Goal: Entertainment & Leisure: Browse casually

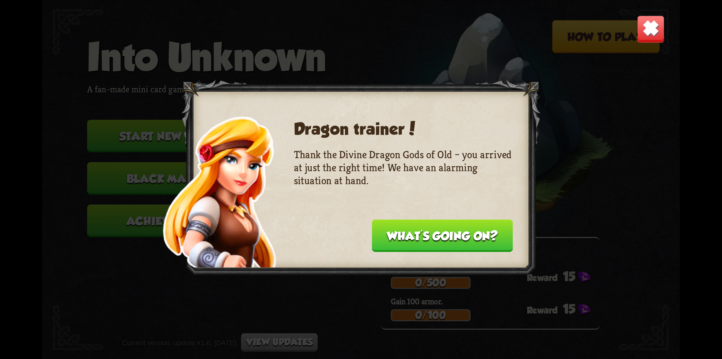
click at [415, 239] on button "What's going on?" at bounding box center [442, 235] width 141 height 32
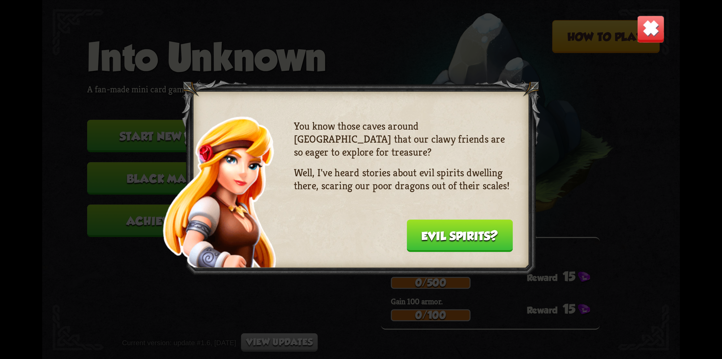
click at [432, 227] on button "Evil spirits?" at bounding box center [460, 235] width 106 height 32
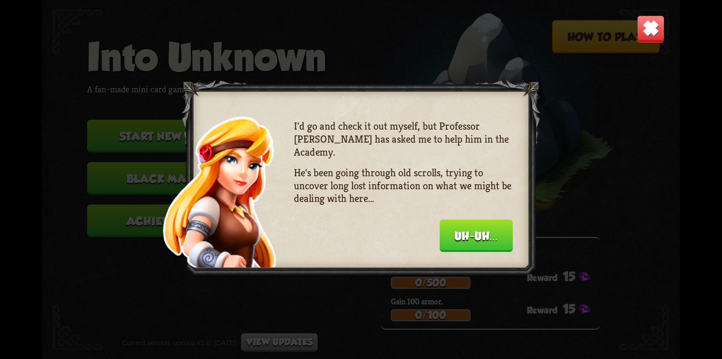
click at [429, 229] on div "I'd go and check it out myself, but Professor [PERSON_NAME] has asked me to hel…" at bounding box center [403, 184] width 219 height 129
click at [451, 228] on button "Uh-uh..." at bounding box center [476, 235] width 73 height 32
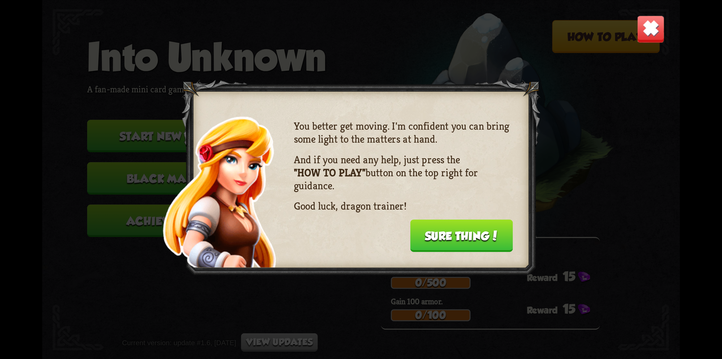
click at [465, 234] on button "Sure thing!" at bounding box center [461, 235] width 103 height 32
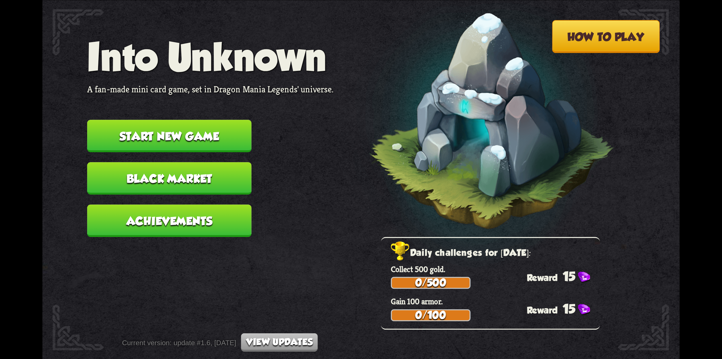
click at [209, 127] on button "Start new game" at bounding box center [169, 136] width 164 height 32
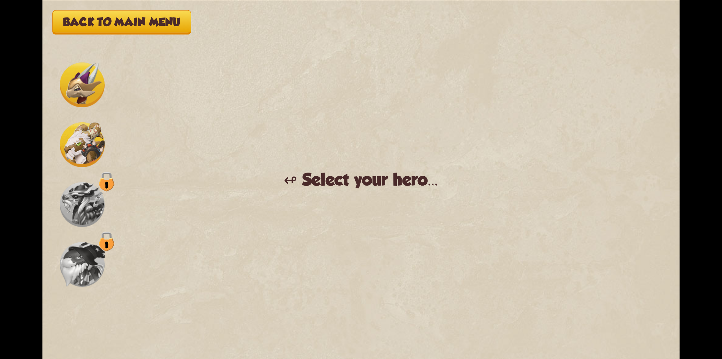
click at [90, 143] on img at bounding box center [82, 144] width 45 height 45
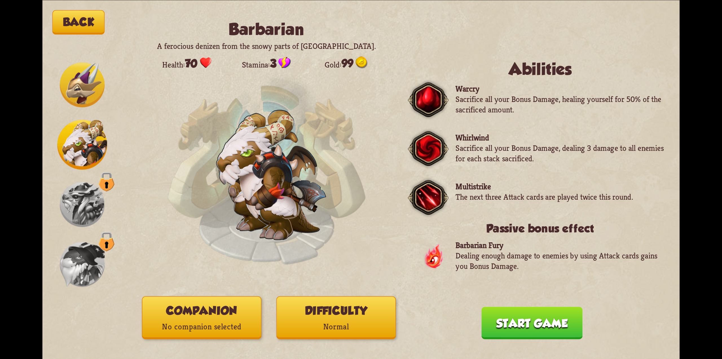
click at [94, 75] on img at bounding box center [82, 84] width 45 height 45
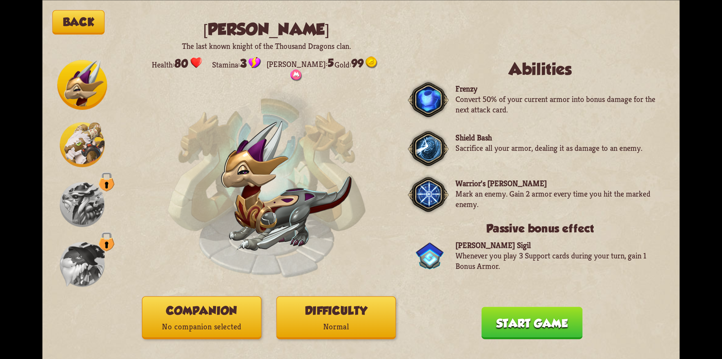
click at [73, 156] on img at bounding box center [82, 144] width 45 height 45
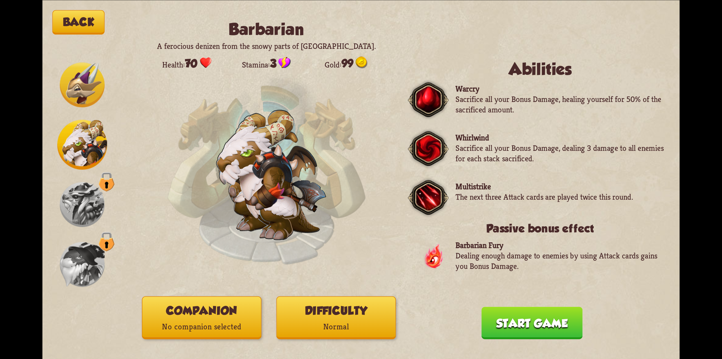
click at [80, 219] on img at bounding box center [82, 204] width 45 height 45
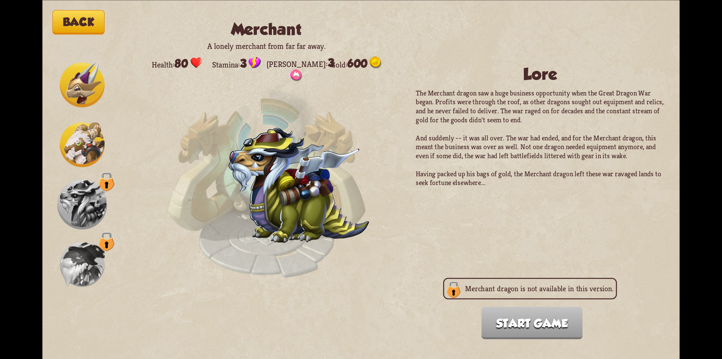
click at [76, 265] on img at bounding box center [82, 263] width 45 height 45
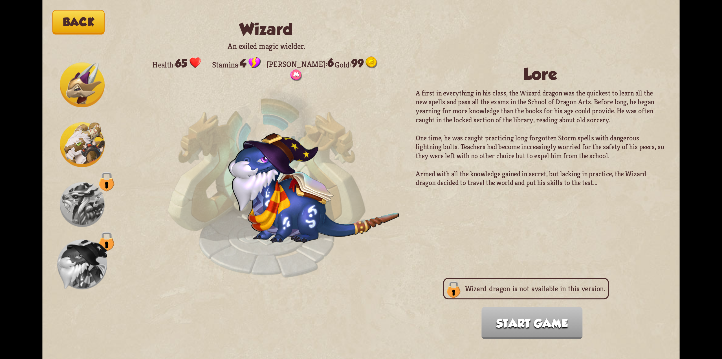
click at [80, 150] on img at bounding box center [82, 144] width 45 height 45
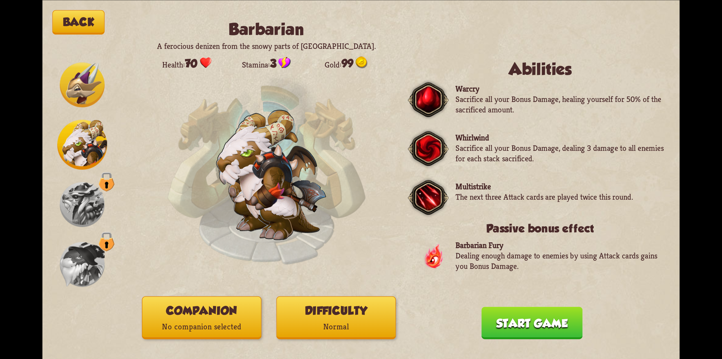
click at [327, 316] on button "Difficulty Normal" at bounding box center [336, 317] width 120 height 43
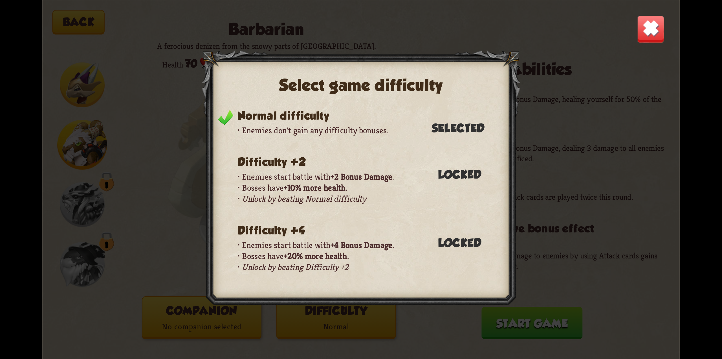
click at [542, 38] on div "Select game difficulty Normal difficulty Enemies don't gain any difficulty bonu…" at bounding box center [361, 179] width 638 height 359
click at [654, 29] on img at bounding box center [651, 29] width 28 height 28
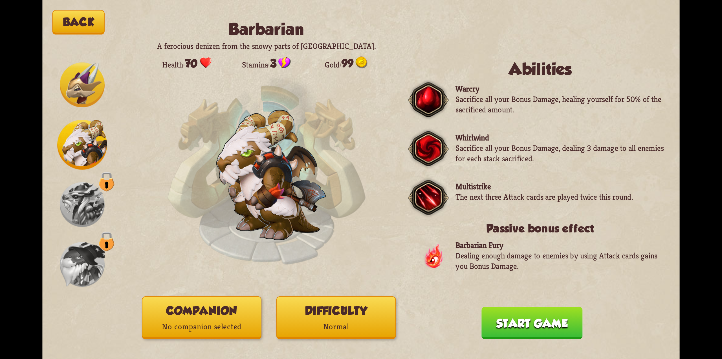
click at [527, 323] on button "Start game" at bounding box center [532, 322] width 101 height 32
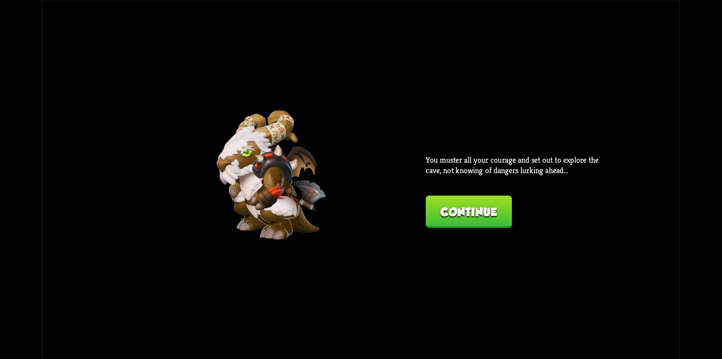
click at [450, 213] on button "Continue" at bounding box center [469, 211] width 86 height 32
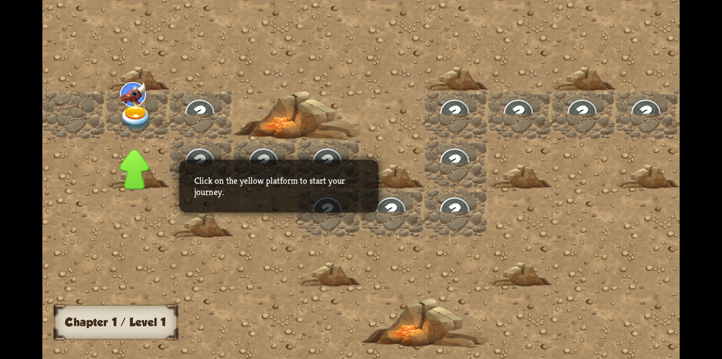
click at [138, 113] on img at bounding box center [136, 118] width 32 height 25
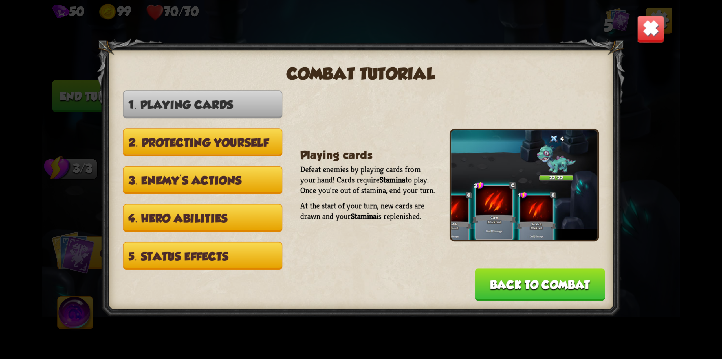
click at [516, 283] on button "Back to combat" at bounding box center [540, 284] width 130 height 32
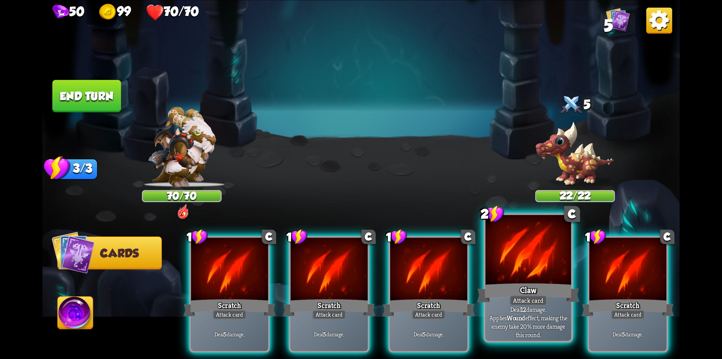
click at [513, 299] on div "Attack card" at bounding box center [528, 300] width 37 height 10
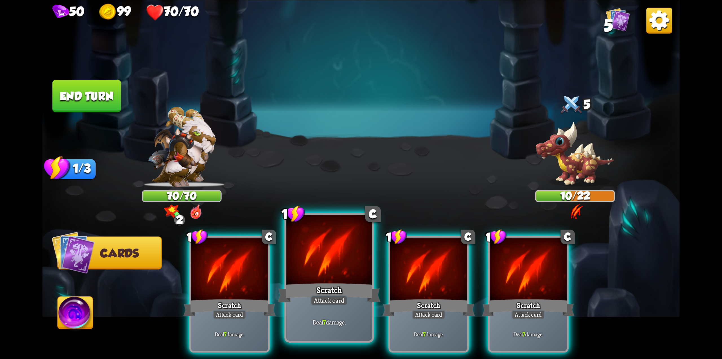
click at [325, 253] on div at bounding box center [329, 251] width 86 height 72
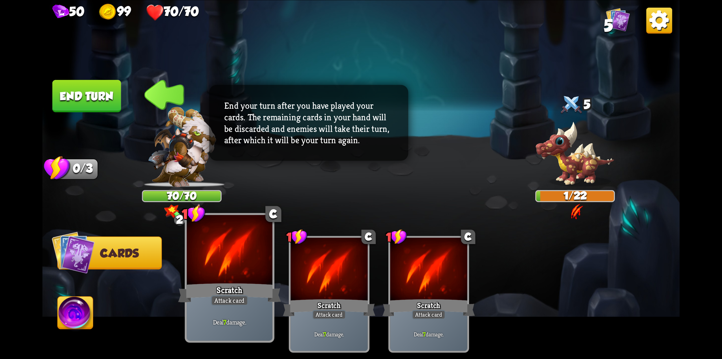
click at [226, 309] on div "Deal 7 damage." at bounding box center [230, 321] width 86 height 37
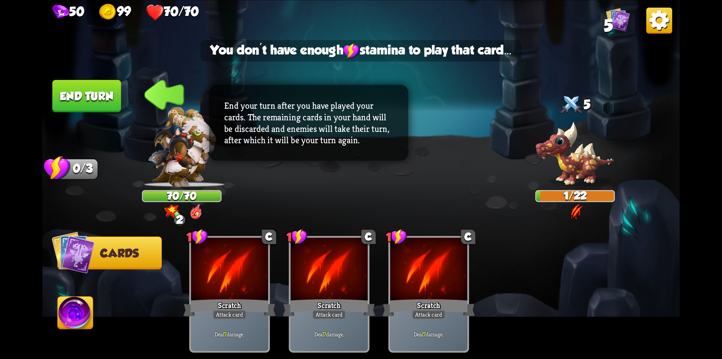
click at [80, 94] on button "End turn" at bounding box center [86, 96] width 69 height 32
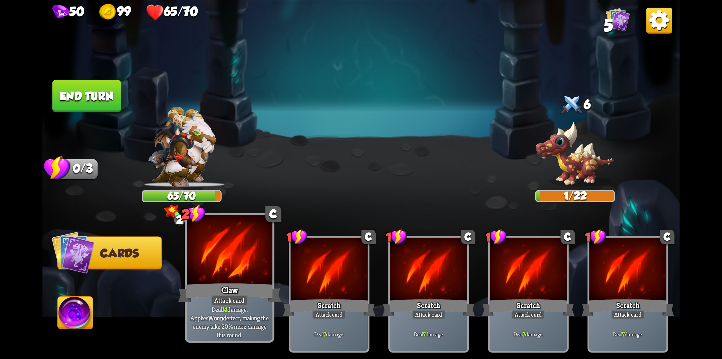
click at [238, 292] on div "Claw" at bounding box center [229, 292] width 103 height 23
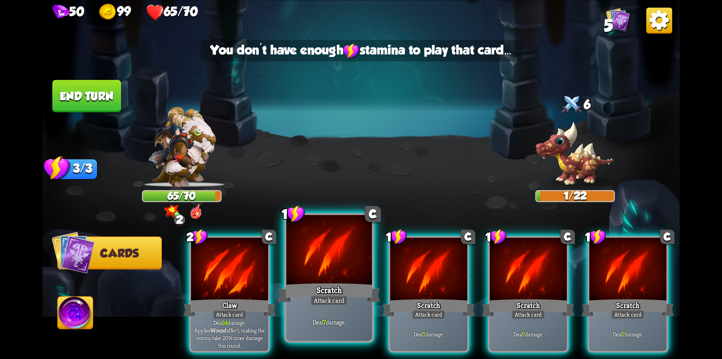
click at [333, 291] on div "Scratch" at bounding box center [329, 292] width 103 height 23
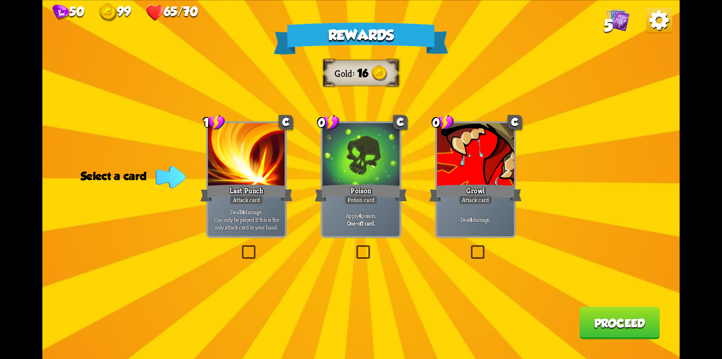
click at [240, 247] on label at bounding box center [240, 247] width 0 height 0
click at [0, 0] on input "checkbox" at bounding box center [0, 0] width 0 height 0
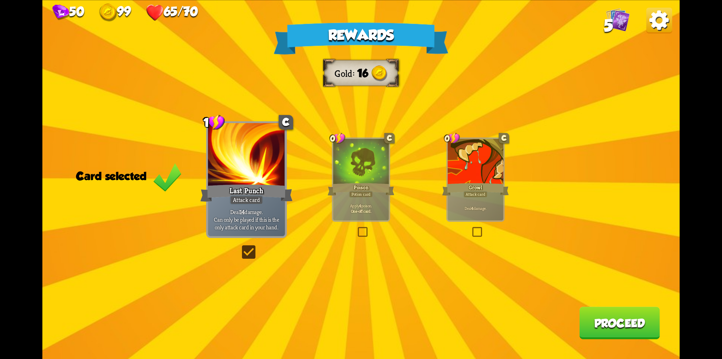
click at [619, 328] on button "Proceed" at bounding box center [619, 322] width 80 height 32
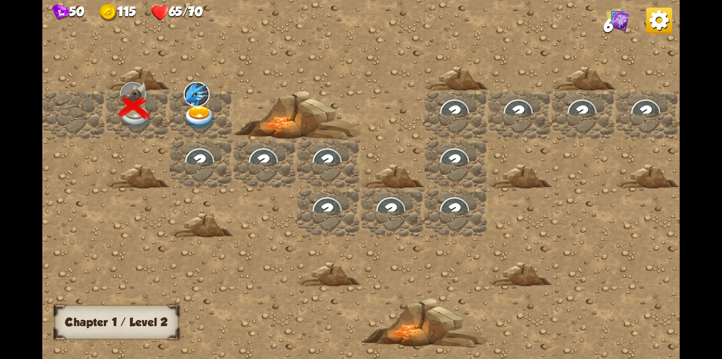
click at [204, 111] on img at bounding box center [200, 118] width 32 height 25
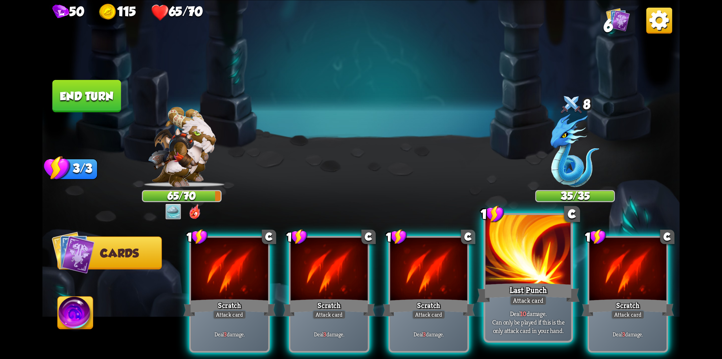
click at [528, 302] on div "Attack card" at bounding box center [528, 300] width 37 height 10
click at [537, 314] on p "Deal 10 damage. Can only be played if this is the only attack card in your hand." at bounding box center [528, 321] width 81 height 25
click at [517, 301] on div "Attack card" at bounding box center [528, 300] width 37 height 10
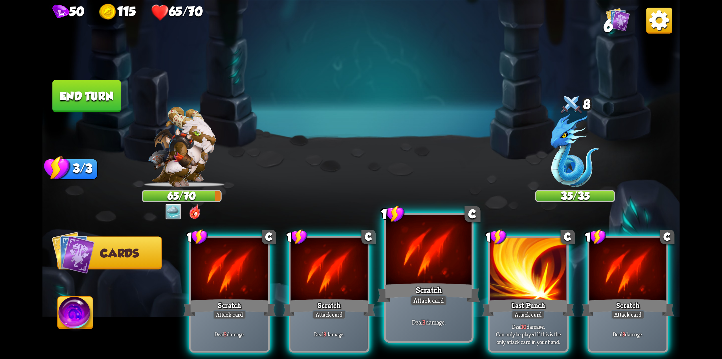
click at [434, 306] on div "Deal 3 damage." at bounding box center [429, 321] width 86 height 37
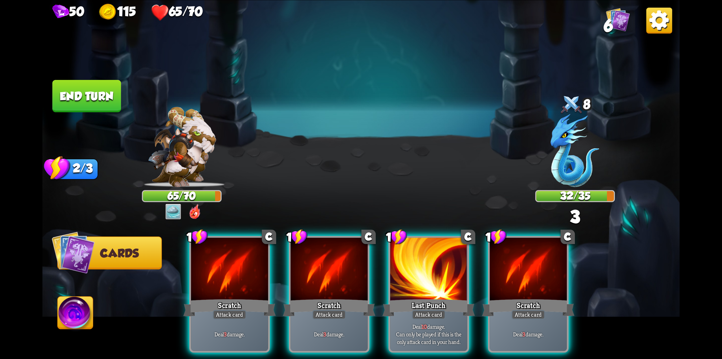
click at [542, 309] on div "Attack card" at bounding box center [529, 313] width 34 height 9
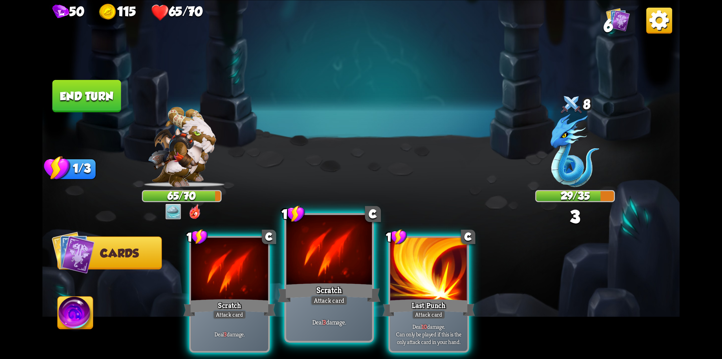
click at [311, 311] on div "Deal 3 damage." at bounding box center [329, 321] width 86 height 37
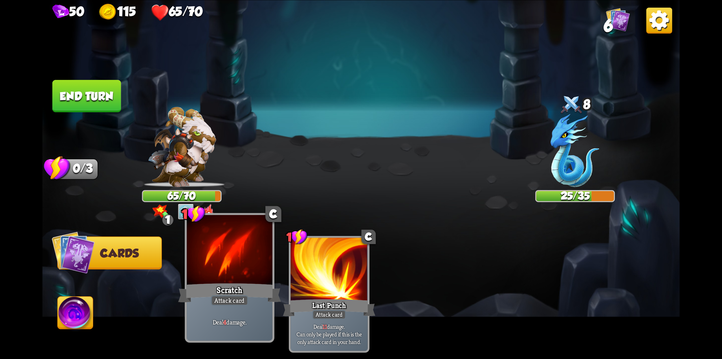
click at [250, 309] on div "Deal 4 damage." at bounding box center [230, 321] width 86 height 37
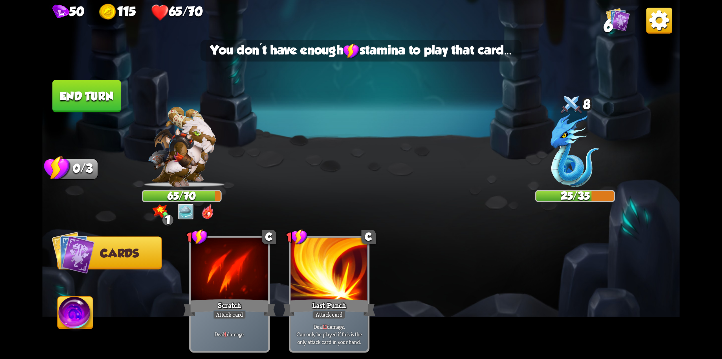
click at [74, 89] on button "End turn" at bounding box center [86, 96] width 69 height 32
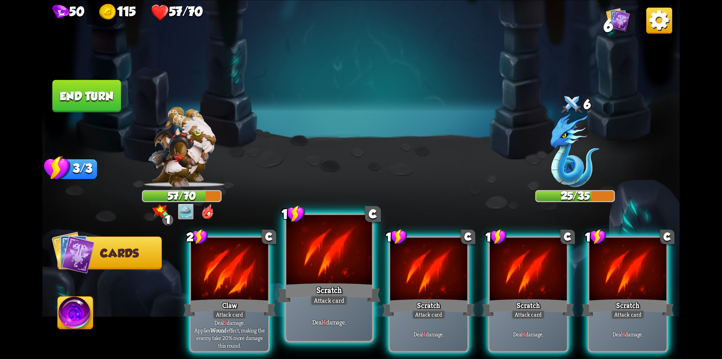
click at [329, 287] on div "Scratch" at bounding box center [329, 292] width 103 height 23
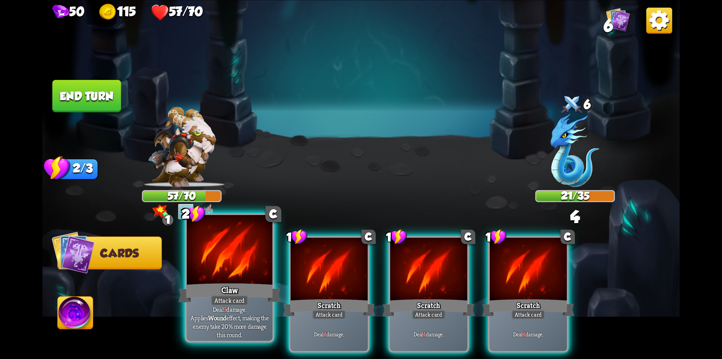
click at [236, 267] on div at bounding box center [230, 251] width 86 height 72
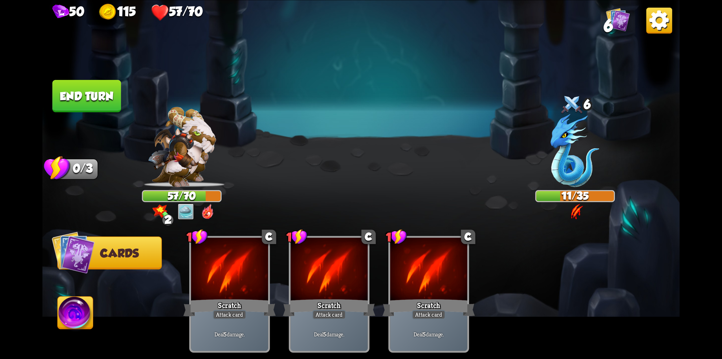
click at [106, 89] on button "End turn" at bounding box center [86, 96] width 69 height 32
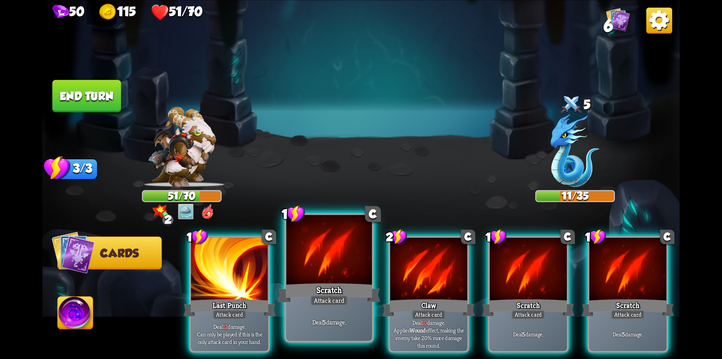
click at [325, 295] on div "1 C Scratch Attack card Deal 5 damage." at bounding box center [329, 277] width 90 height 129
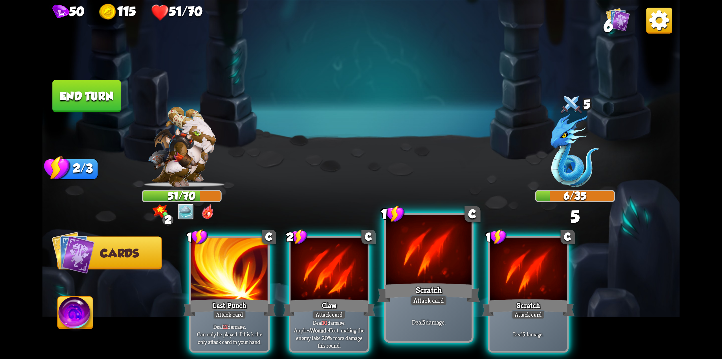
click at [414, 271] on div at bounding box center [429, 251] width 86 height 72
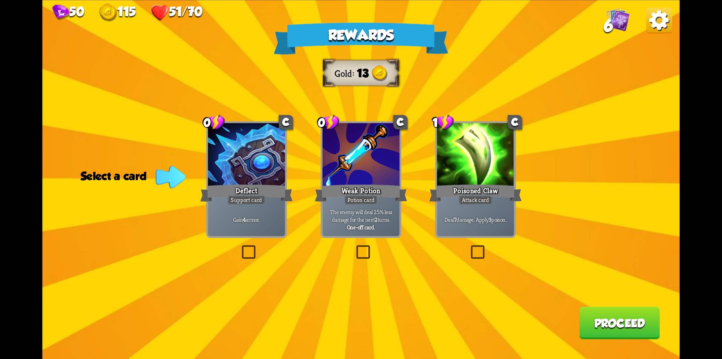
click at [469, 247] on label at bounding box center [469, 247] width 0 height 0
click at [0, 0] on input "checkbox" at bounding box center [0, 0] width 0 height 0
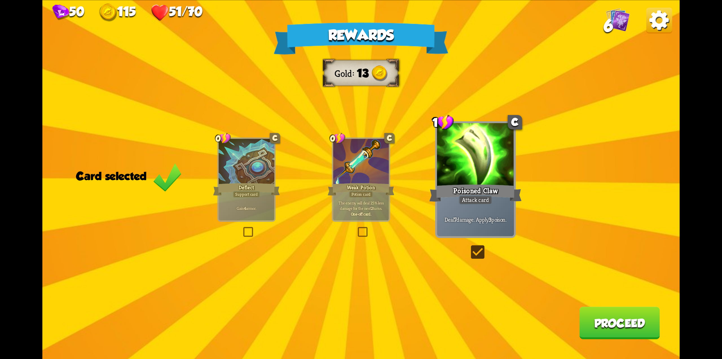
click at [595, 318] on button "Proceed" at bounding box center [619, 322] width 80 height 32
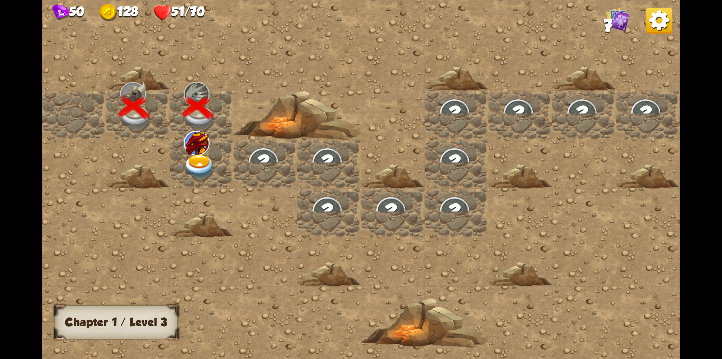
click at [199, 165] on img at bounding box center [200, 166] width 32 height 25
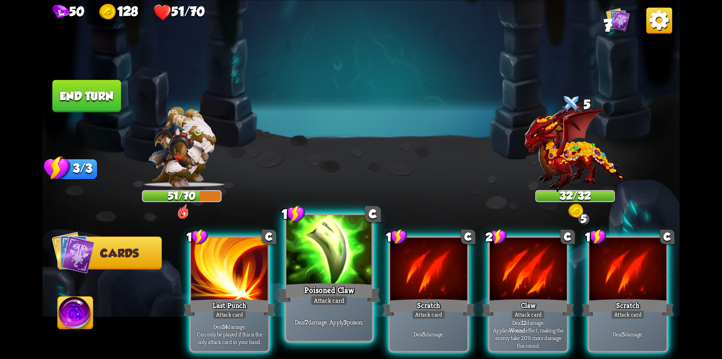
click at [327, 290] on div "Poisoned Claw" at bounding box center [329, 292] width 103 height 23
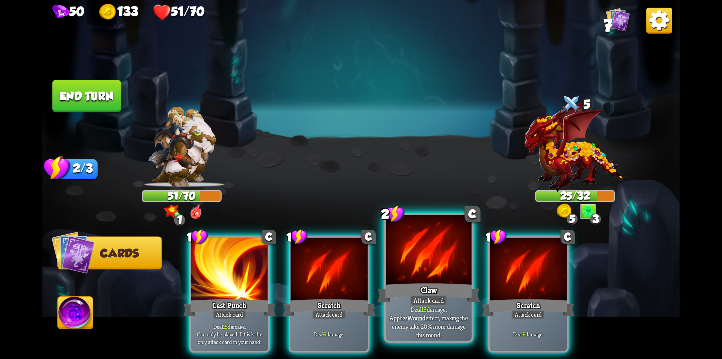
click at [448, 291] on div "Claw" at bounding box center [428, 292] width 103 height 23
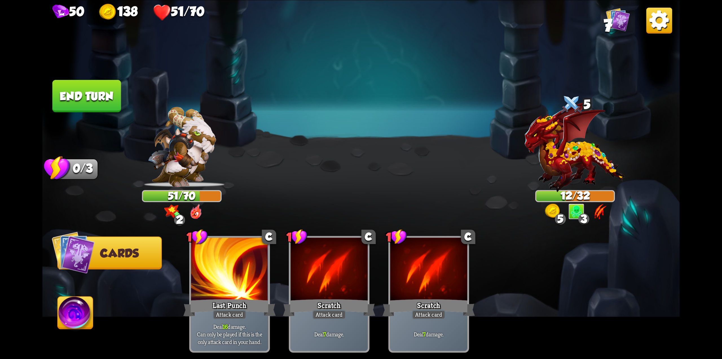
click at [118, 91] on button "End turn" at bounding box center [86, 96] width 69 height 32
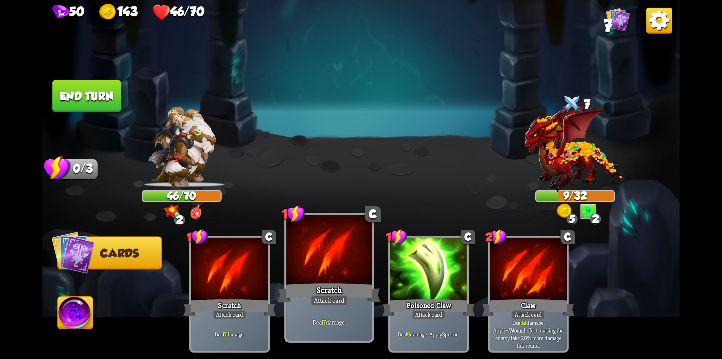
click at [322, 285] on div "Scratch" at bounding box center [329, 292] width 103 height 23
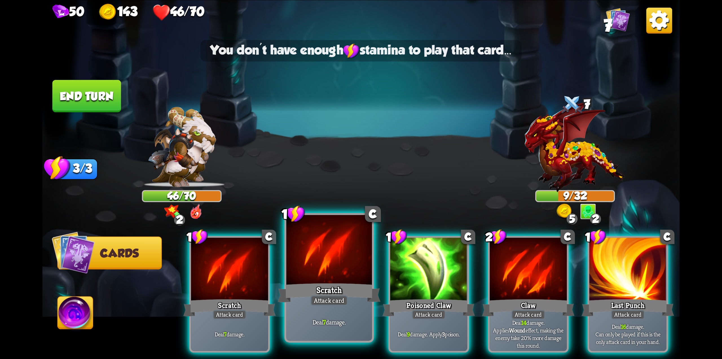
click at [334, 295] on div "Attack card" at bounding box center [329, 300] width 37 height 10
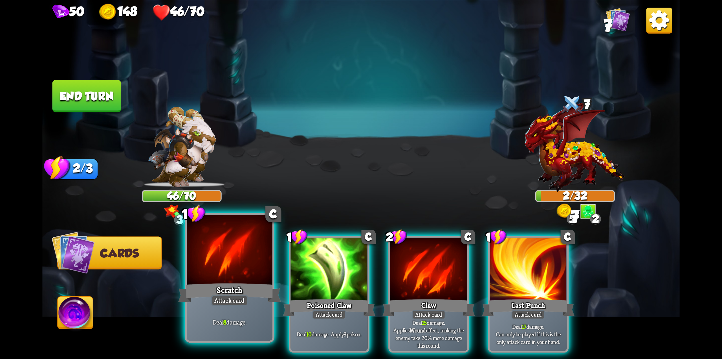
click at [223, 294] on div "Scratch" at bounding box center [229, 292] width 103 height 23
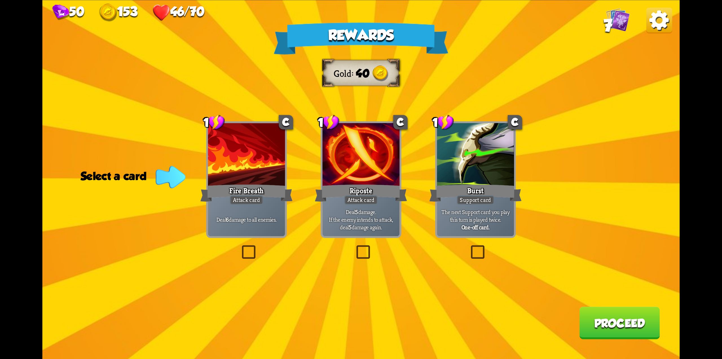
click at [240, 247] on label at bounding box center [240, 247] width 0 height 0
click at [0, 0] on input "checkbox" at bounding box center [0, 0] width 0 height 0
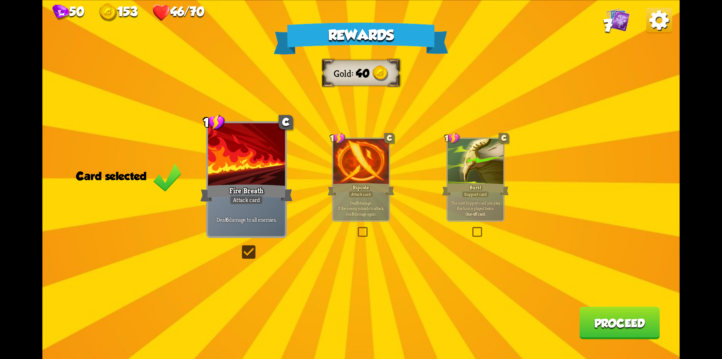
click at [588, 315] on button "Proceed" at bounding box center [619, 322] width 80 height 32
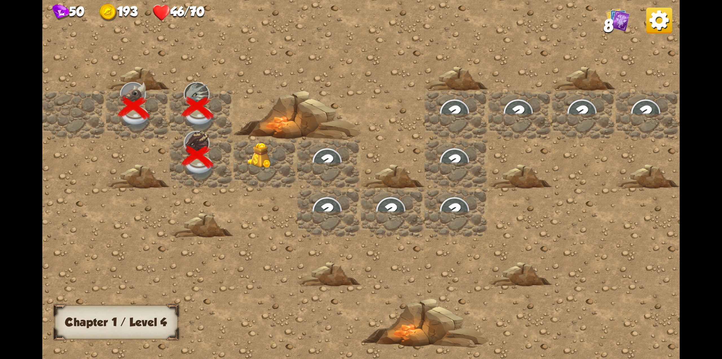
click at [259, 161] on img at bounding box center [264, 156] width 32 height 26
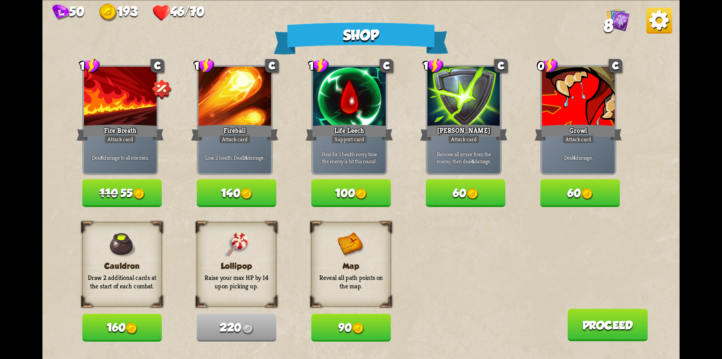
click at [230, 187] on button "140" at bounding box center [237, 193] width 80 height 28
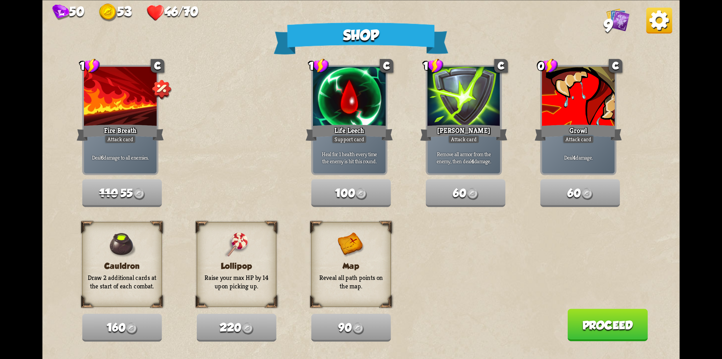
click at [606, 331] on button "Proceed" at bounding box center [608, 324] width 80 height 32
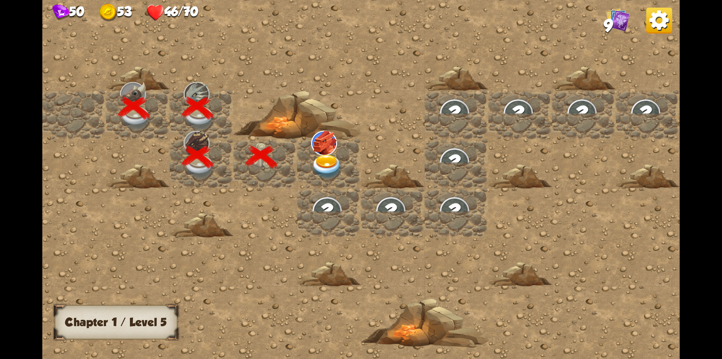
click at [329, 166] on img at bounding box center [327, 166] width 32 height 25
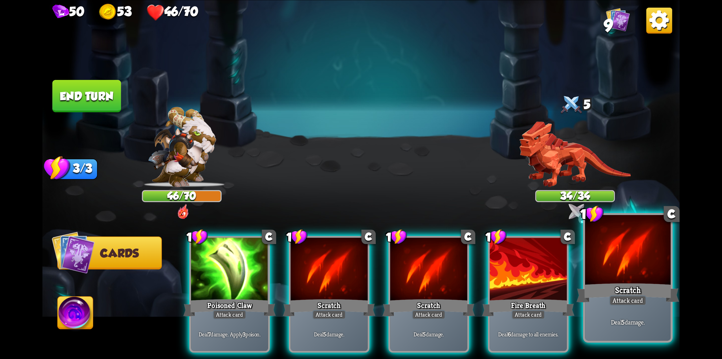
click at [630, 274] on div at bounding box center [628, 251] width 86 height 72
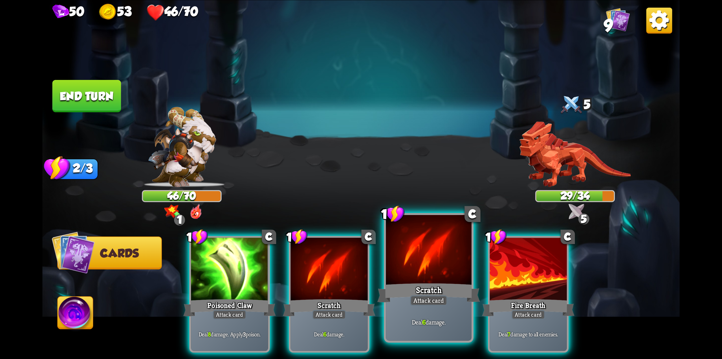
click at [421, 307] on div "Deal 6 damage." at bounding box center [429, 321] width 86 height 37
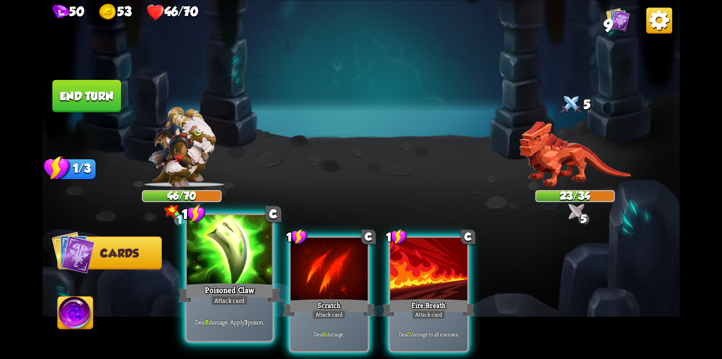
click at [238, 278] on div at bounding box center [230, 251] width 86 height 72
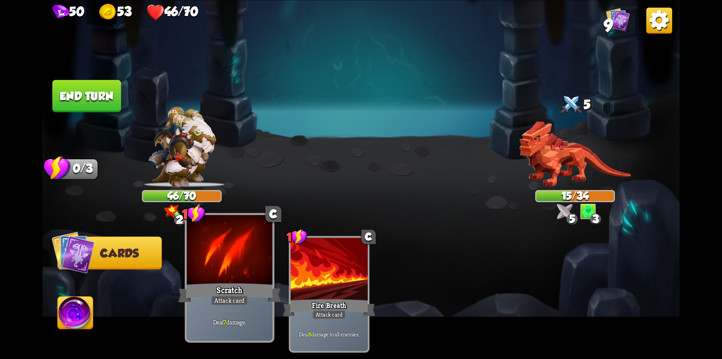
click at [234, 287] on div "Scratch" at bounding box center [229, 292] width 103 height 23
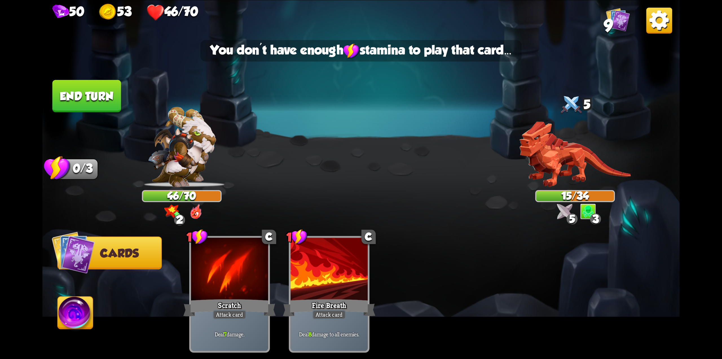
click at [107, 80] on button "End turn" at bounding box center [86, 96] width 69 height 32
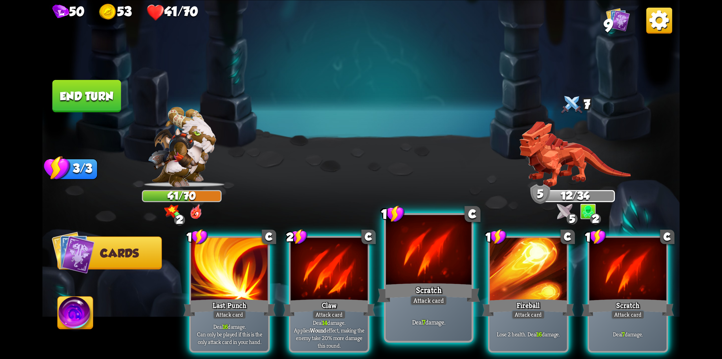
click at [431, 291] on div "Scratch" at bounding box center [428, 292] width 103 height 23
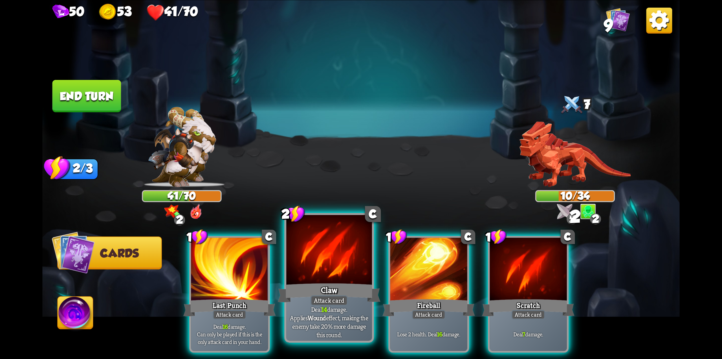
click at [337, 310] on p "Deal 14 damage. Applies Wound effect, making the enemy take 20% more damage thi…" at bounding box center [329, 321] width 81 height 34
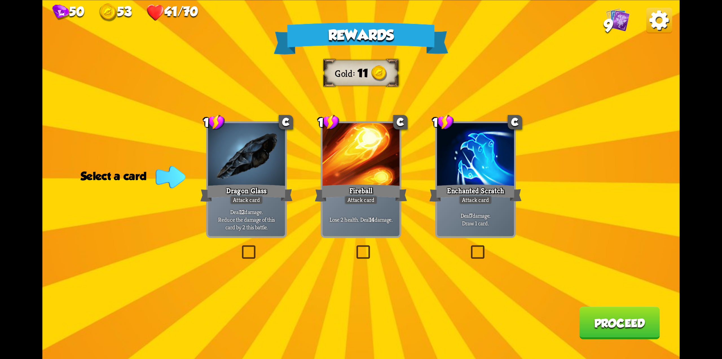
click at [240, 247] on label at bounding box center [240, 247] width 0 height 0
click at [0, 0] on input "checkbox" at bounding box center [0, 0] width 0 height 0
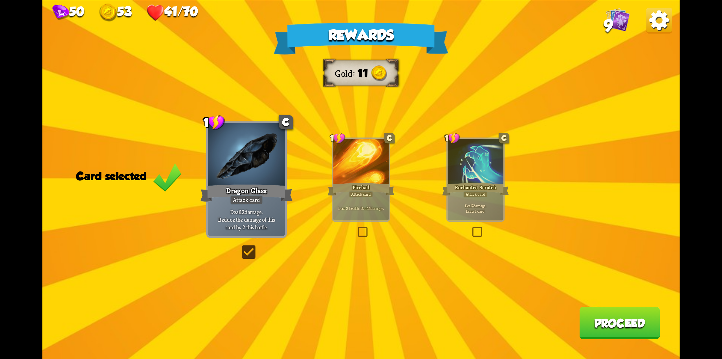
click at [612, 323] on button "Proceed" at bounding box center [619, 322] width 80 height 32
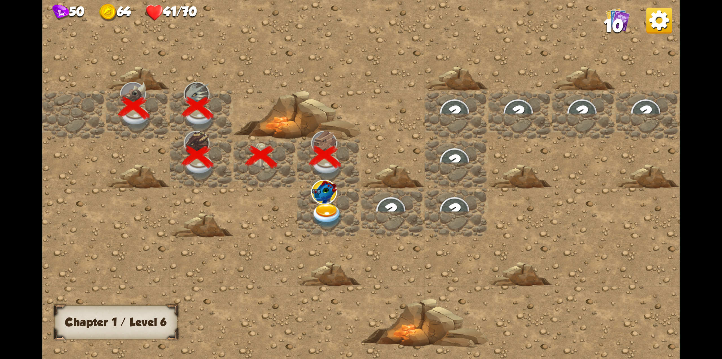
click at [325, 211] on img at bounding box center [327, 215] width 32 height 25
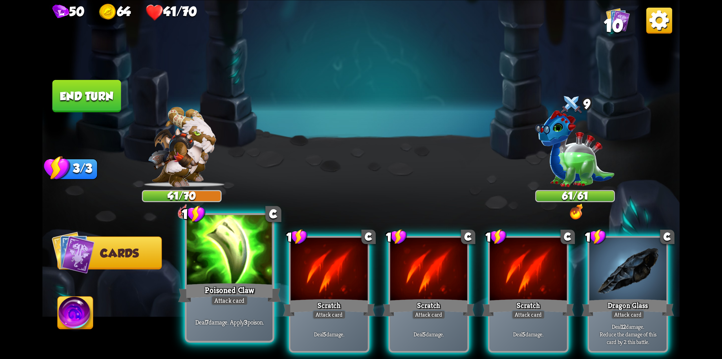
click at [237, 286] on div "Poisoned Claw" at bounding box center [229, 292] width 103 height 23
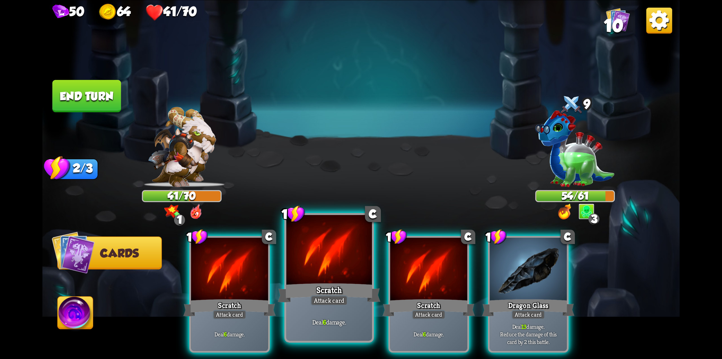
click at [331, 300] on div "Attack card" at bounding box center [329, 300] width 37 height 10
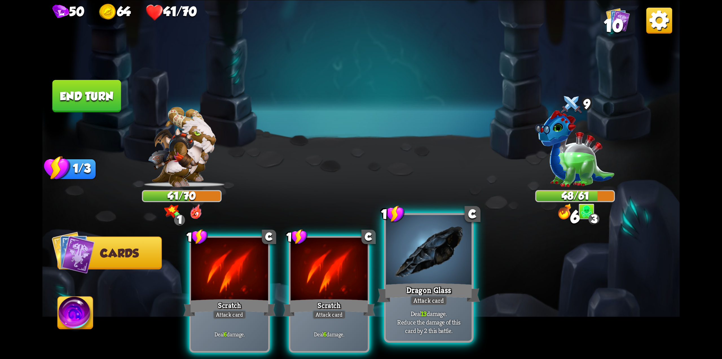
click at [413, 287] on div "Dragon Glass" at bounding box center [428, 292] width 103 height 23
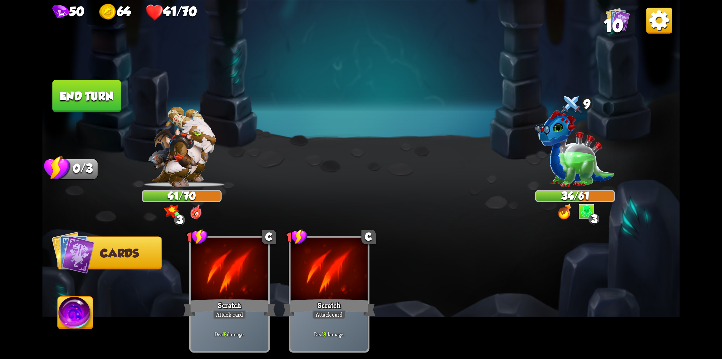
click at [100, 89] on button "End turn" at bounding box center [86, 96] width 69 height 32
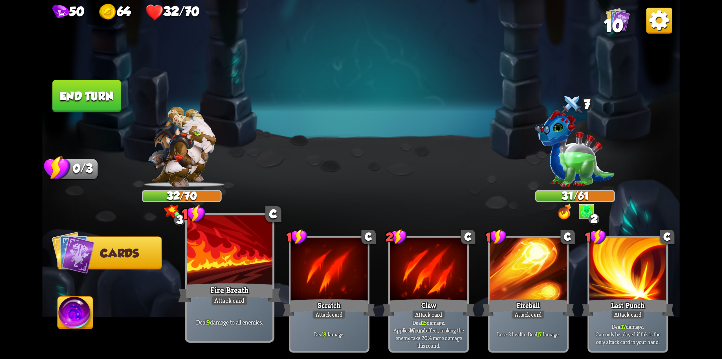
click at [243, 273] on div at bounding box center [230, 251] width 86 height 72
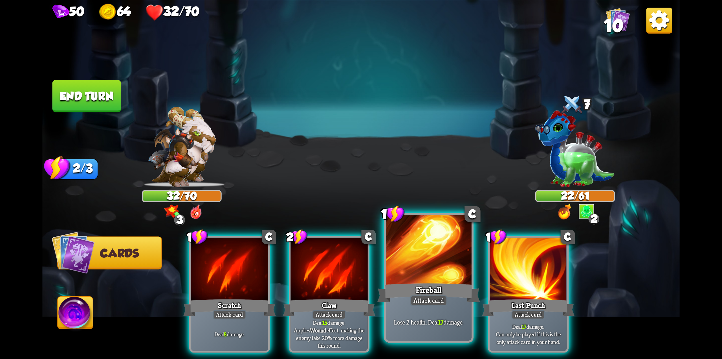
click at [417, 271] on div at bounding box center [429, 251] width 86 height 72
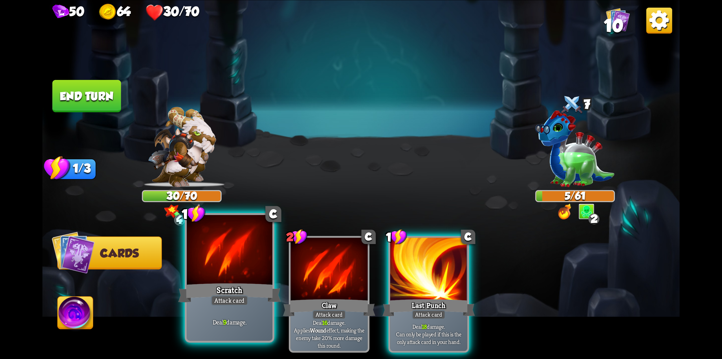
click at [229, 286] on div "Scratch" at bounding box center [229, 292] width 103 height 23
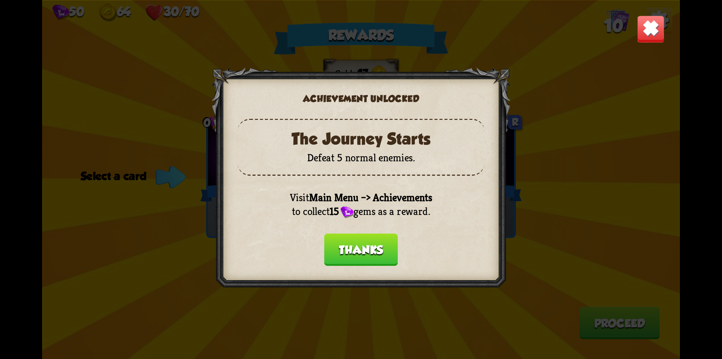
click at [351, 251] on button "Thanks" at bounding box center [361, 249] width 74 height 32
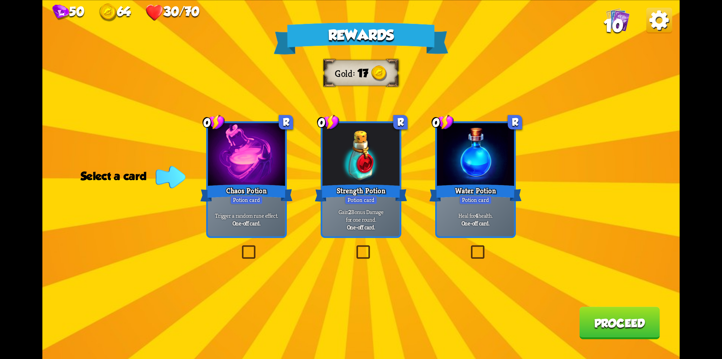
click at [661, 21] on img at bounding box center [660, 20] width 26 height 26
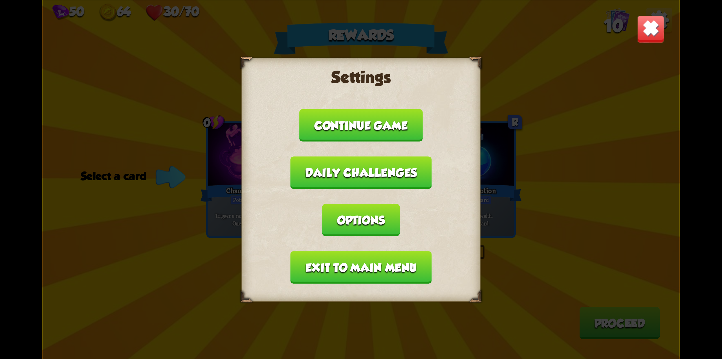
click at [653, 28] on img at bounding box center [651, 29] width 28 height 28
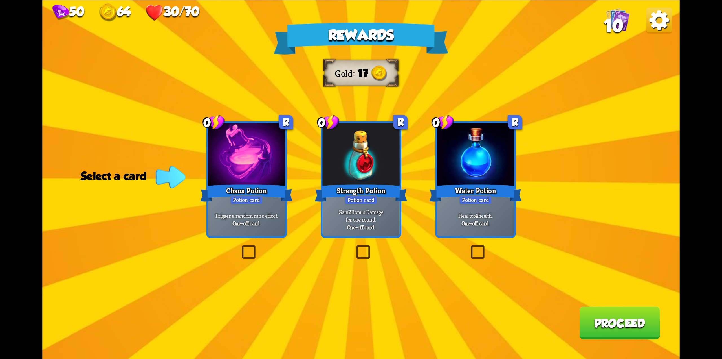
click at [354, 247] on label at bounding box center [354, 247] width 0 height 0
click at [0, 0] on input "checkbox" at bounding box center [0, 0] width 0 height 0
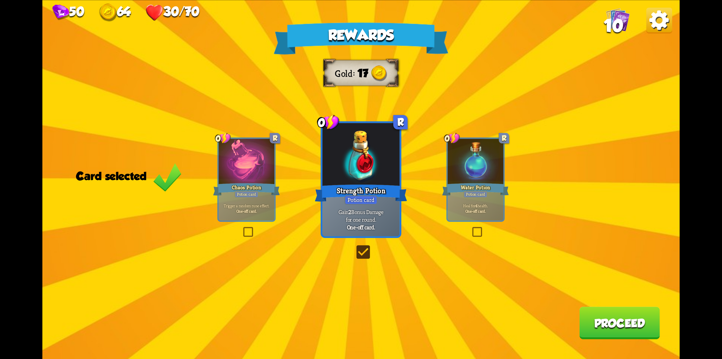
click at [616, 329] on button "Proceed" at bounding box center [619, 322] width 80 height 32
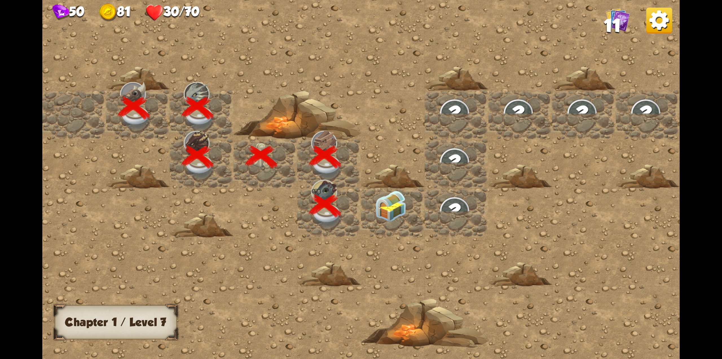
click at [382, 215] on img at bounding box center [391, 206] width 32 height 32
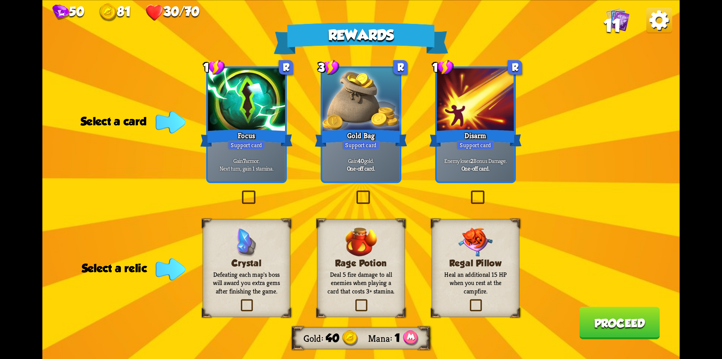
click at [240, 192] on label at bounding box center [240, 192] width 0 height 0
click at [0, 0] on input "checkbox" at bounding box center [0, 0] width 0 height 0
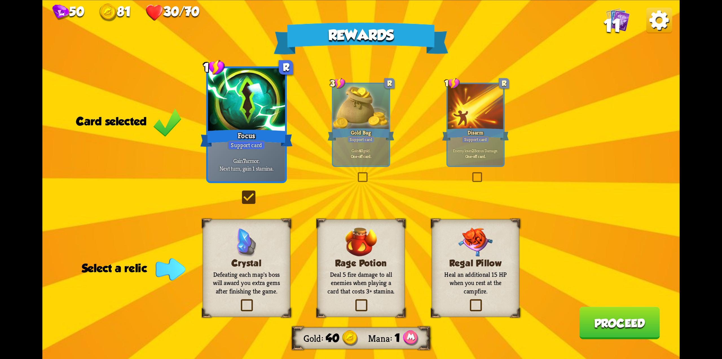
click at [468, 300] on label at bounding box center [468, 300] width 0 height 0
click at [0, 0] on input "checkbox" at bounding box center [0, 0] width 0 height 0
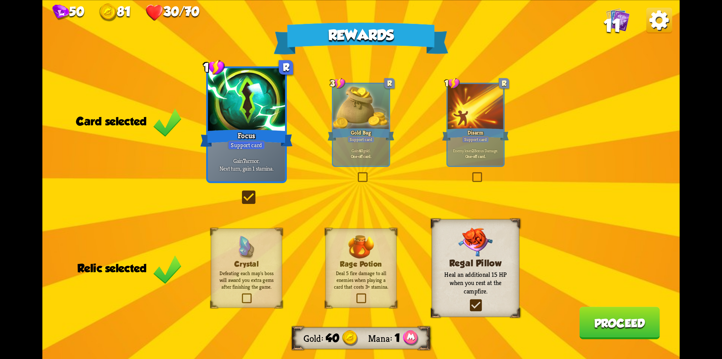
click at [590, 323] on button "Proceed" at bounding box center [619, 322] width 80 height 32
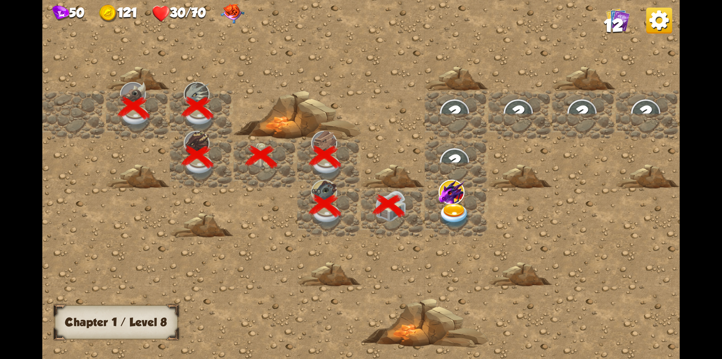
click at [448, 201] on img at bounding box center [452, 191] width 26 height 25
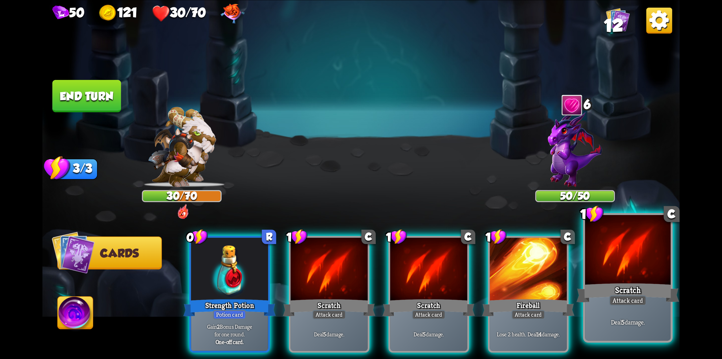
click at [609, 281] on div at bounding box center [628, 251] width 86 height 72
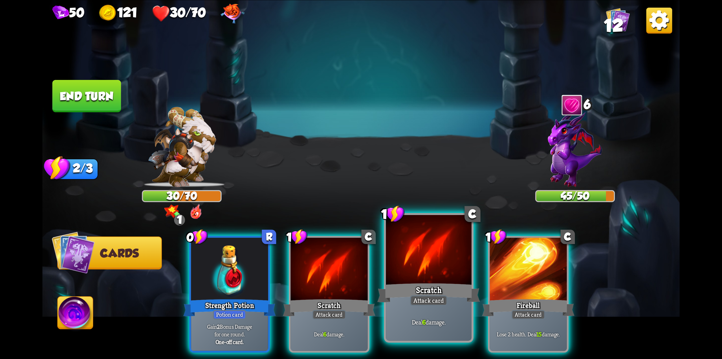
click at [438, 295] on div "1 C Scratch Attack card Deal 6 damage." at bounding box center [429, 277] width 90 height 129
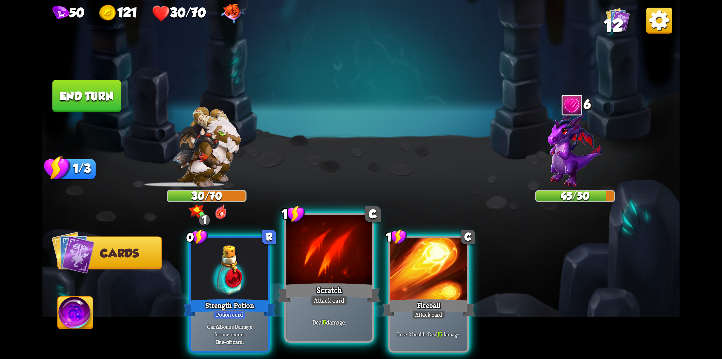
click at [326, 306] on div "Deal 6 damage." at bounding box center [329, 321] width 86 height 37
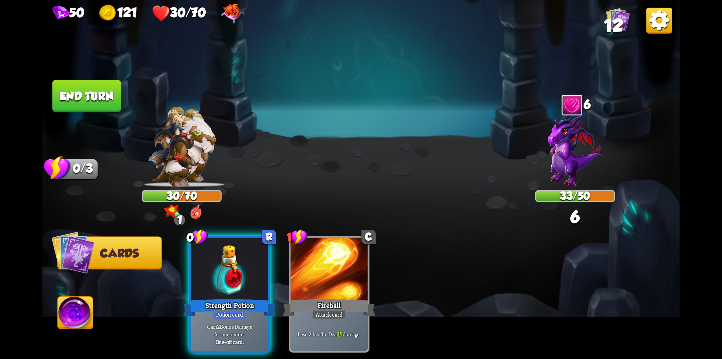
click at [94, 101] on button "End turn" at bounding box center [86, 96] width 69 height 32
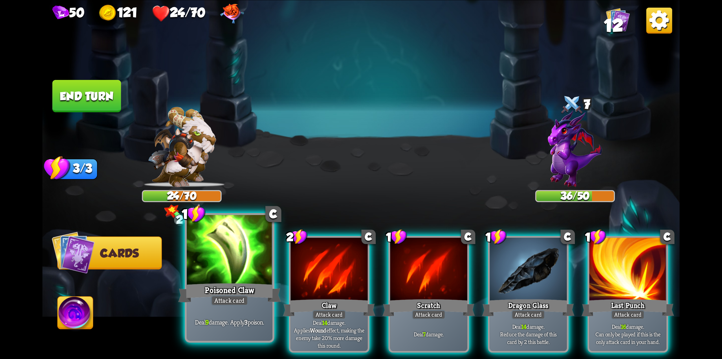
click at [230, 273] on div at bounding box center [230, 251] width 86 height 72
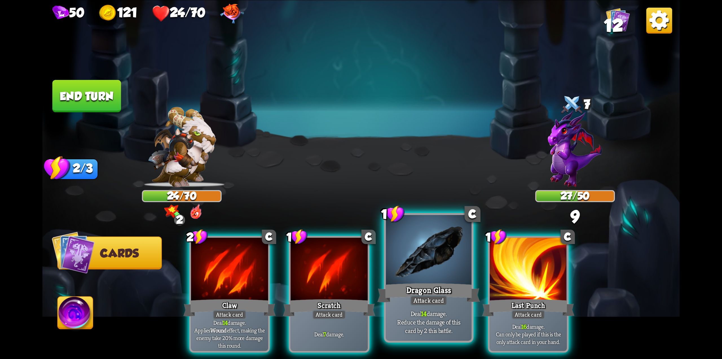
click at [419, 296] on div "Attack card" at bounding box center [428, 300] width 37 height 10
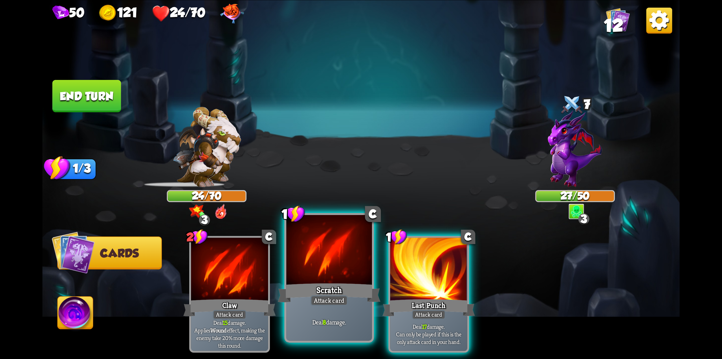
click at [311, 299] on div "Attack card" at bounding box center [329, 300] width 37 height 10
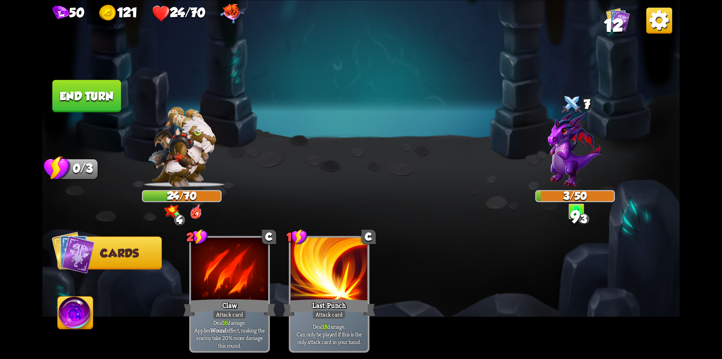
drag, startPoint x: 98, startPoint y: 71, endPoint x: 101, endPoint y: 82, distance: 11.4
click at [99, 71] on img at bounding box center [361, 179] width 638 height 359
click at [101, 82] on button "End turn" at bounding box center [86, 96] width 69 height 32
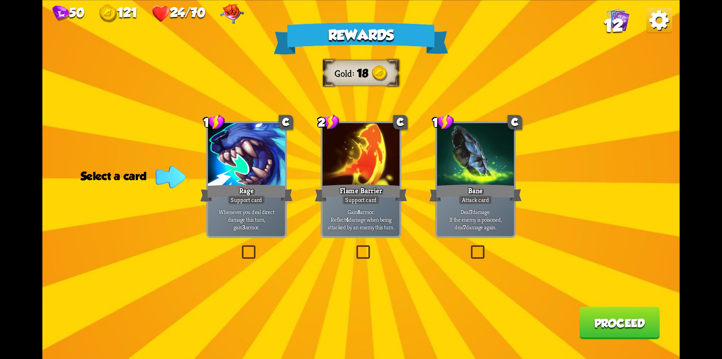
click at [469, 247] on label at bounding box center [469, 247] width 0 height 0
click at [0, 0] on input "checkbox" at bounding box center [0, 0] width 0 height 0
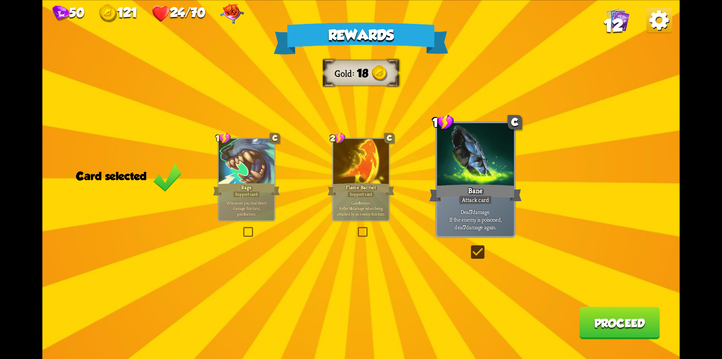
click at [629, 325] on button "Proceed" at bounding box center [619, 322] width 80 height 32
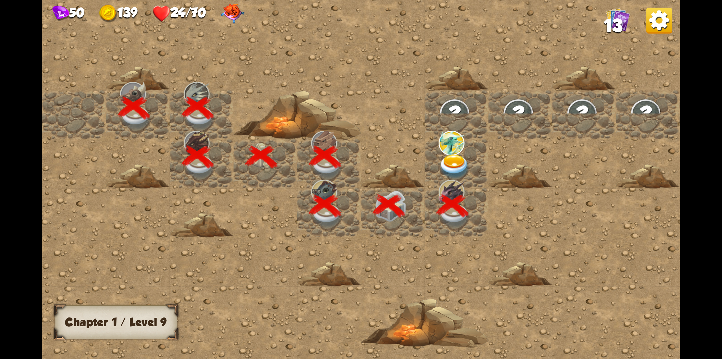
click at [449, 161] on img at bounding box center [455, 166] width 32 height 25
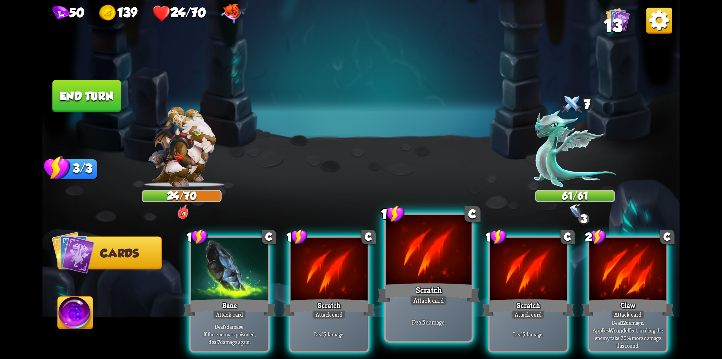
click at [423, 294] on div "Scratch" at bounding box center [428, 292] width 103 height 23
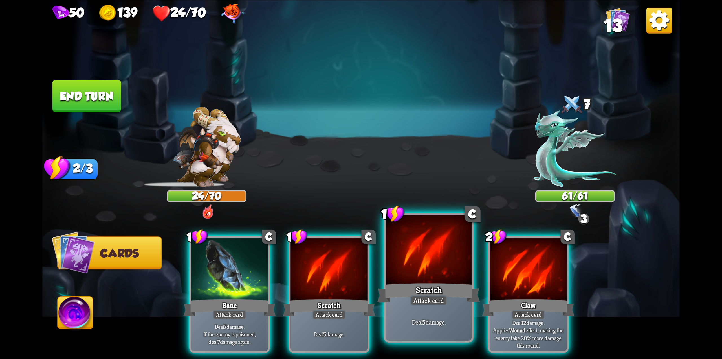
click at [416, 298] on div "Attack card" at bounding box center [428, 300] width 37 height 10
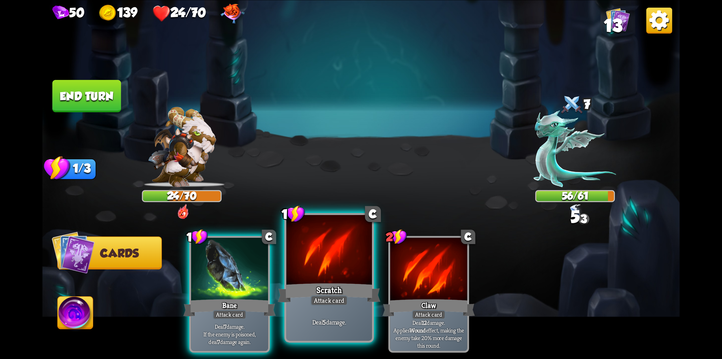
click at [340, 305] on div "Attack card" at bounding box center [329, 300] width 37 height 10
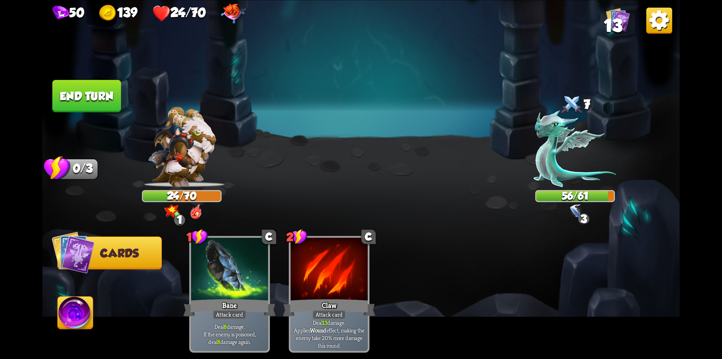
click at [88, 89] on button "End turn" at bounding box center [86, 96] width 69 height 32
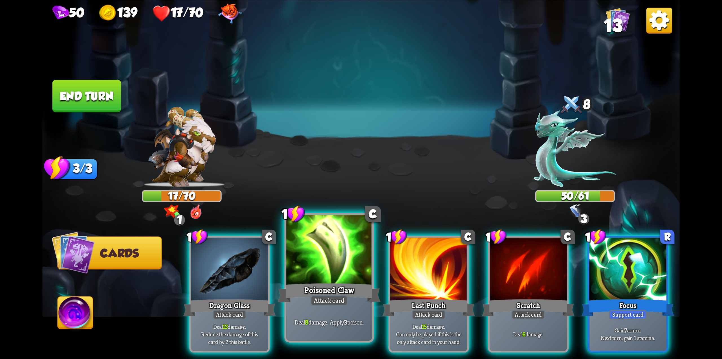
click at [322, 279] on div at bounding box center [329, 251] width 86 height 72
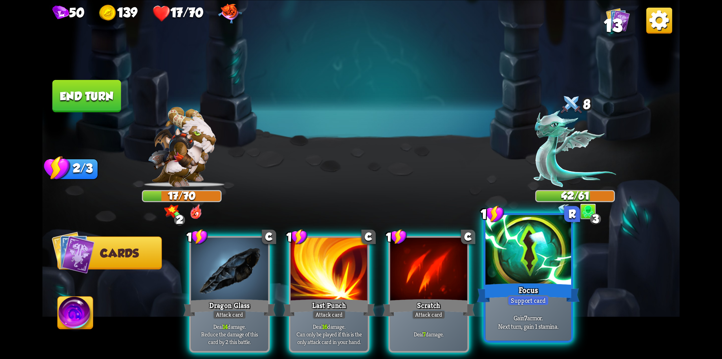
click at [499, 301] on div "Focus" at bounding box center [528, 292] width 103 height 23
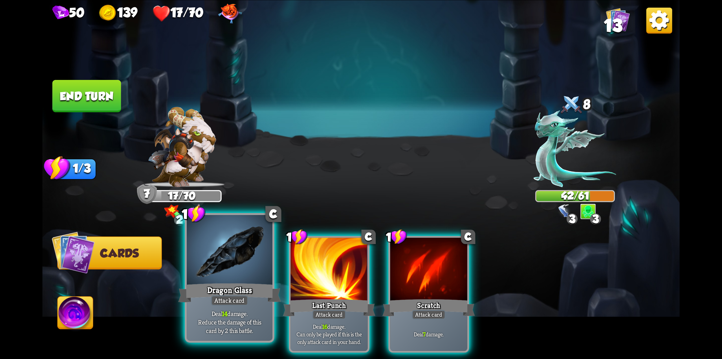
click at [242, 322] on p "Deal 14 damage. Reduce the damage of this card by 2 this battle." at bounding box center [229, 321] width 81 height 25
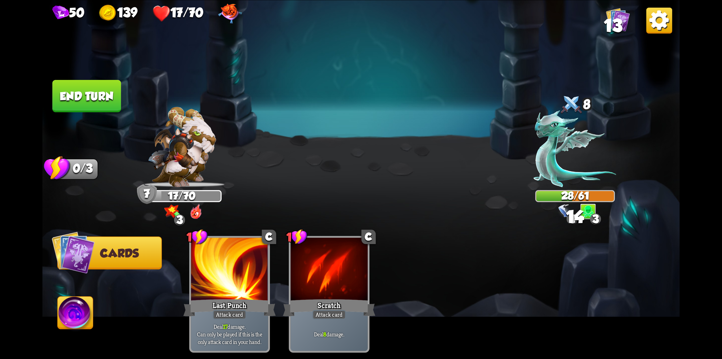
click at [89, 93] on button "End turn" at bounding box center [86, 96] width 69 height 32
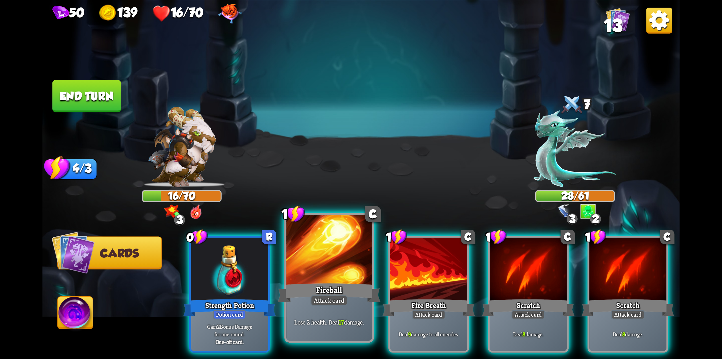
click at [340, 279] on div at bounding box center [329, 251] width 86 height 72
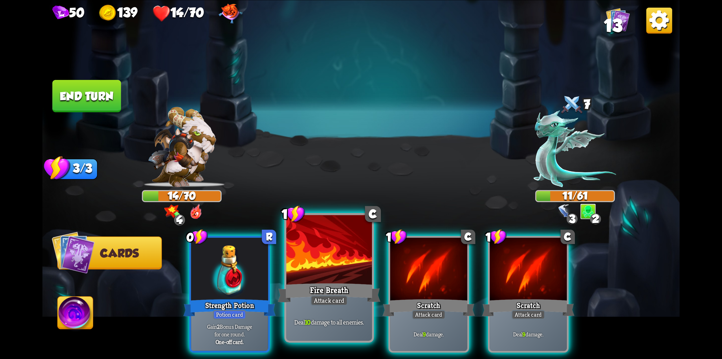
click at [338, 281] on div "Fire Breath" at bounding box center [329, 292] width 103 height 23
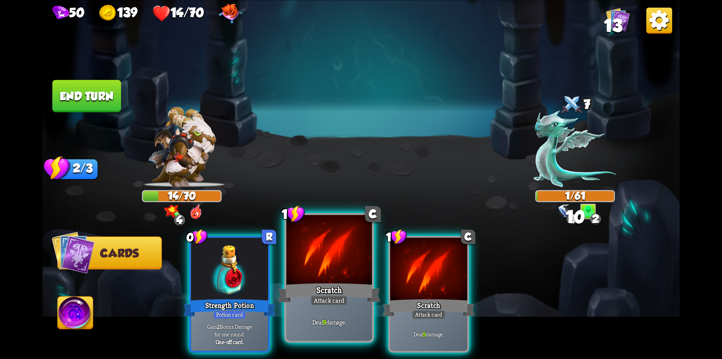
click at [338, 281] on div "Scratch" at bounding box center [329, 292] width 103 height 23
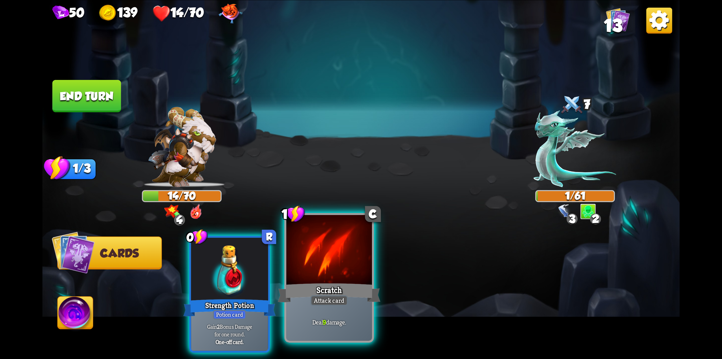
click at [340, 290] on div "Scratch" at bounding box center [329, 292] width 103 height 23
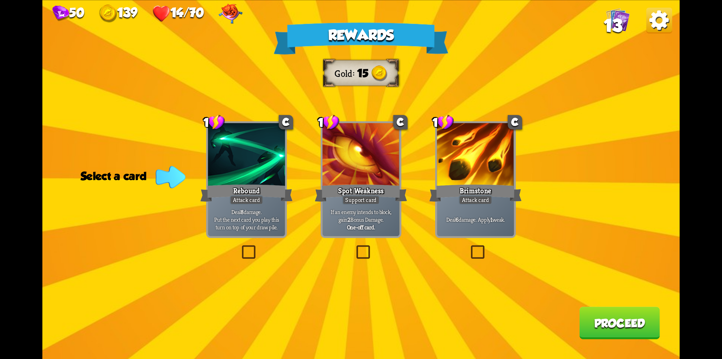
drag, startPoint x: 247, startPoint y: 251, endPoint x: 284, endPoint y: 259, distance: 37.9
click at [240, 247] on label at bounding box center [240, 247] width 0 height 0
click at [0, 0] on input "checkbox" at bounding box center [0, 0] width 0 height 0
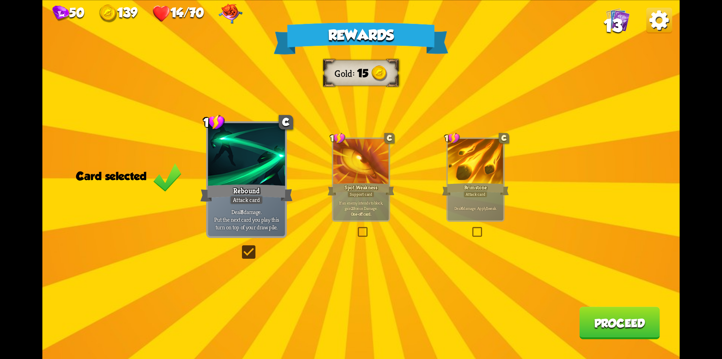
click at [589, 327] on button "Proceed" at bounding box center [619, 322] width 80 height 32
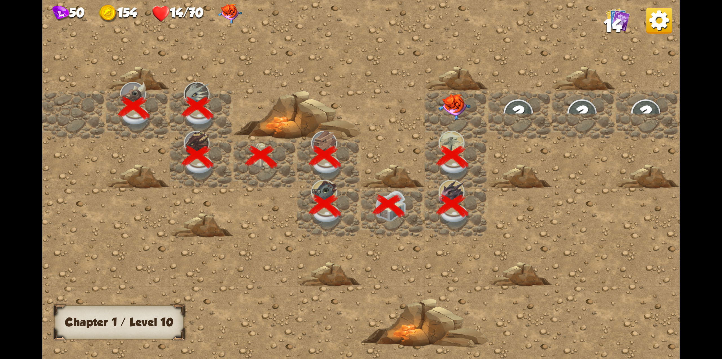
click at [463, 108] on img at bounding box center [455, 107] width 32 height 27
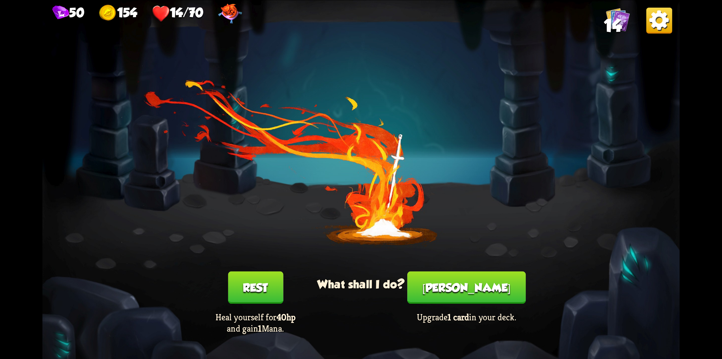
click at [270, 293] on button "Rest" at bounding box center [255, 287] width 55 height 32
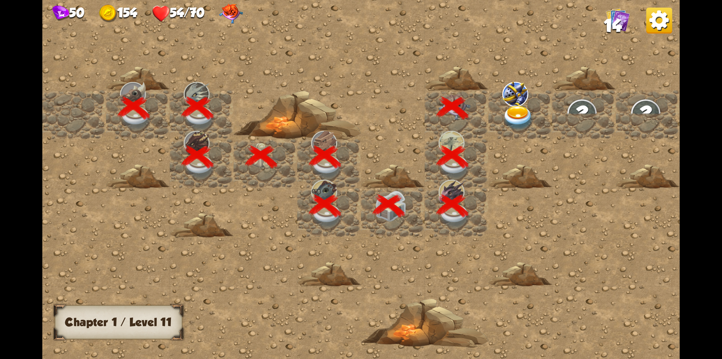
scroll to position [0, 108]
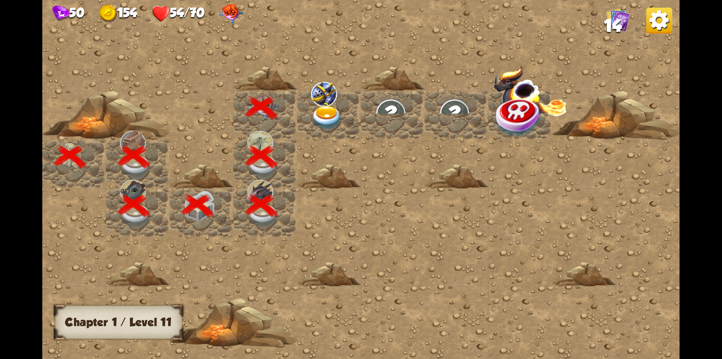
click at [336, 115] on img at bounding box center [327, 118] width 32 height 25
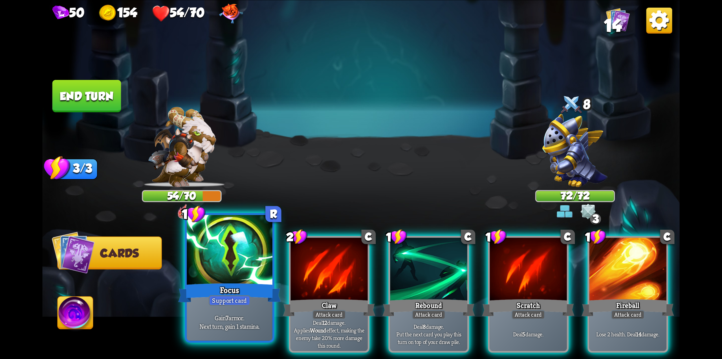
click at [249, 284] on div "Focus" at bounding box center [229, 292] width 103 height 23
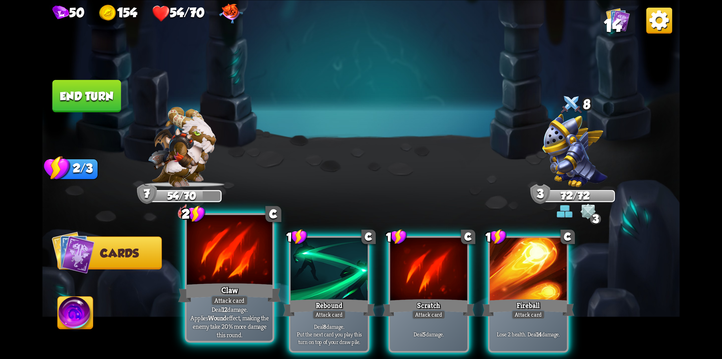
click at [225, 274] on div at bounding box center [230, 251] width 86 height 72
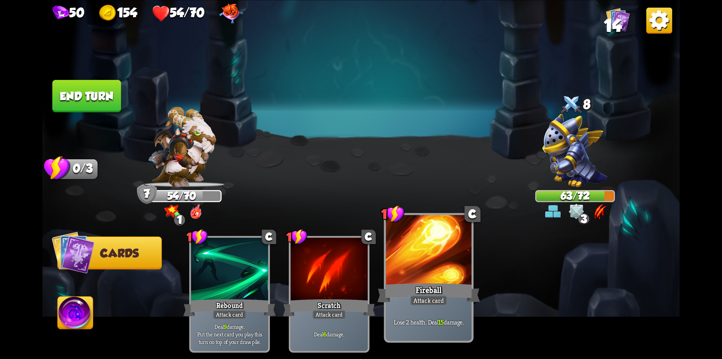
click at [414, 287] on div "Fireball" at bounding box center [428, 292] width 103 height 23
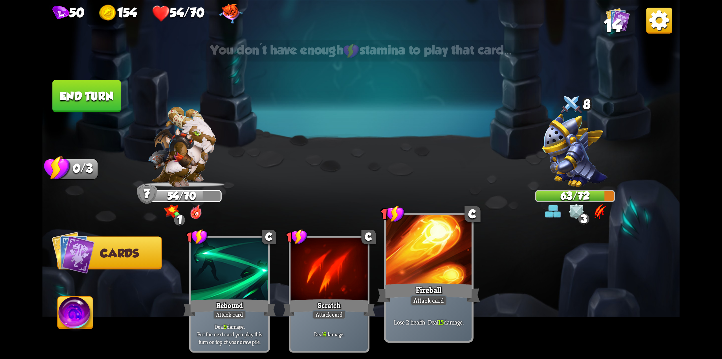
click at [424, 275] on div at bounding box center [429, 251] width 86 height 72
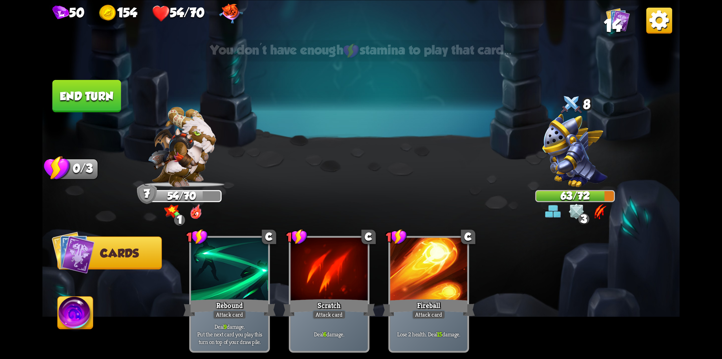
click at [106, 109] on button "End turn" at bounding box center [86, 96] width 69 height 32
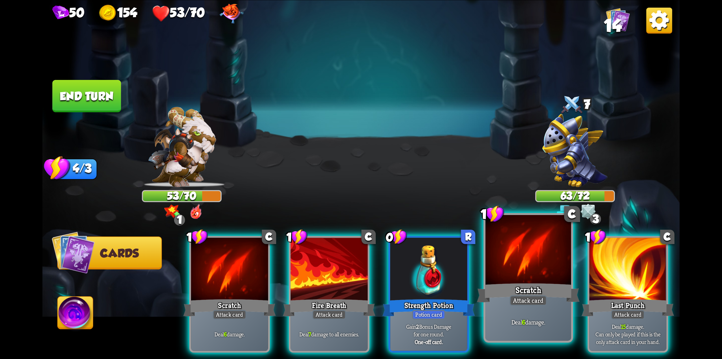
click at [525, 290] on div "Scratch" at bounding box center [528, 292] width 103 height 23
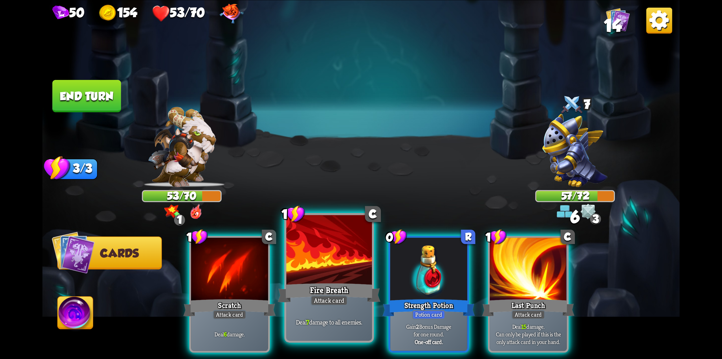
click at [329, 302] on div "Attack card" at bounding box center [329, 300] width 37 height 10
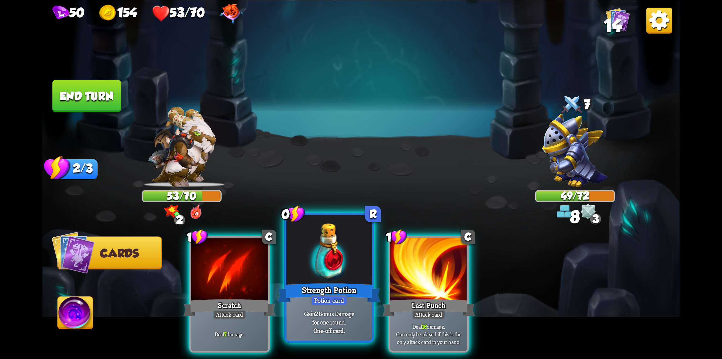
click at [307, 314] on p "Gain 2 Bonus Damage for one round." at bounding box center [329, 317] width 81 height 17
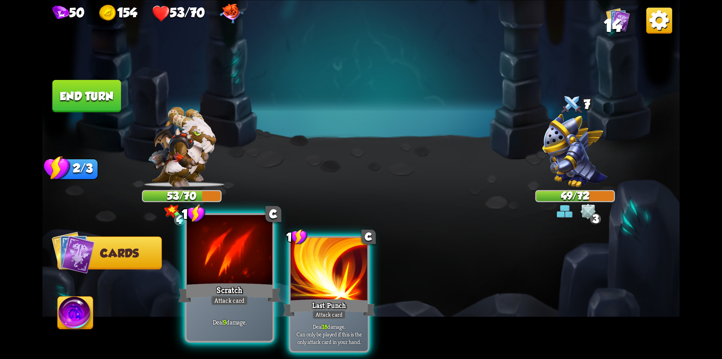
click at [215, 281] on div "Scratch" at bounding box center [229, 292] width 103 height 23
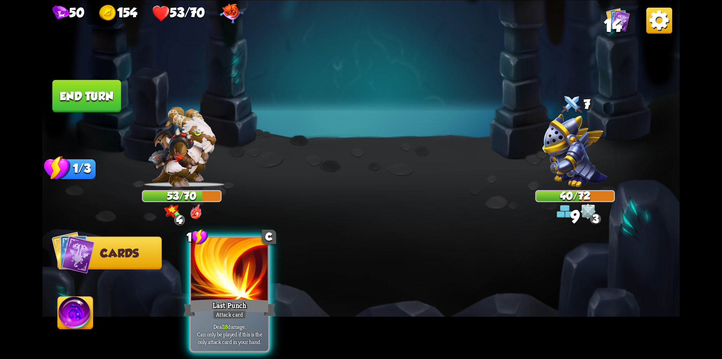
click at [225, 297] on div "Last Punch" at bounding box center [229, 307] width 93 height 21
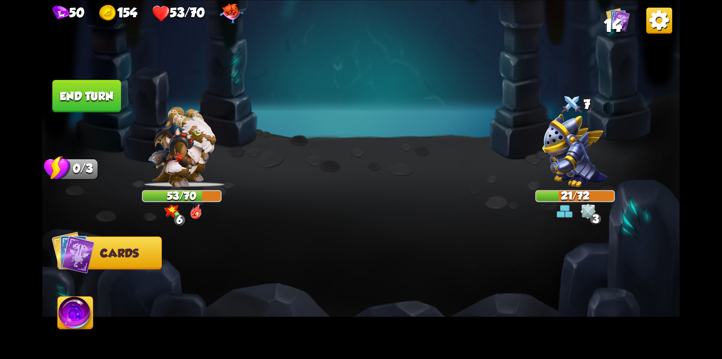
click at [111, 104] on button "End turn" at bounding box center [86, 96] width 69 height 32
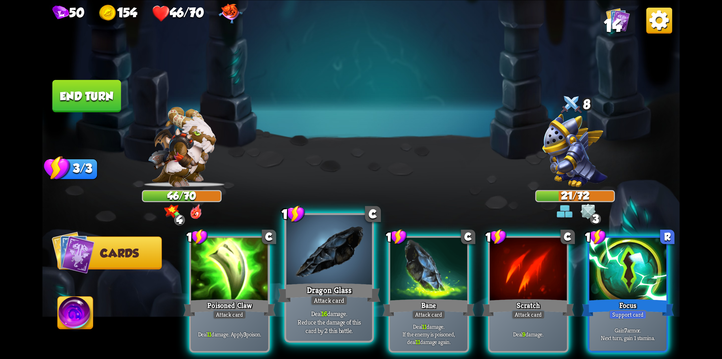
click at [324, 280] on div at bounding box center [329, 251] width 86 height 72
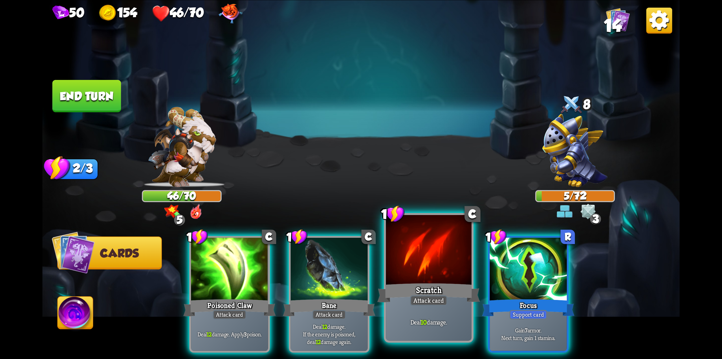
click at [413, 285] on div "Scratch" at bounding box center [428, 292] width 103 height 23
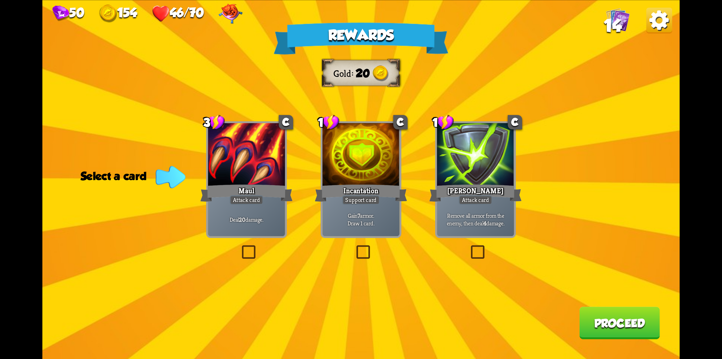
click at [469, 247] on label at bounding box center [469, 247] width 0 height 0
click at [0, 0] on input "checkbox" at bounding box center [0, 0] width 0 height 0
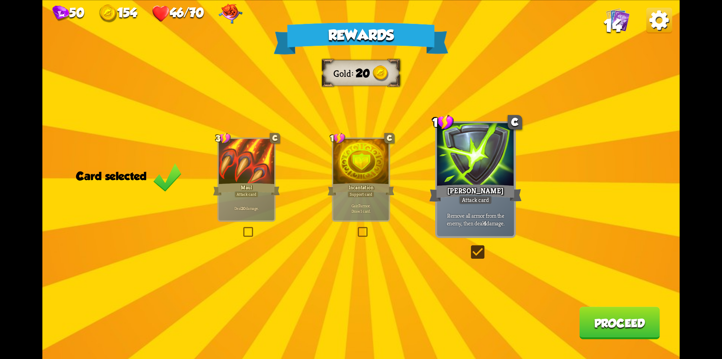
click at [614, 325] on button "Proceed" at bounding box center [619, 322] width 80 height 32
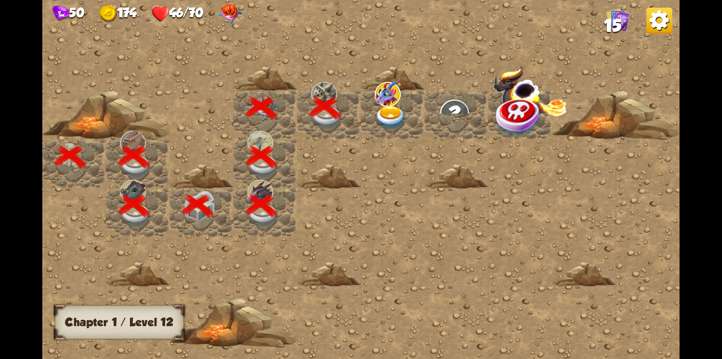
click at [396, 113] on img at bounding box center [391, 118] width 32 height 25
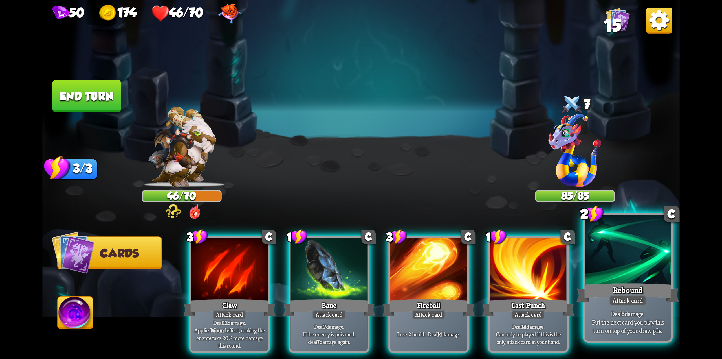
click at [614, 287] on div "Rebound" at bounding box center [628, 292] width 103 height 23
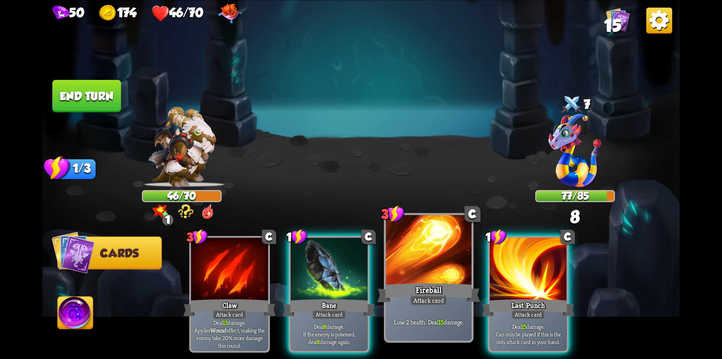
click at [413, 311] on div "Lose 2 health. Deal 15 damage." at bounding box center [429, 321] width 86 height 37
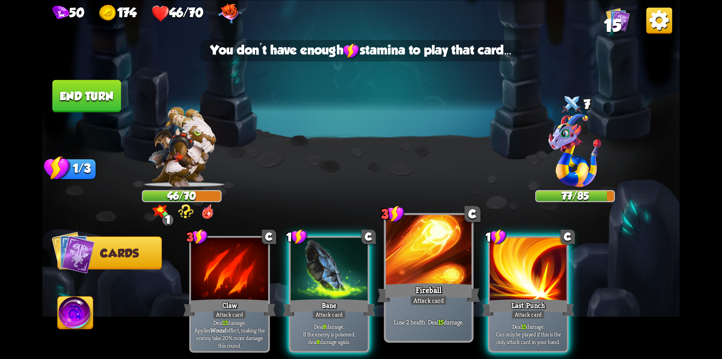
click at [414, 287] on div "Fireball" at bounding box center [428, 292] width 103 height 23
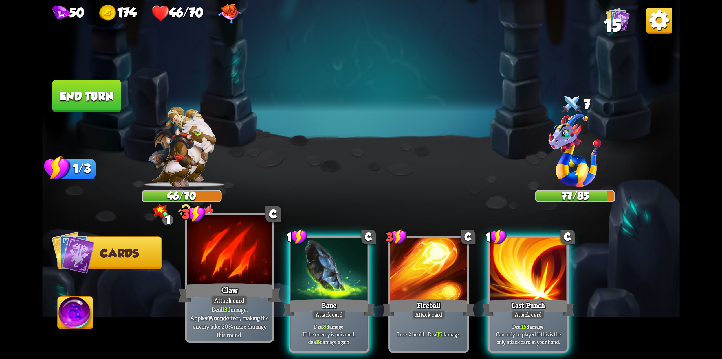
drag, startPoint x: 211, startPoint y: 293, endPoint x: 214, endPoint y: 294, distance: 3.5
click at [214, 294] on div "Claw" at bounding box center [229, 292] width 103 height 23
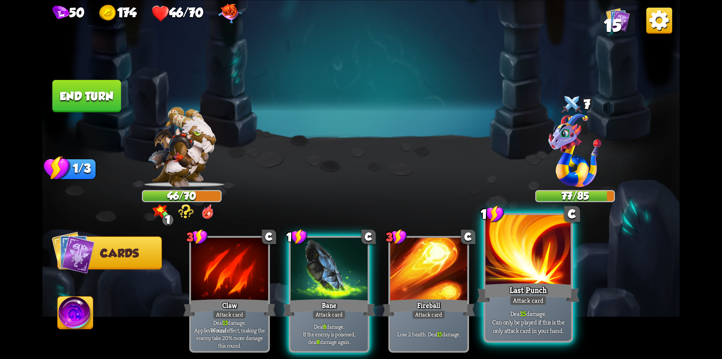
click at [507, 306] on div "Deal 15 damage. Can only be played if this is the only attack card in your hand." at bounding box center [528, 321] width 86 height 37
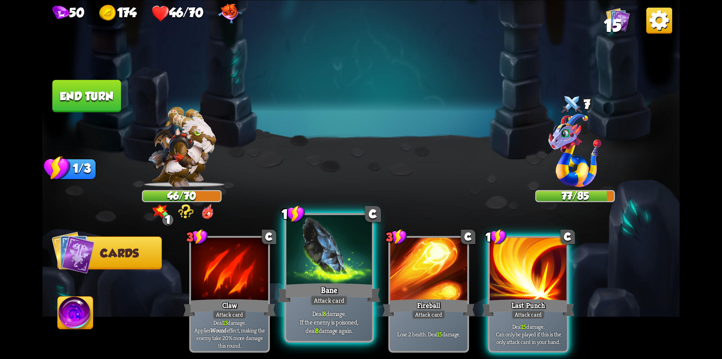
click at [340, 302] on div "Attack card" at bounding box center [329, 300] width 37 height 10
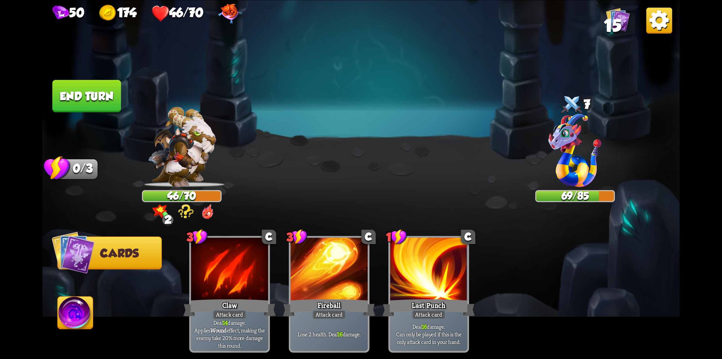
click at [98, 100] on button "End turn" at bounding box center [86, 96] width 69 height 32
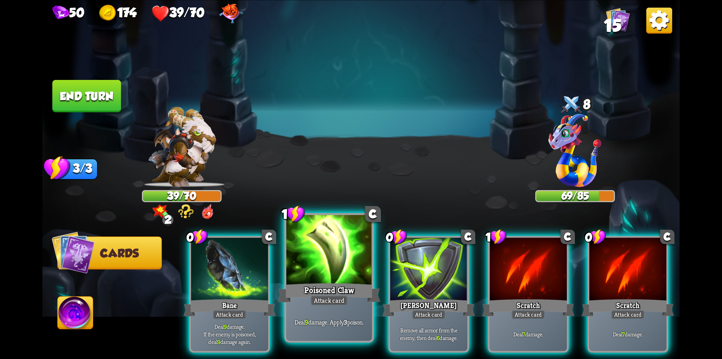
click at [334, 292] on div "Poisoned Claw" at bounding box center [329, 292] width 103 height 23
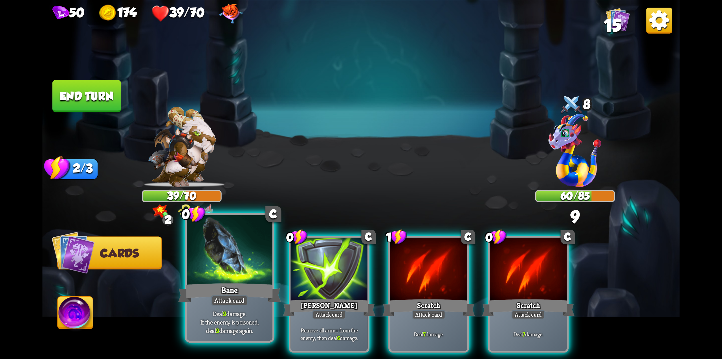
click at [221, 298] on div "Attack card" at bounding box center [229, 300] width 37 height 10
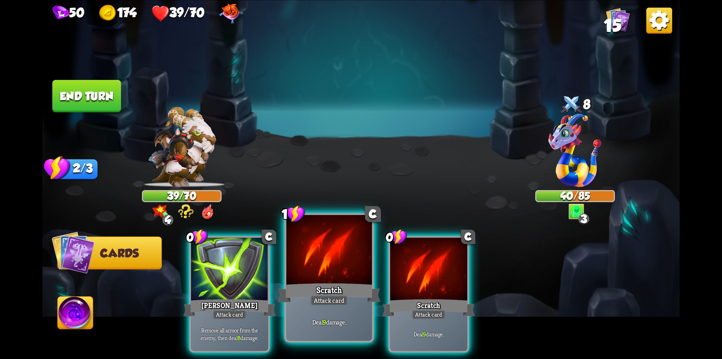
click at [321, 306] on div "Deal 9 damage." at bounding box center [329, 321] width 86 height 37
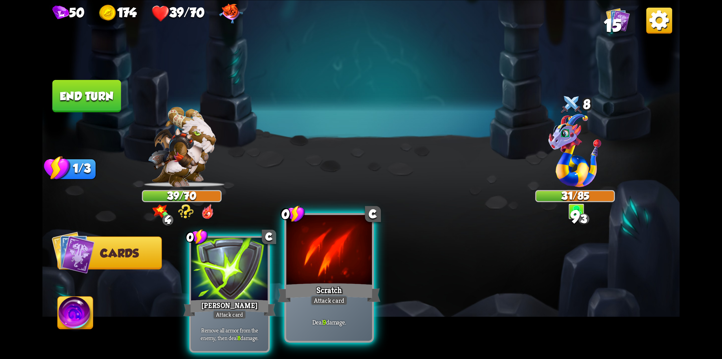
click at [321, 305] on div "Attack card" at bounding box center [329, 300] width 37 height 10
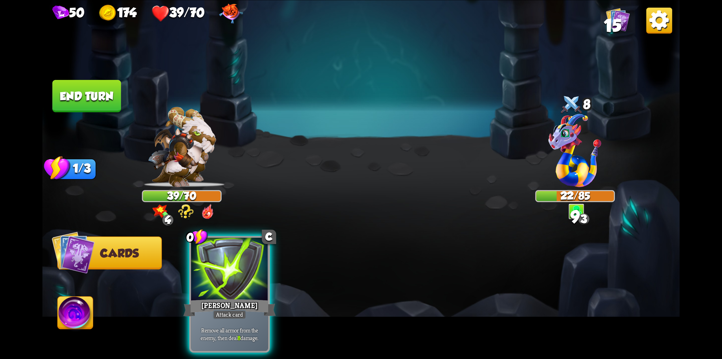
click at [85, 95] on button "End turn" at bounding box center [86, 96] width 69 height 32
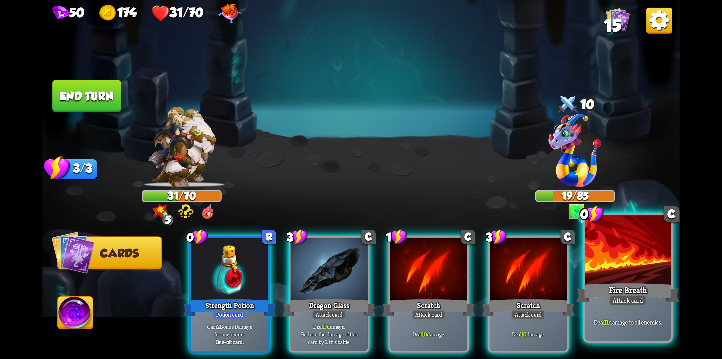
click at [608, 294] on div "Fire Breath" at bounding box center [628, 292] width 103 height 23
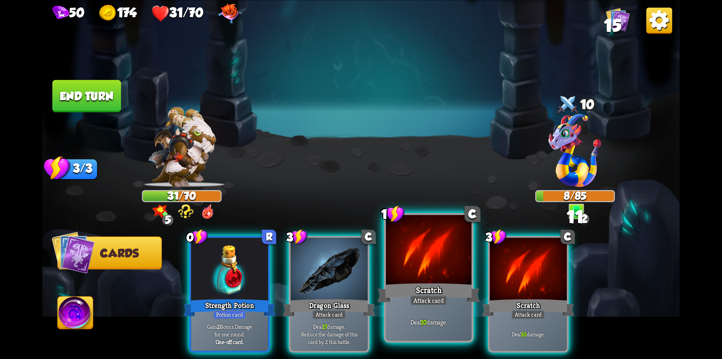
click at [445, 284] on div "Scratch" at bounding box center [428, 292] width 103 height 23
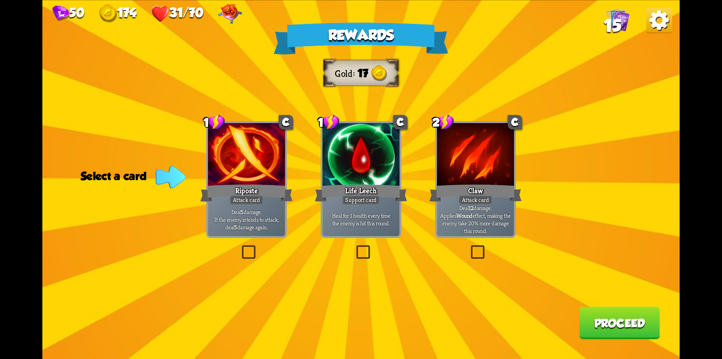
click at [240, 247] on label at bounding box center [240, 247] width 0 height 0
click at [0, 0] on input "checkbox" at bounding box center [0, 0] width 0 height 0
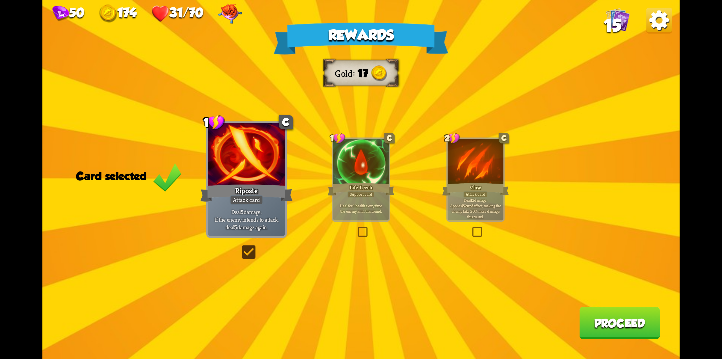
click at [601, 324] on button "Proceed" at bounding box center [619, 322] width 80 height 32
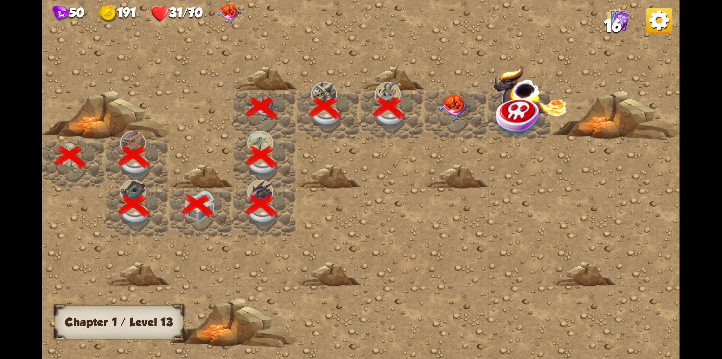
click at [452, 111] on img at bounding box center [455, 107] width 32 height 27
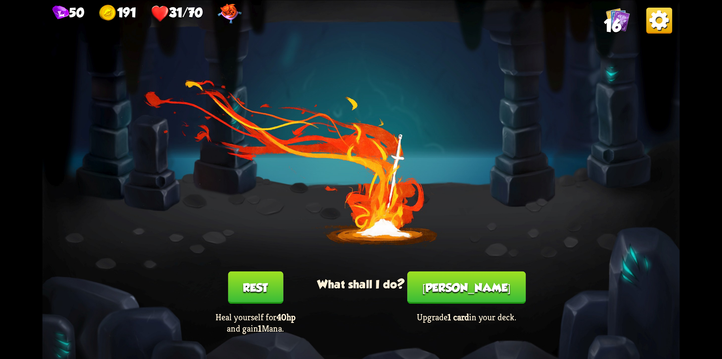
click at [260, 284] on button "Rest" at bounding box center [255, 287] width 55 height 32
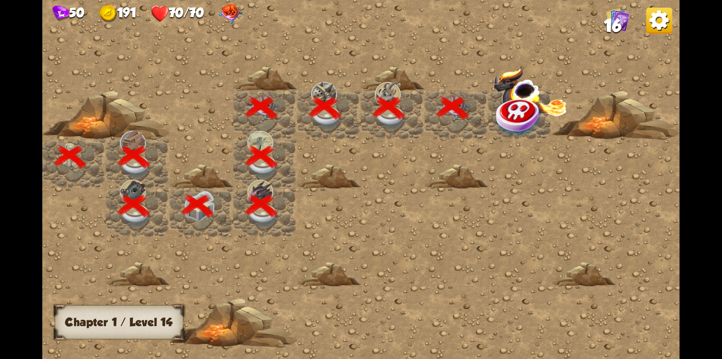
click at [505, 128] on img at bounding box center [520, 116] width 48 height 41
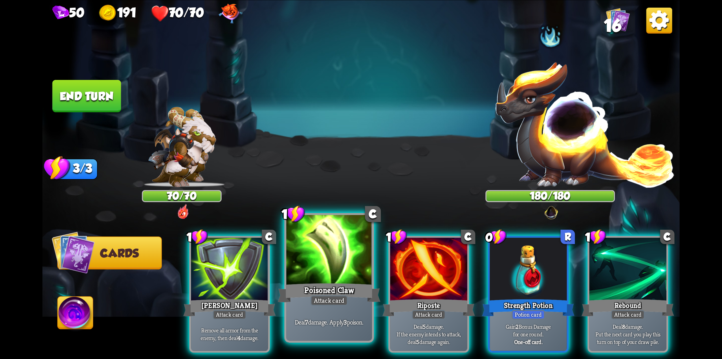
click at [317, 301] on div "Attack card" at bounding box center [329, 300] width 37 height 10
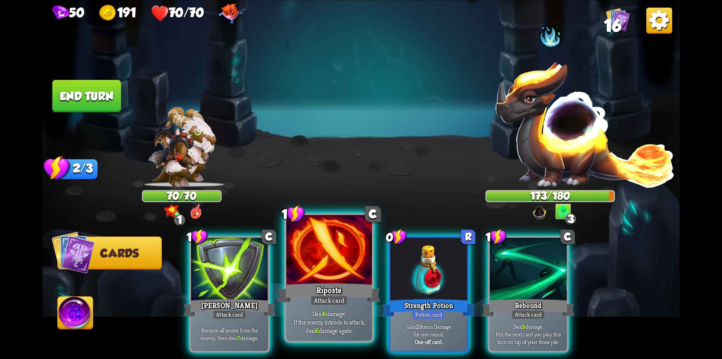
click at [326, 289] on div "Riposte" at bounding box center [329, 292] width 103 height 23
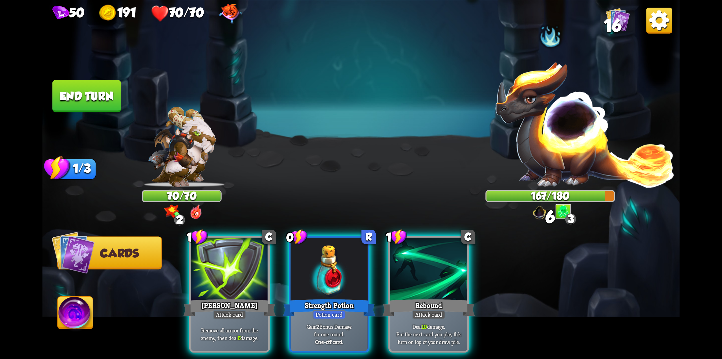
click at [87, 98] on button "End turn" at bounding box center [86, 96] width 69 height 32
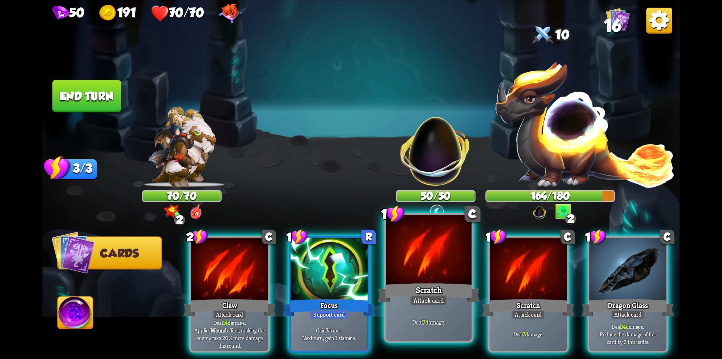
click at [427, 289] on div "Scratch" at bounding box center [428, 292] width 103 height 23
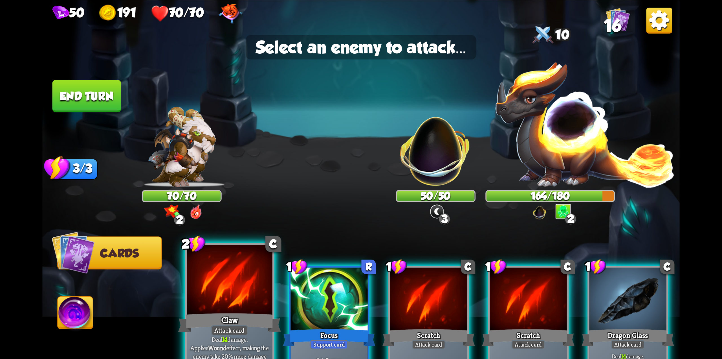
click at [226, 297] on div at bounding box center [230, 281] width 86 height 72
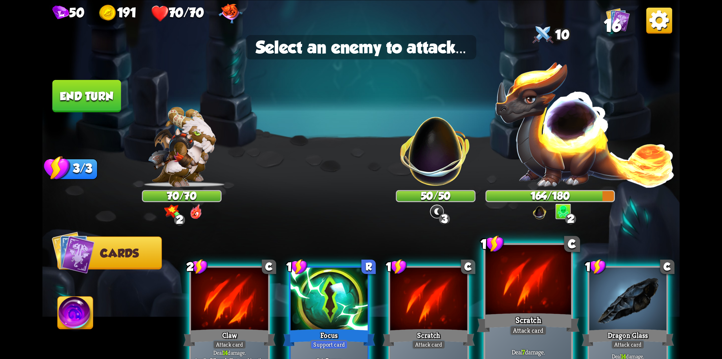
click at [533, 284] on div at bounding box center [528, 281] width 86 height 72
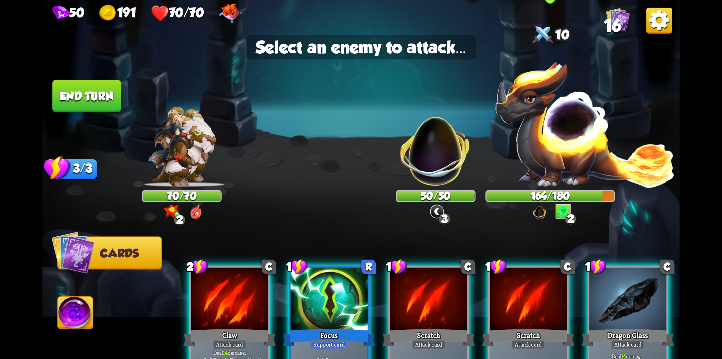
click at [549, 141] on img at bounding box center [585, 123] width 181 height 127
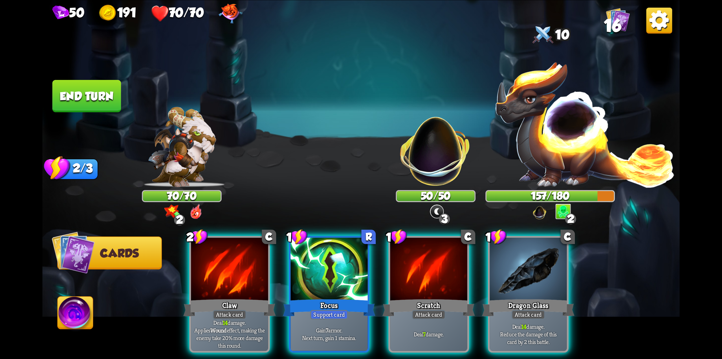
drag, startPoint x: 434, startPoint y: 300, endPoint x: 531, endPoint y: 177, distance: 156.7
click at [434, 309] on div "Attack card" at bounding box center [429, 313] width 34 height 9
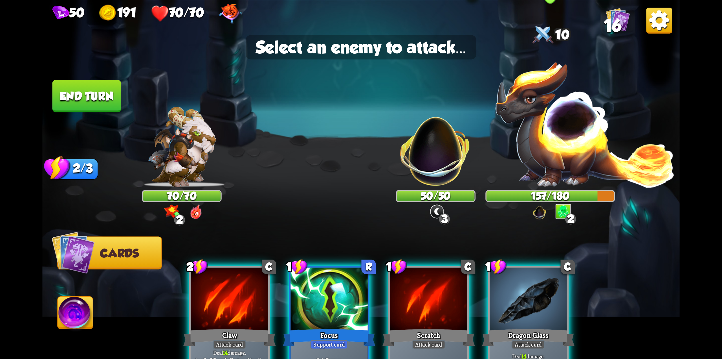
click at [548, 156] on img at bounding box center [585, 123] width 181 height 127
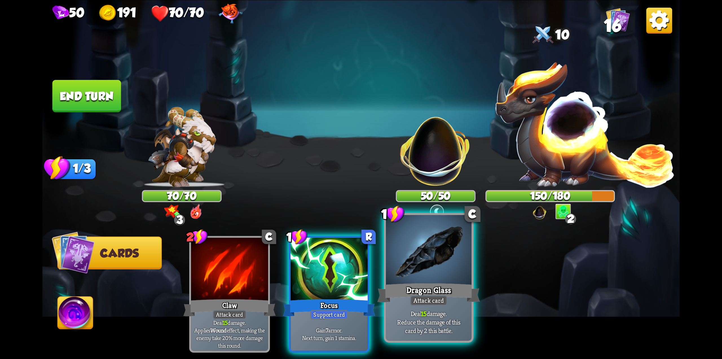
click at [431, 274] on div at bounding box center [429, 251] width 86 height 72
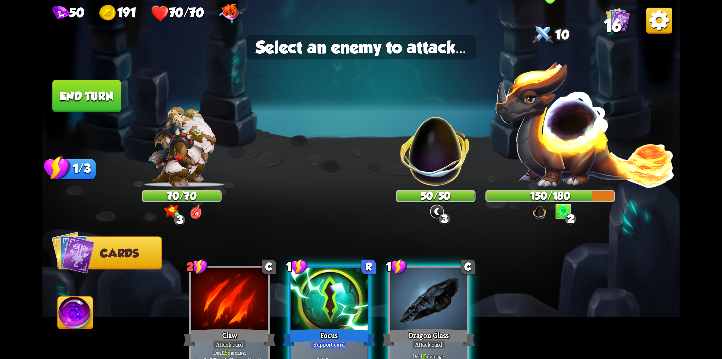
click at [555, 162] on img at bounding box center [585, 123] width 181 height 127
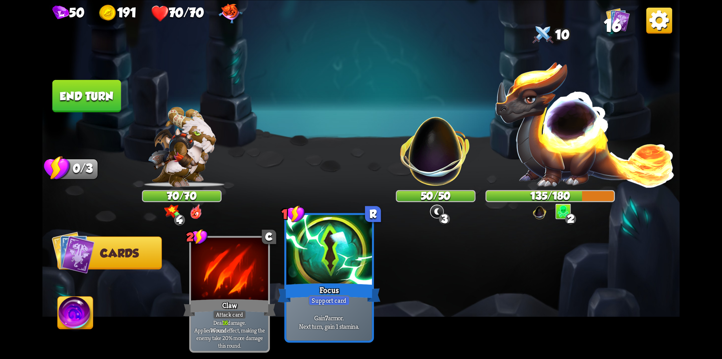
click at [323, 280] on div at bounding box center [329, 251] width 86 height 72
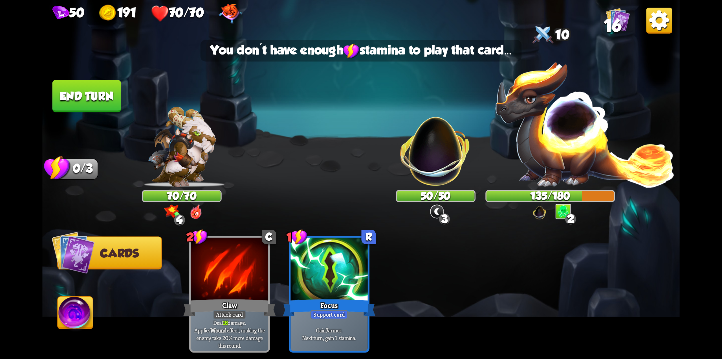
drag, startPoint x: 109, startPoint y: 92, endPoint x: 135, endPoint y: 86, distance: 26.7
click at [107, 93] on button "End turn" at bounding box center [86, 96] width 69 height 32
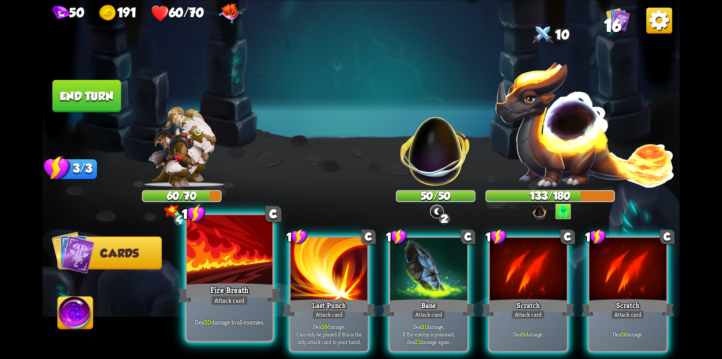
click at [226, 288] on div "Fire Breath" at bounding box center [229, 292] width 103 height 23
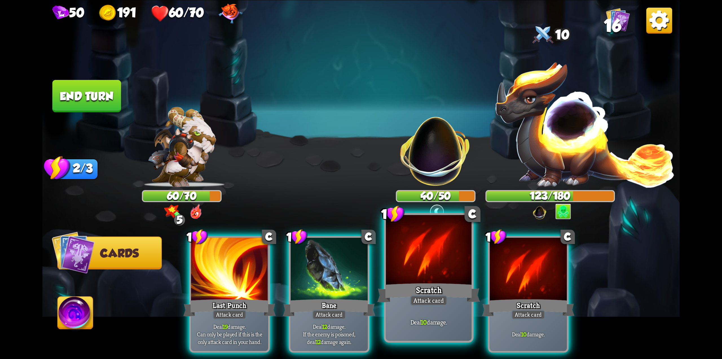
drag, startPoint x: 423, startPoint y: 258, endPoint x: 423, endPoint y: 261, distance: 2.8
click at [423, 261] on div at bounding box center [429, 251] width 86 height 72
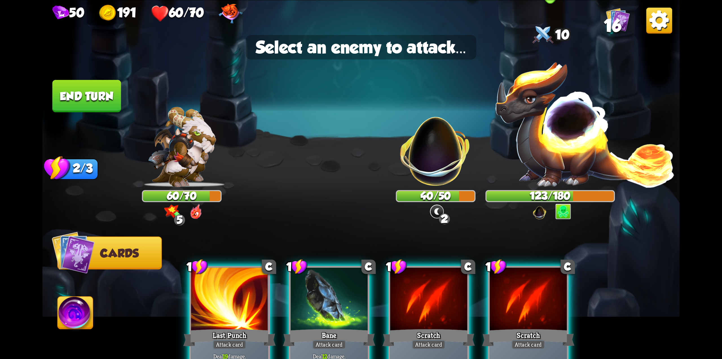
drag, startPoint x: 542, startPoint y: 160, endPoint x: 546, endPoint y: 159, distance: 3.9
click at [543, 160] on img at bounding box center [585, 123] width 181 height 127
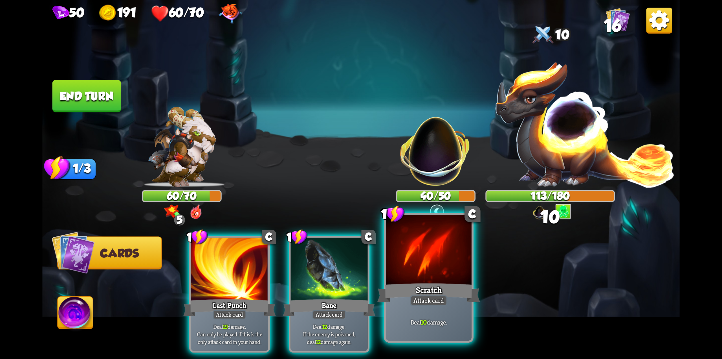
click at [428, 277] on div at bounding box center [429, 251] width 86 height 72
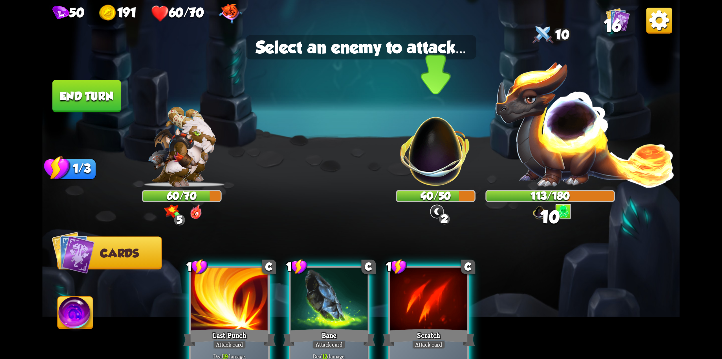
click at [434, 160] on img at bounding box center [436, 145] width 84 height 84
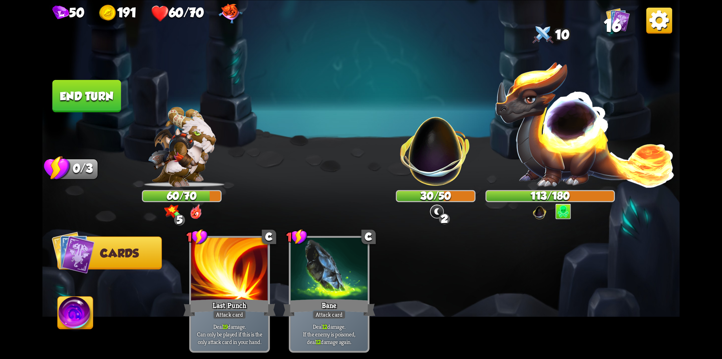
drag, startPoint x: 319, startPoint y: 275, endPoint x: 382, endPoint y: 251, distance: 67.5
click at [320, 276] on div at bounding box center [329, 269] width 77 height 65
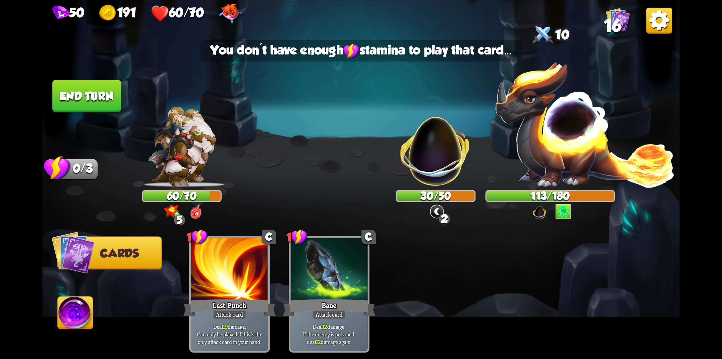
click at [566, 132] on img at bounding box center [585, 123] width 181 height 127
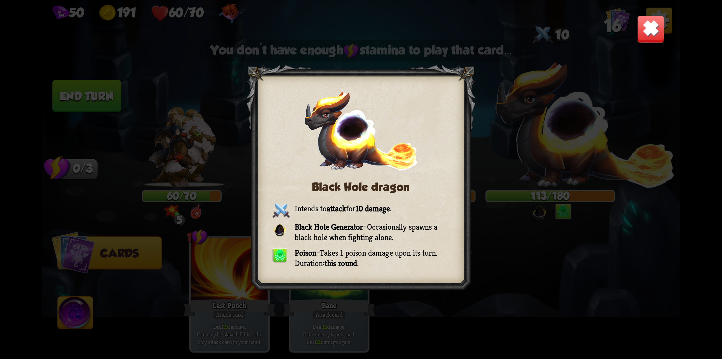
click at [265, 36] on div "Black Hole dragon Intends to attack for 10 damage . Black Hole Generator – Occa…" at bounding box center [361, 179] width 638 height 359
click at [641, 33] on img at bounding box center [651, 29] width 28 height 28
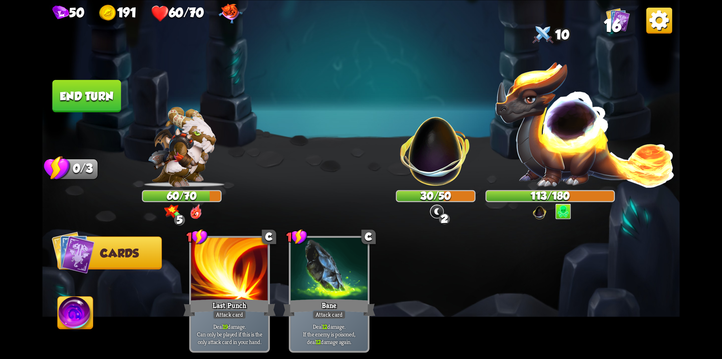
click at [104, 99] on button "End turn" at bounding box center [86, 96] width 69 height 32
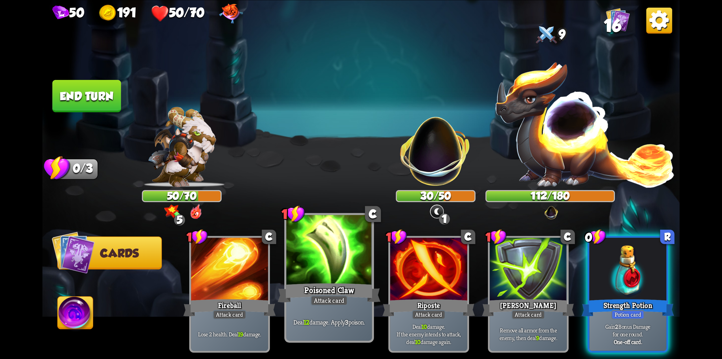
drag, startPoint x: 320, startPoint y: 270, endPoint x: 326, endPoint y: 267, distance: 6.1
click at [321, 270] on div at bounding box center [329, 251] width 86 height 72
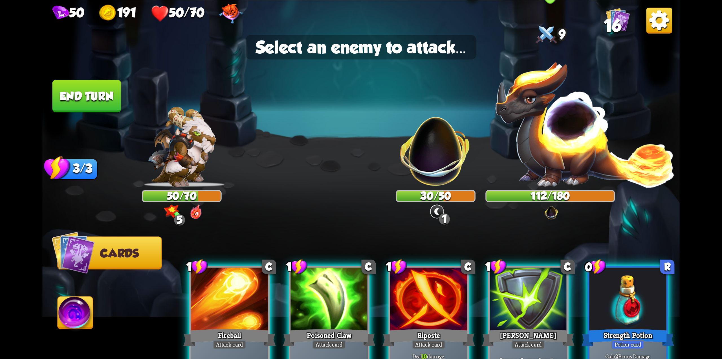
click at [546, 127] on img at bounding box center [585, 123] width 181 height 127
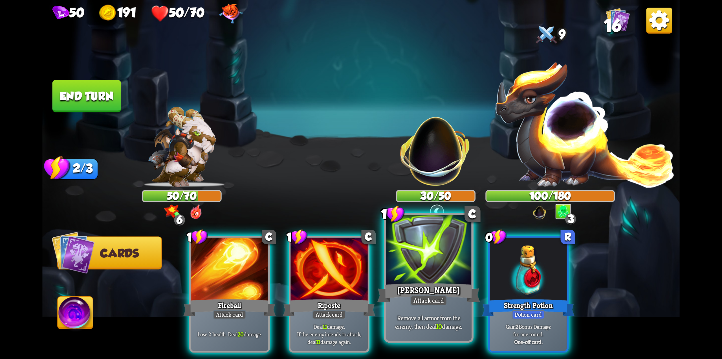
click at [425, 274] on div at bounding box center [429, 251] width 86 height 72
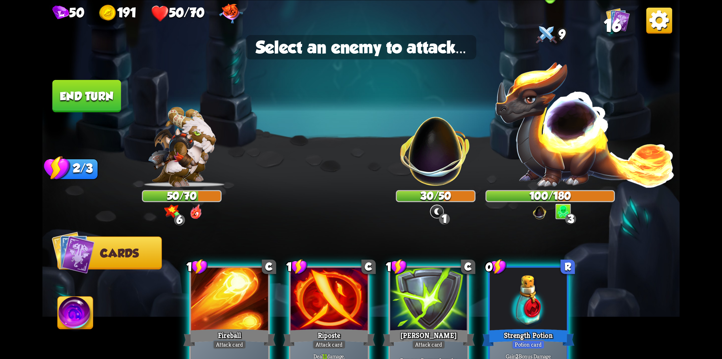
click at [541, 143] on img at bounding box center [585, 123] width 181 height 127
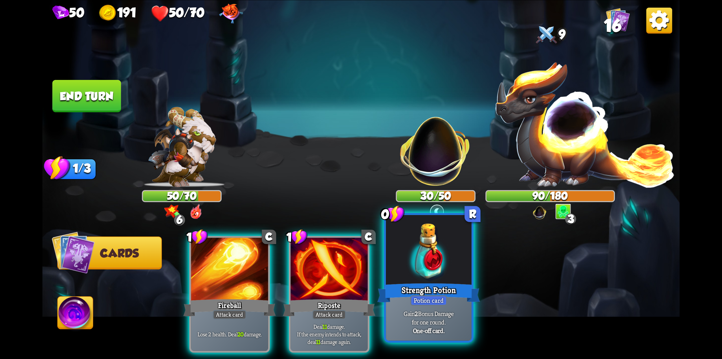
click at [415, 283] on div "Strength Potion" at bounding box center [428, 292] width 103 height 23
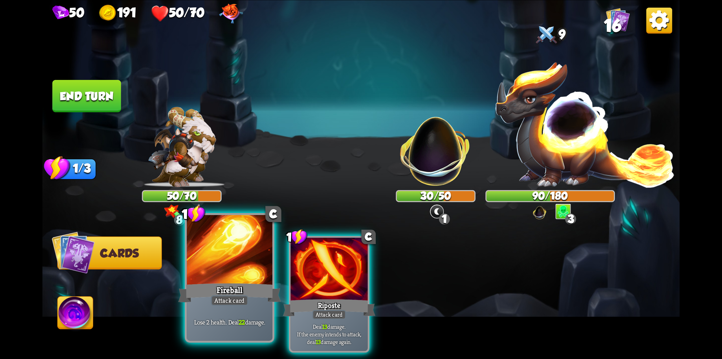
click at [214, 267] on div at bounding box center [230, 251] width 86 height 72
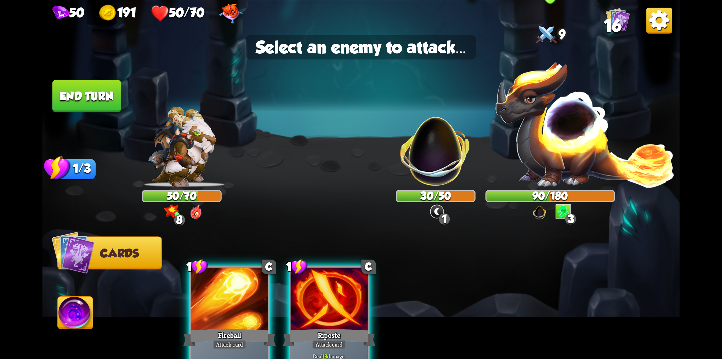
click at [561, 138] on img at bounding box center [585, 123] width 181 height 127
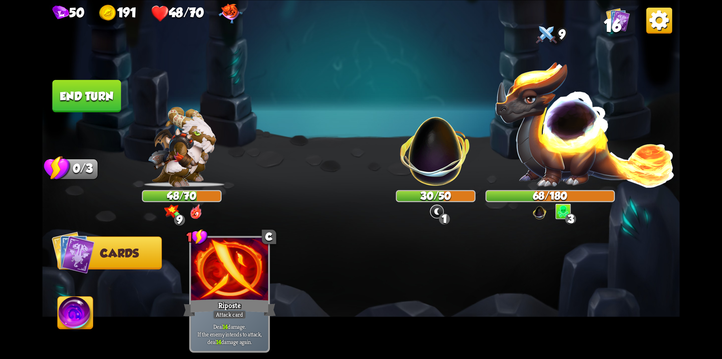
click at [107, 93] on button "End turn" at bounding box center [86, 96] width 69 height 32
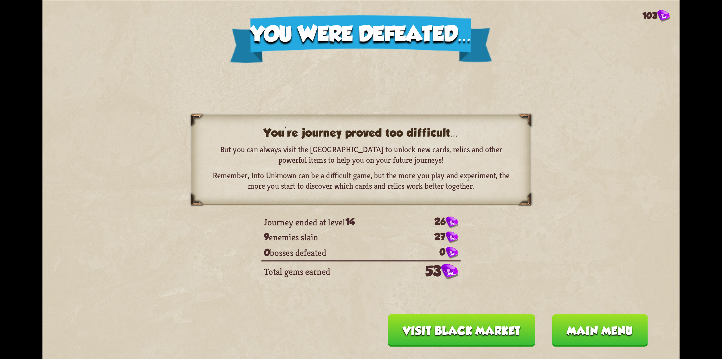
click at [497, 329] on button "Visit Black Market" at bounding box center [462, 330] width 148 height 32
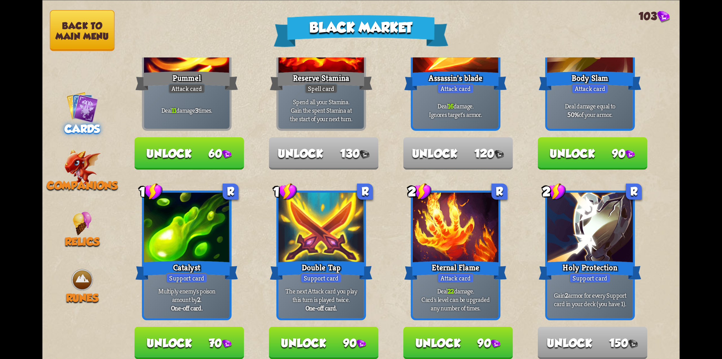
scroll to position [56, 0]
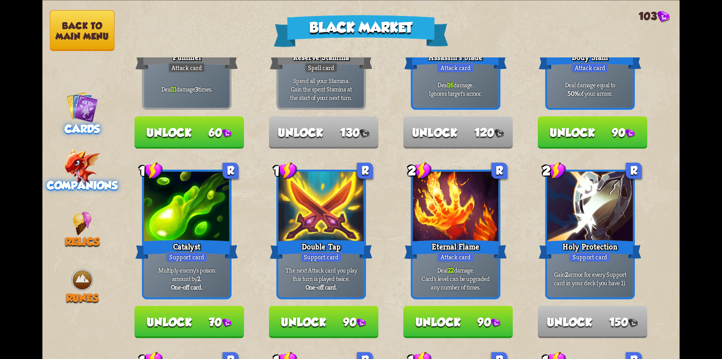
click at [105, 183] on span "Companions" at bounding box center [82, 185] width 71 height 12
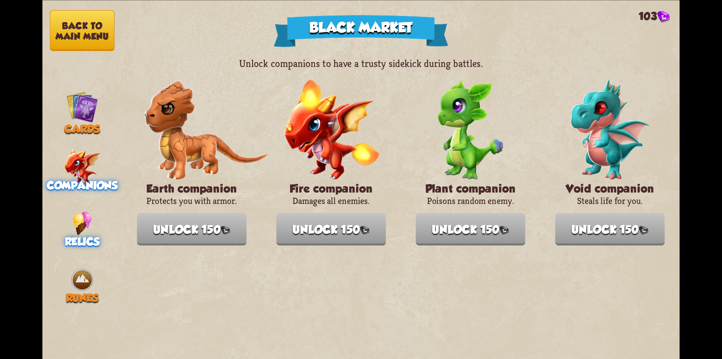
click at [96, 235] on span "Relics" at bounding box center [82, 241] width 35 height 12
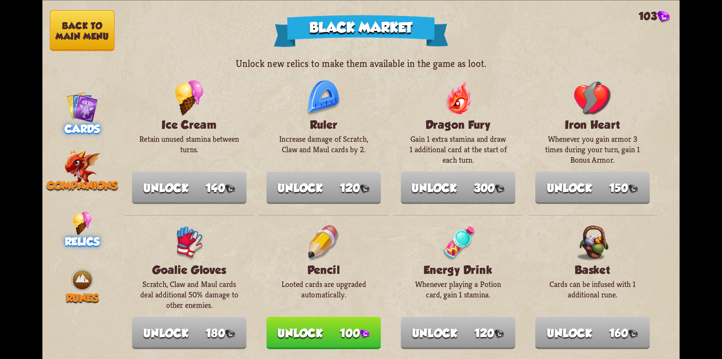
click at [78, 103] on img at bounding box center [82, 107] width 32 height 32
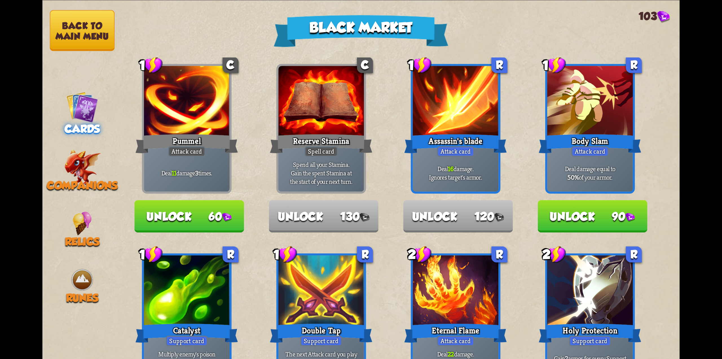
scroll to position [0, 0]
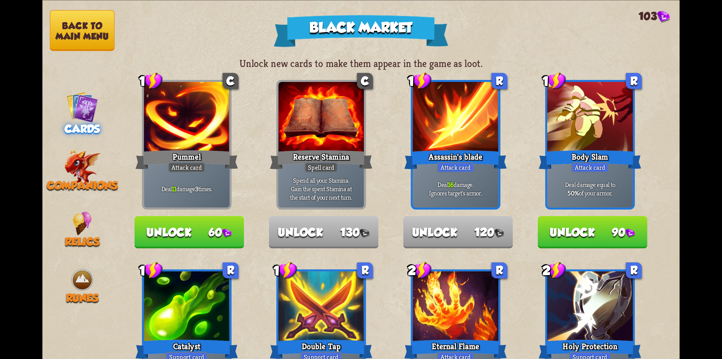
click at [66, 30] on button "Back to main menu" at bounding box center [82, 30] width 65 height 41
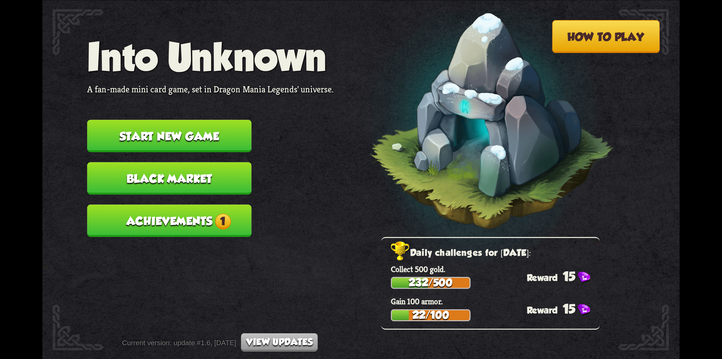
click at [186, 225] on button "Achievements 1" at bounding box center [169, 220] width 164 height 32
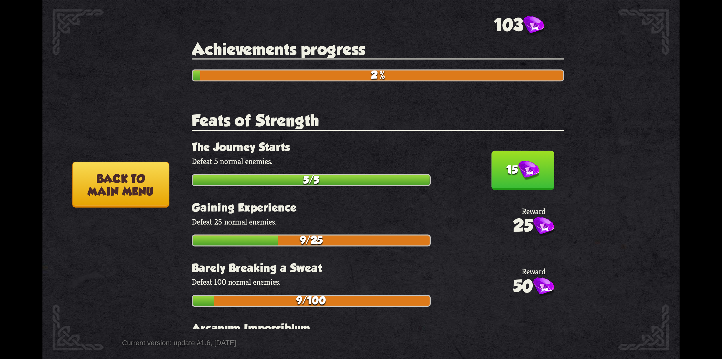
click at [518, 169] on img at bounding box center [528, 170] width 21 height 20
drag, startPoint x: 104, startPoint y: 188, endPoint x: 120, endPoint y: 173, distance: 21.6
click at [105, 188] on button "Back to main menu" at bounding box center [120, 184] width 97 height 46
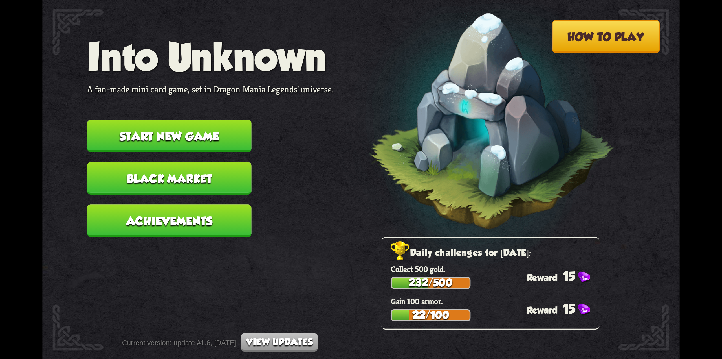
click at [172, 145] on button "Start new game" at bounding box center [169, 136] width 164 height 32
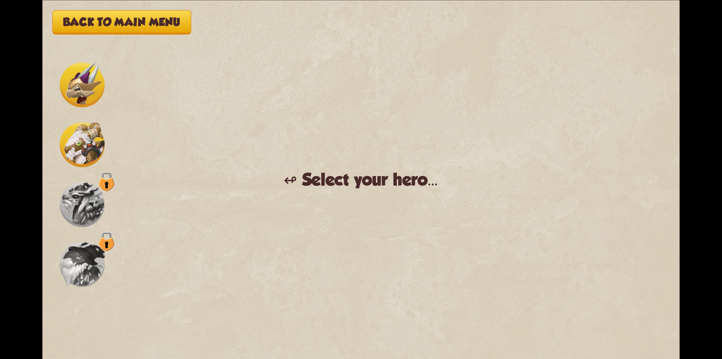
click at [79, 78] on img at bounding box center [82, 84] width 45 height 45
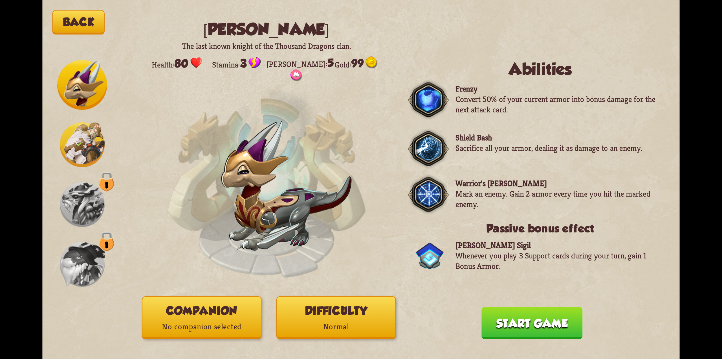
click at [75, 147] on img at bounding box center [82, 144] width 45 height 45
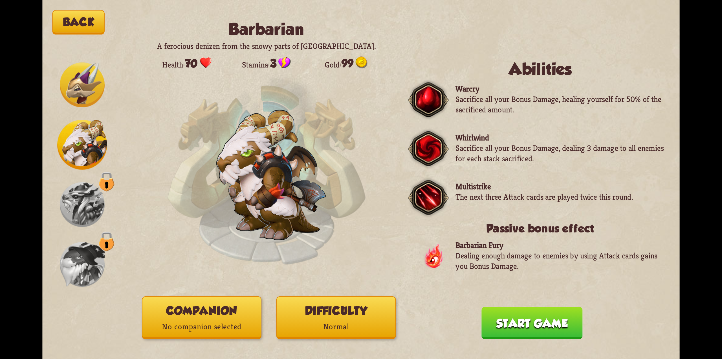
click at [72, 97] on img at bounding box center [82, 84] width 45 height 45
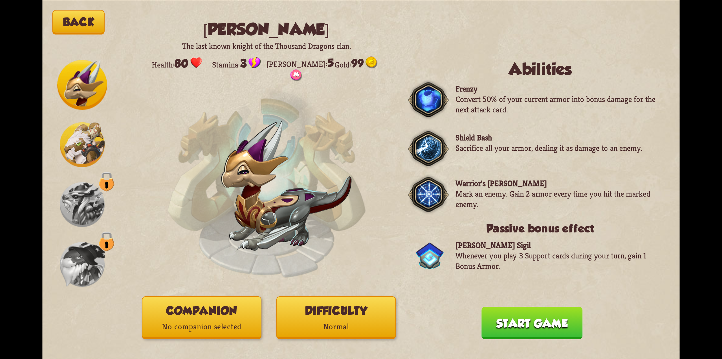
click at [85, 146] on img at bounding box center [82, 144] width 45 height 45
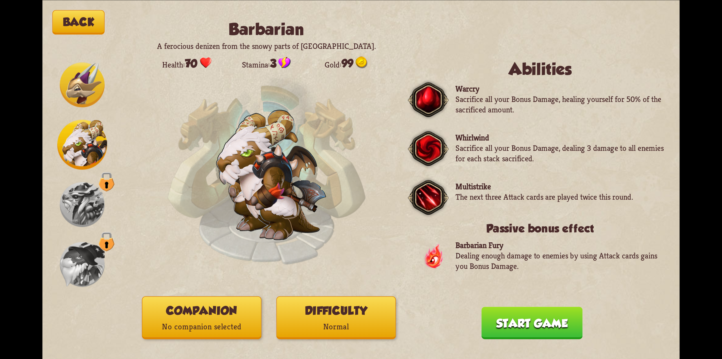
click at [70, 83] on img at bounding box center [82, 84] width 45 height 45
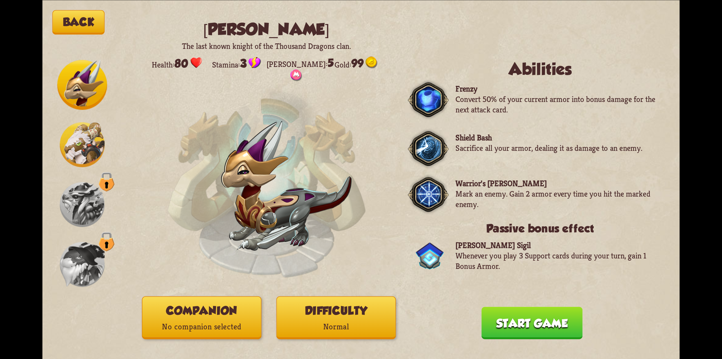
drag, startPoint x: 498, startPoint y: 331, endPoint x: 494, endPoint y: 327, distance: 5.6
click at [498, 331] on button "Start game" at bounding box center [532, 322] width 101 height 32
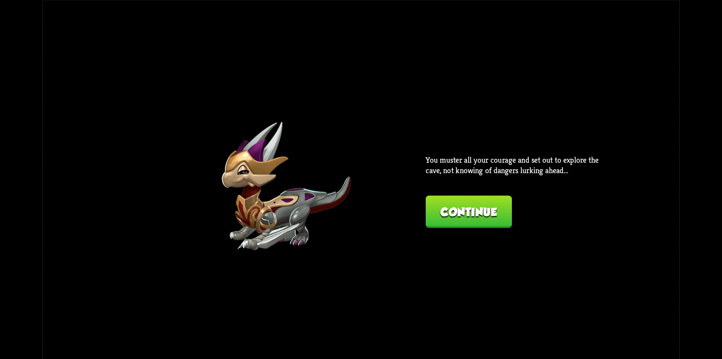
click at [454, 219] on button "Continue" at bounding box center [469, 211] width 86 height 32
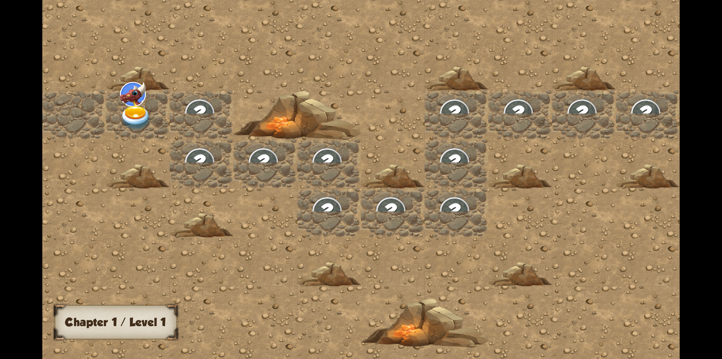
click at [129, 121] on img at bounding box center [136, 118] width 32 height 25
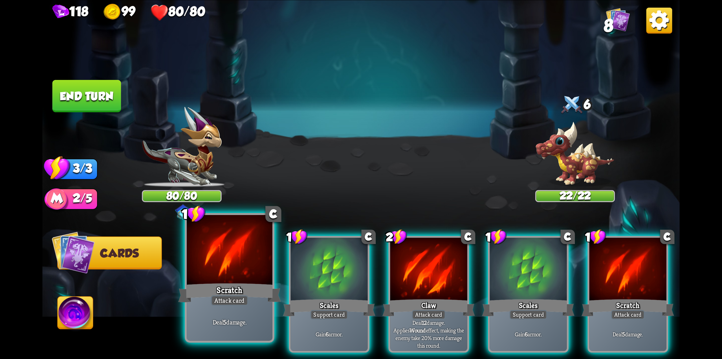
click at [211, 271] on div at bounding box center [230, 251] width 86 height 72
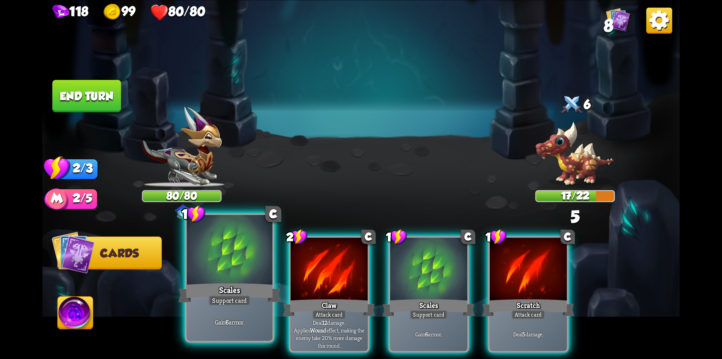
click at [224, 292] on div "Scales" at bounding box center [229, 292] width 103 height 23
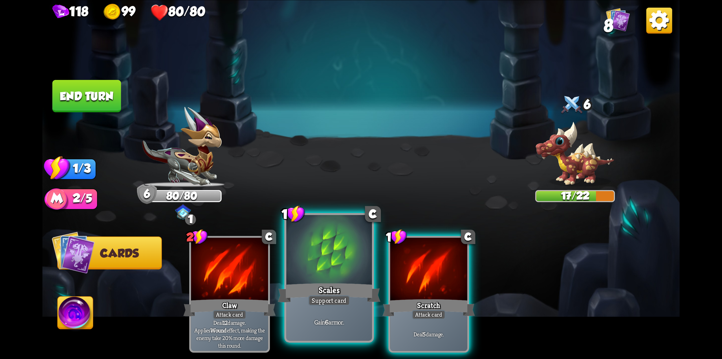
click at [317, 285] on div "Scales" at bounding box center [329, 292] width 103 height 23
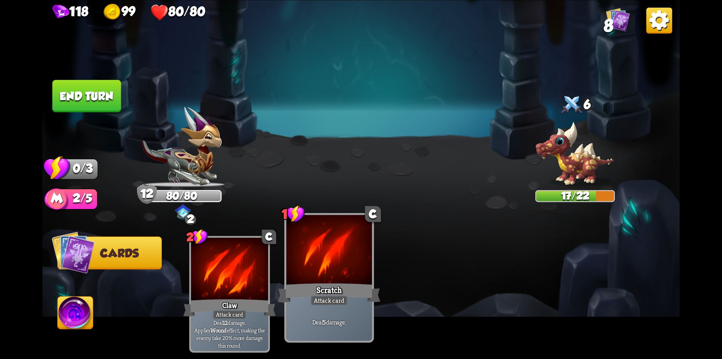
click at [324, 279] on div at bounding box center [329, 251] width 86 height 72
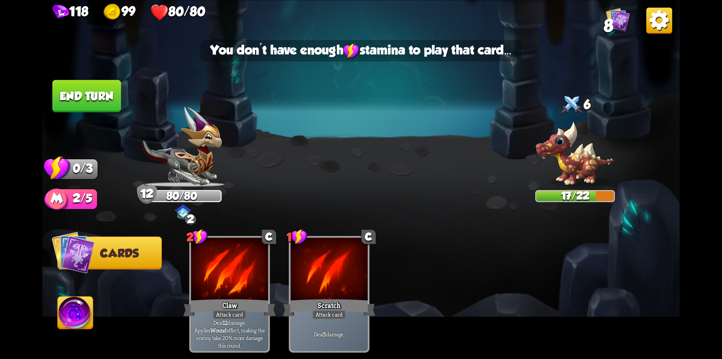
click at [109, 92] on button "End turn" at bounding box center [86, 96] width 69 height 32
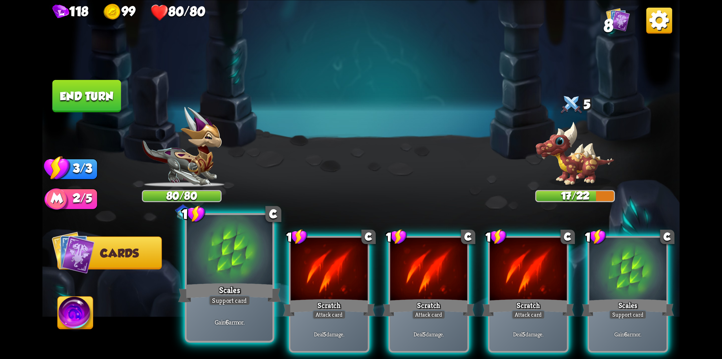
click at [246, 277] on div at bounding box center [230, 251] width 86 height 72
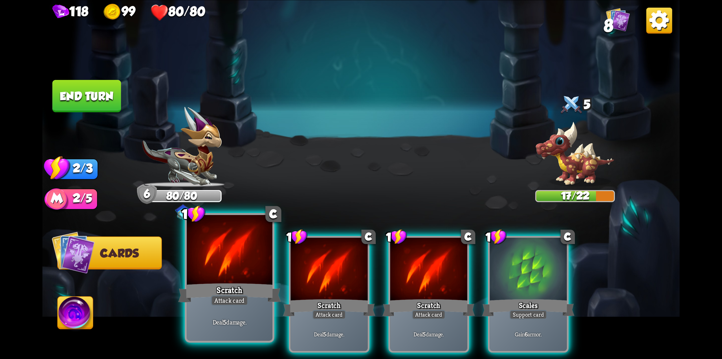
click at [237, 274] on div at bounding box center [230, 251] width 86 height 72
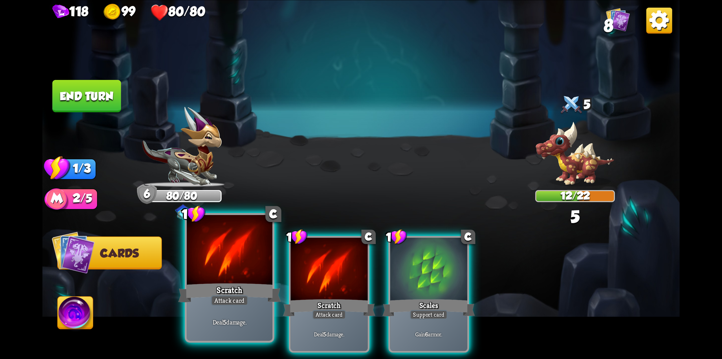
click at [237, 273] on div at bounding box center [230, 251] width 86 height 72
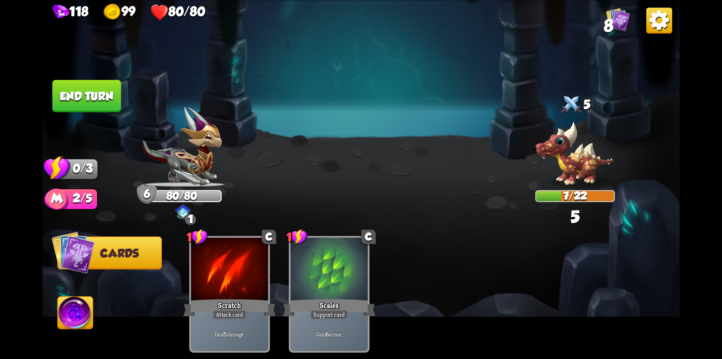
click at [102, 87] on button "End turn" at bounding box center [86, 96] width 69 height 32
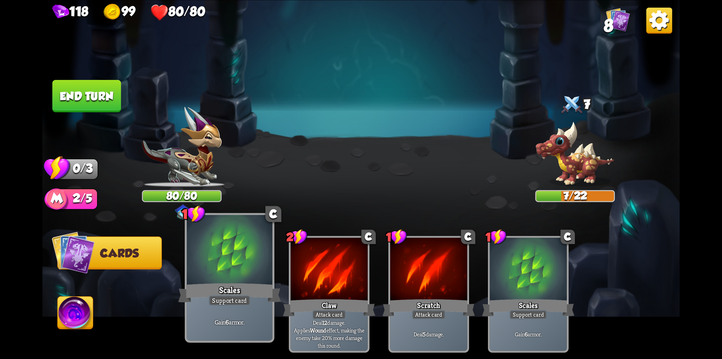
drag, startPoint x: 247, startPoint y: 277, endPoint x: 253, endPoint y: 273, distance: 6.7
click at [247, 277] on div at bounding box center [230, 251] width 86 height 72
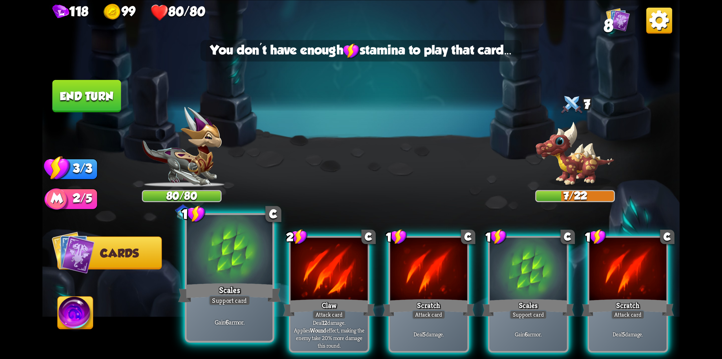
click at [223, 279] on div at bounding box center [230, 251] width 86 height 72
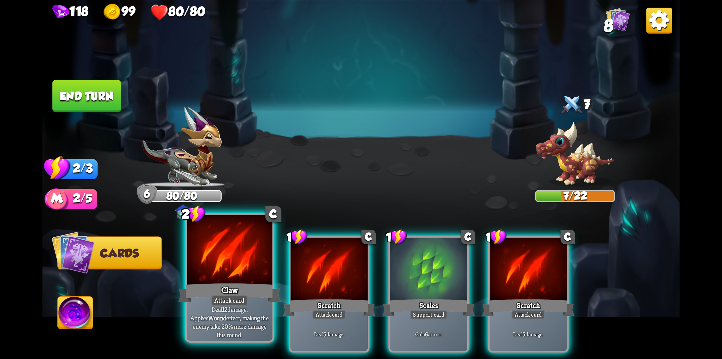
click at [227, 281] on div at bounding box center [230, 251] width 86 height 72
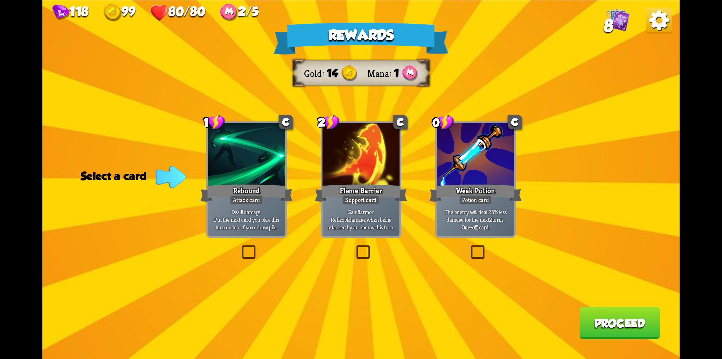
click at [354, 247] on label at bounding box center [354, 247] width 0 height 0
click at [0, 0] on input "checkbox" at bounding box center [0, 0] width 0 height 0
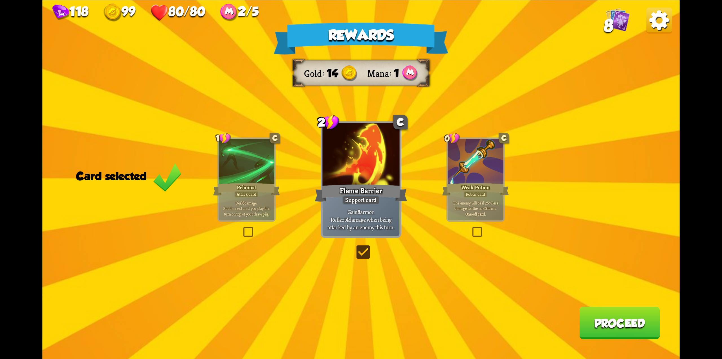
click at [603, 324] on button "Proceed" at bounding box center [619, 322] width 80 height 32
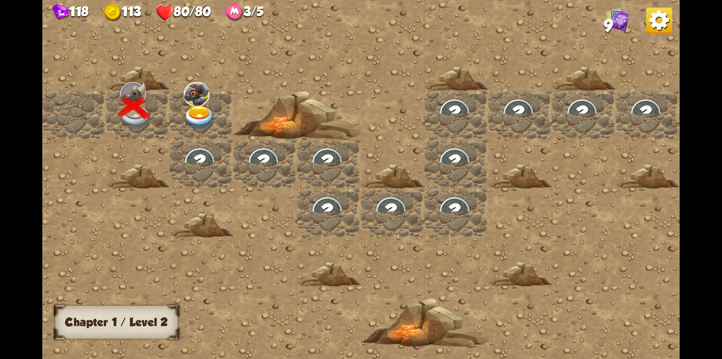
click at [184, 108] on img at bounding box center [200, 118] width 32 height 25
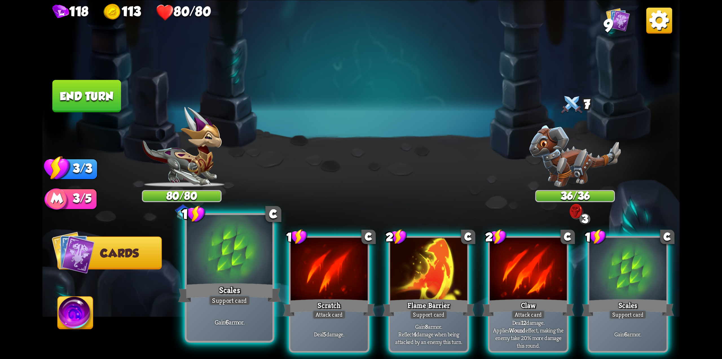
click at [241, 278] on div at bounding box center [230, 251] width 86 height 72
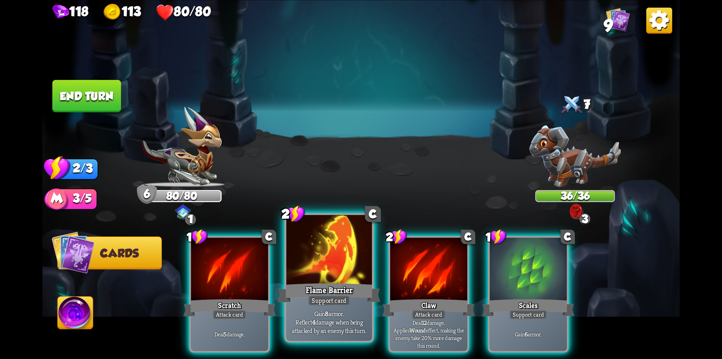
click at [314, 279] on div at bounding box center [329, 251] width 86 height 72
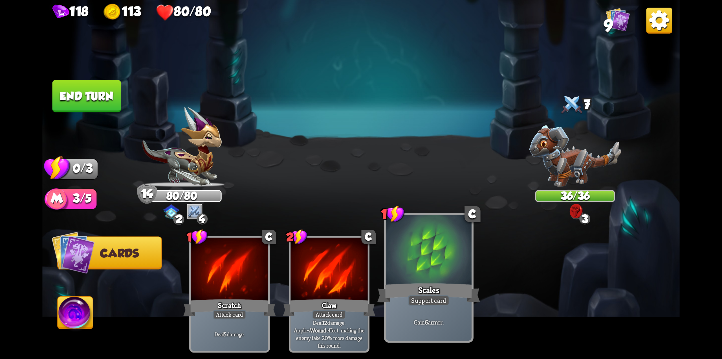
click at [410, 277] on div at bounding box center [429, 251] width 86 height 72
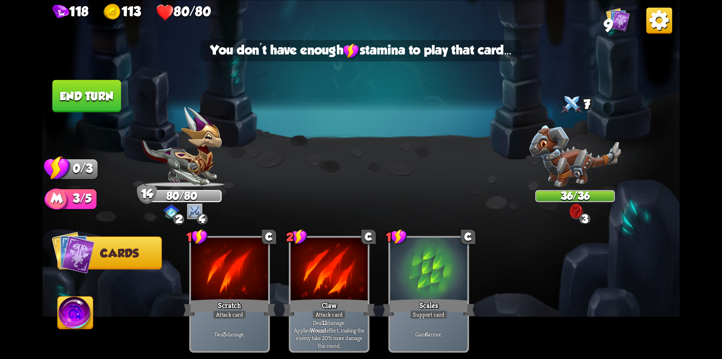
click at [82, 100] on button "End turn" at bounding box center [86, 96] width 69 height 32
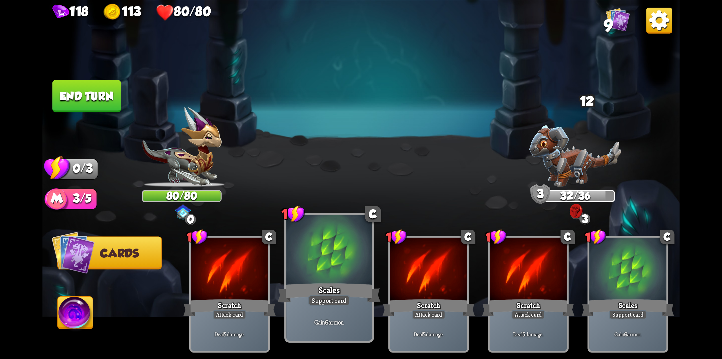
click at [329, 285] on div "Scales" at bounding box center [329, 292] width 103 height 23
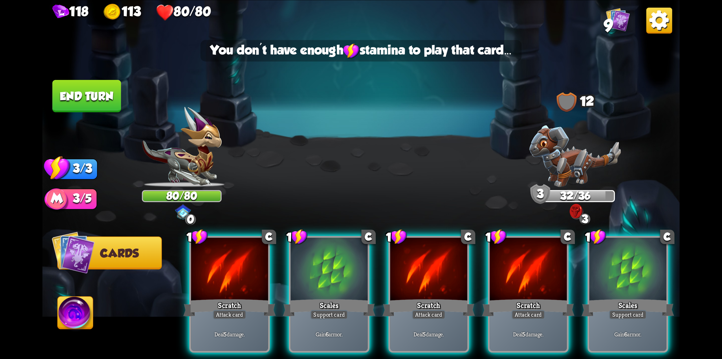
drag, startPoint x: 404, startPoint y: 286, endPoint x: 372, endPoint y: 284, distance: 31.7
click at [403, 297] on div "Scratch" at bounding box center [429, 307] width 93 height 21
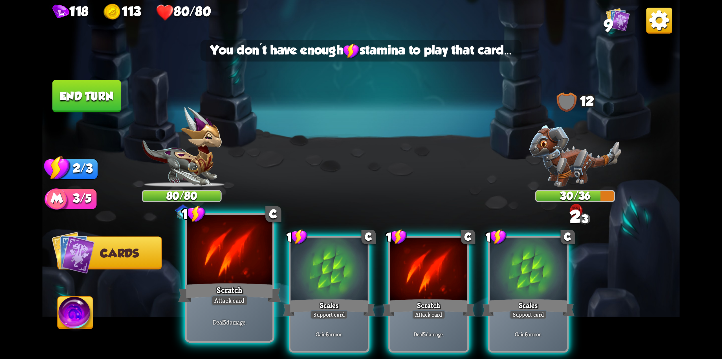
click at [231, 277] on div at bounding box center [230, 251] width 86 height 72
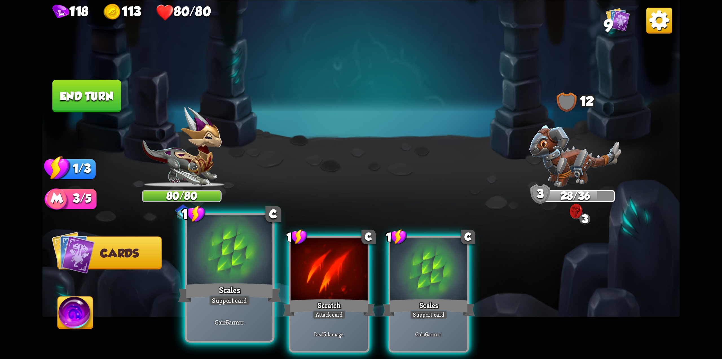
click at [217, 283] on div "Scales" at bounding box center [229, 292] width 103 height 23
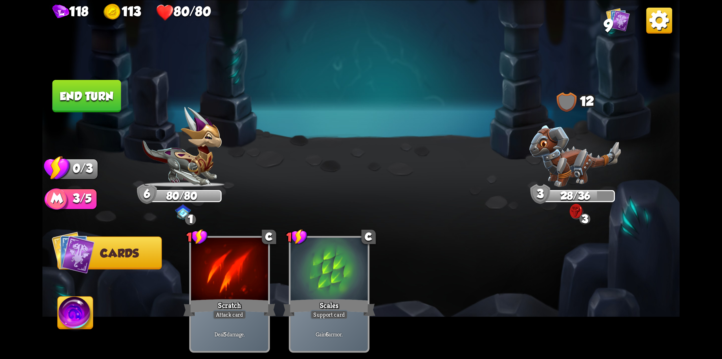
click at [93, 97] on button "End turn" at bounding box center [86, 96] width 69 height 32
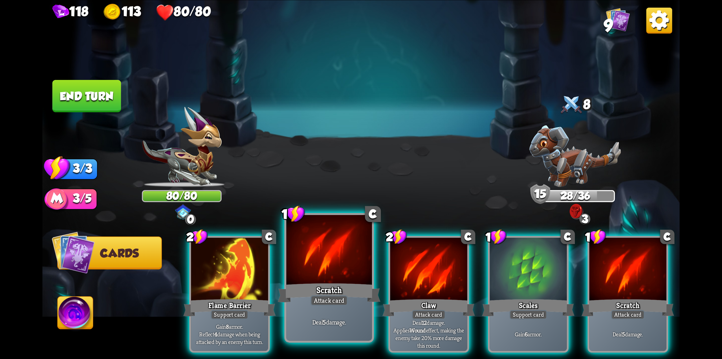
click at [309, 293] on div "Scratch" at bounding box center [329, 292] width 103 height 23
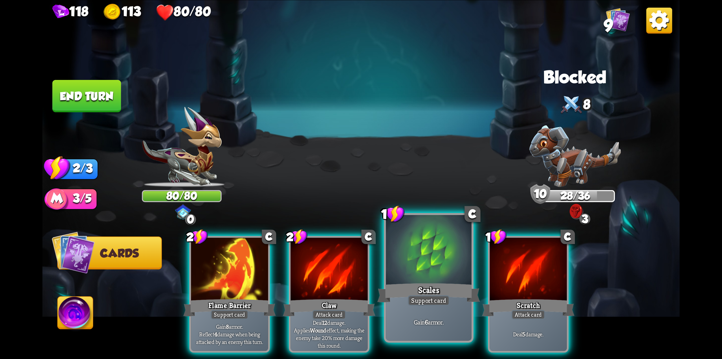
click at [420, 291] on div "Scales" at bounding box center [428, 292] width 103 height 23
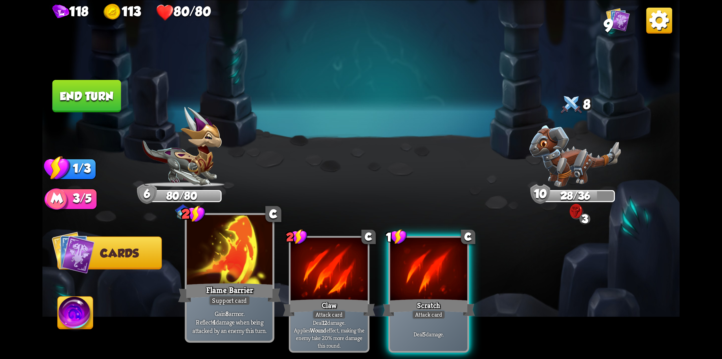
click at [214, 273] on div at bounding box center [230, 251] width 86 height 72
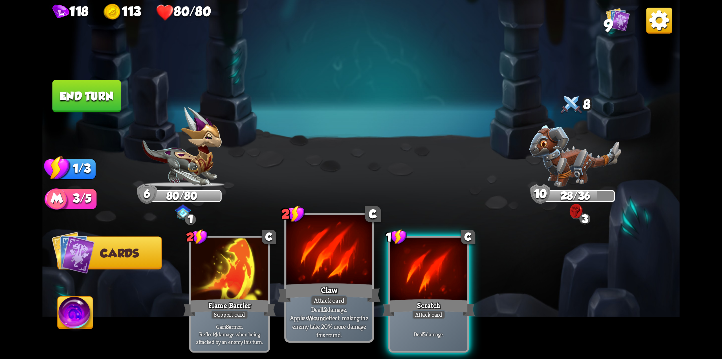
click at [333, 283] on div "Claw" at bounding box center [329, 292] width 103 height 23
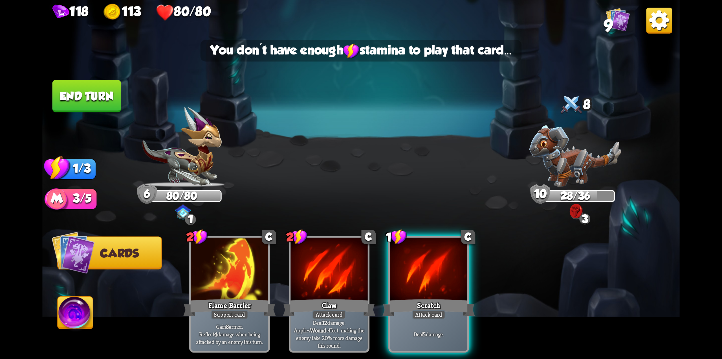
click at [410, 278] on div at bounding box center [428, 269] width 77 height 65
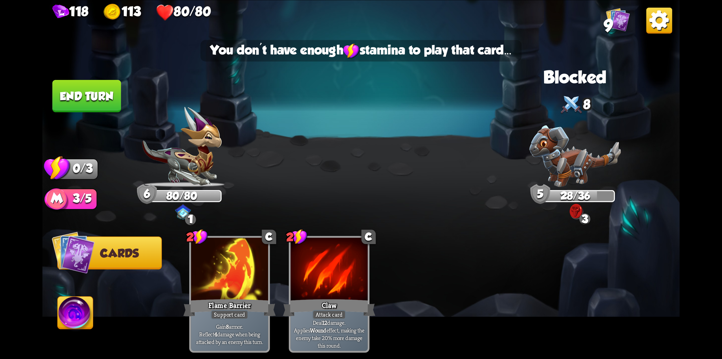
click at [102, 99] on button "End turn" at bounding box center [86, 96] width 69 height 32
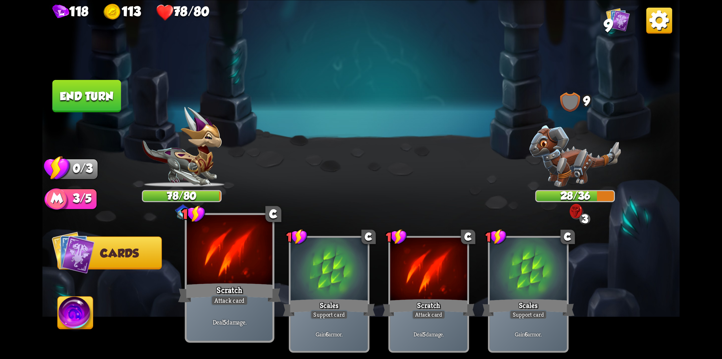
click at [234, 261] on div at bounding box center [230, 251] width 86 height 72
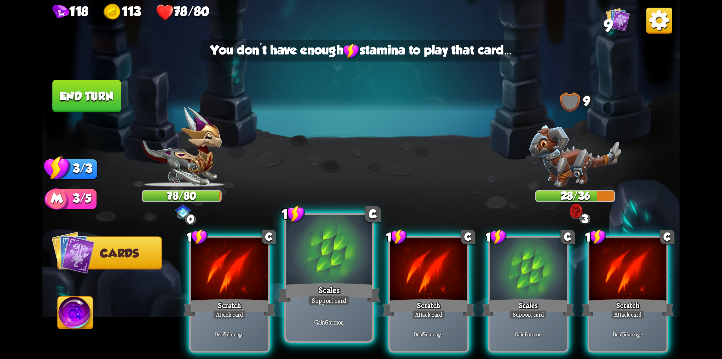
click at [314, 276] on div at bounding box center [329, 251] width 86 height 72
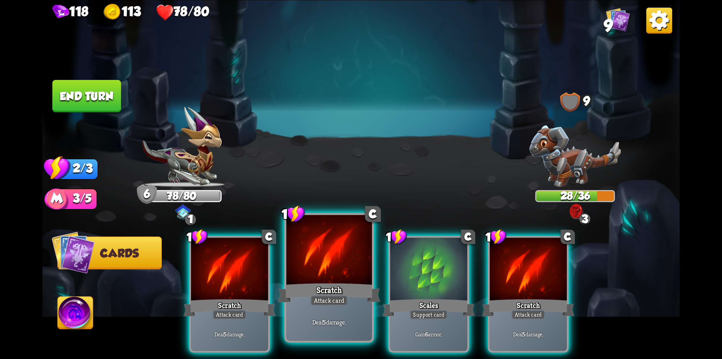
click at [345, 289] on div "Scratch" at bounding box center [329, 292] width 103 height 23
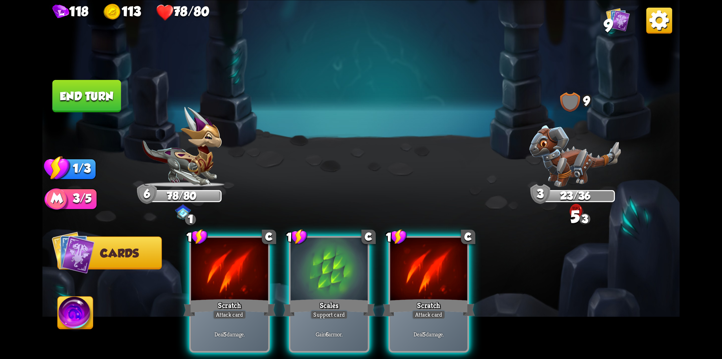
drag, startPoint x: 101, startPoint y: 91, endPoint x: 104, endPoint y: 90, distance: 3.2
click at [102, 91] on button "End turn" at bounding box center [86, 96] width 69 height 32
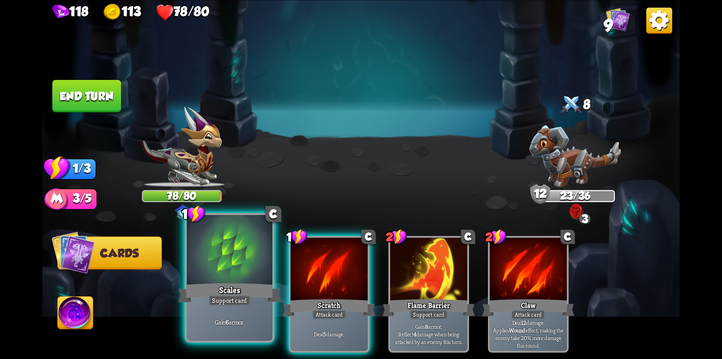
click at [237, 273] on div at bounding box center [230, 251] width 86 height 72
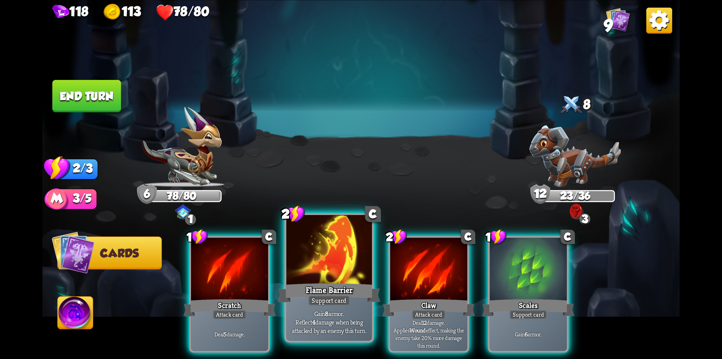
click at [315, 278] on div at bounding box center [329, 251] width 86 height 72
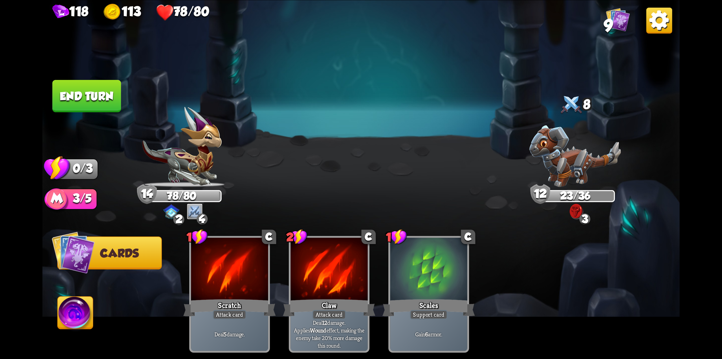
click at [85, 83] on button "End turn" at bounding box center [86, 96] width 69 height 32
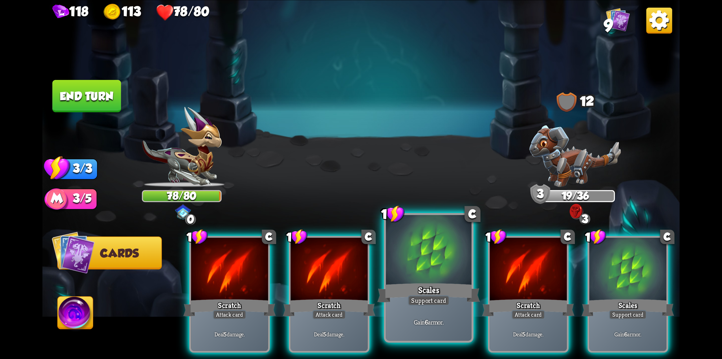
click at [410, 275] on div at bounding box center [429, 251] width 86 height 72
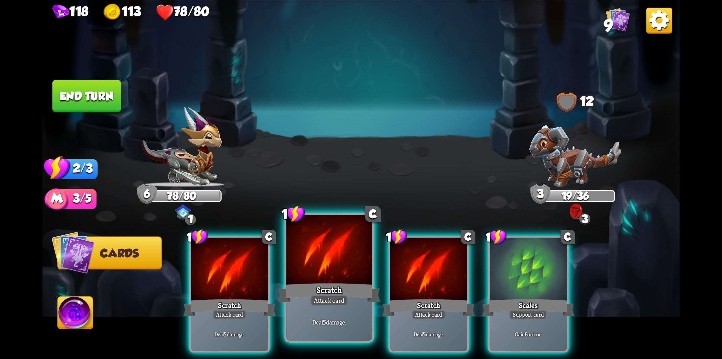
click at [323, 269] on div at bounding box center [329, 251] width 86 height 72
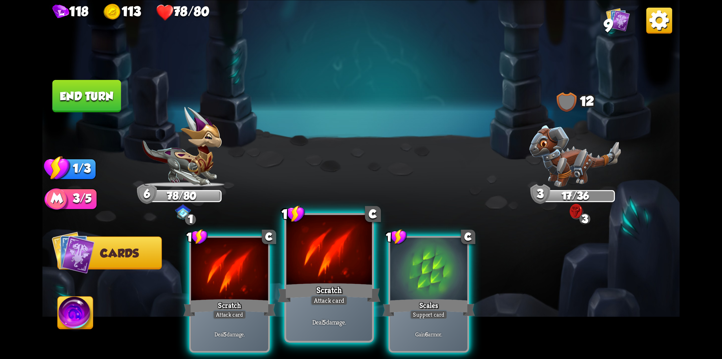
click at [308, 265] on div at bounding box center [329, 251] width 86 height 72
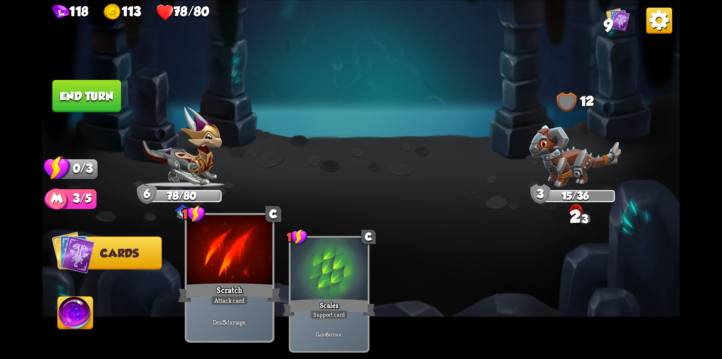
click at [228, 273] on div at bounding box center [230, 251] width 86 height 72
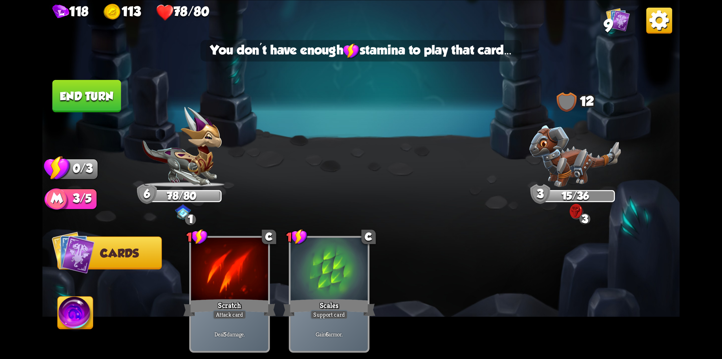
click at [116, 101] on button "End turn" at bounding box center [86, 96] width 69 height 32
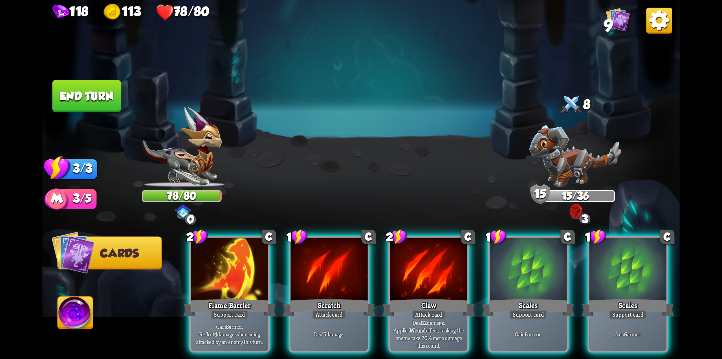
click at [110, 253] on span "Cards" at bounding box center [119, 253] width 39 height 13
click at [135, 241] on button "Cards" at bounding box center [109, 252] width 105 height 33
click at [76, 313] on img at bounding box center [75, 314] width 35 height 36
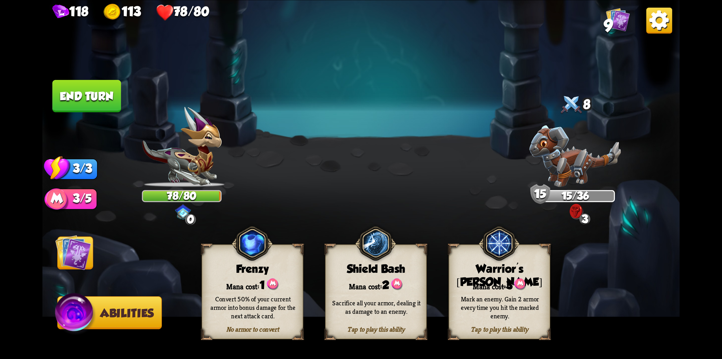
click at [74, 247] on img at bounding box center [73, 252] width 36 height 36
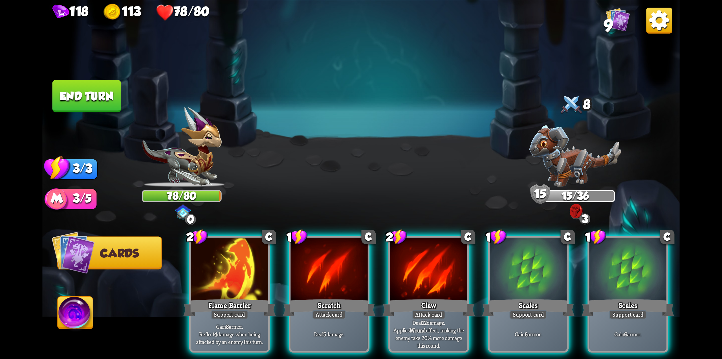
click at [64, 322] on img at bounding box center [75, 314] width 35 height 36
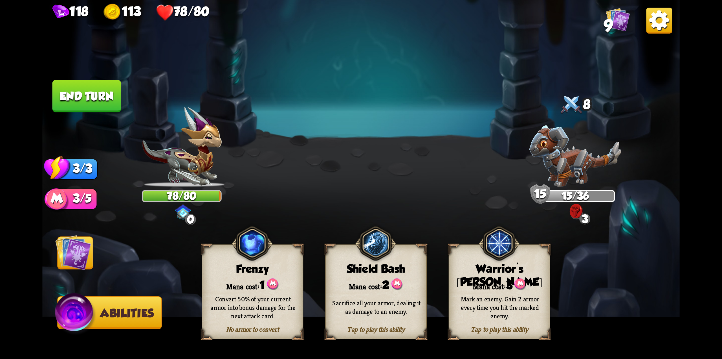
click at [67, 256] on img at bounding box center [73, 252] width 36 height 36
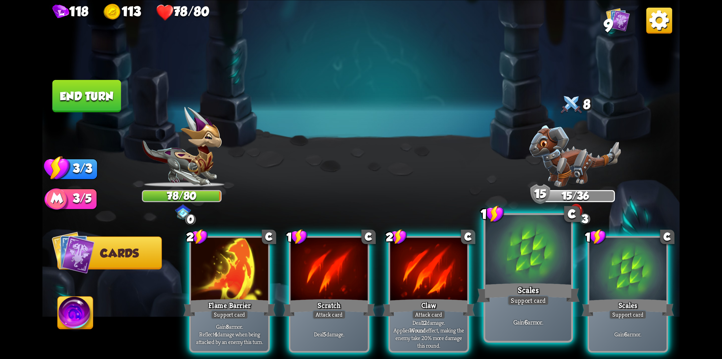
click at [523, 291] on div "Scales" at bounding box center [528, 292] width 103 height 23
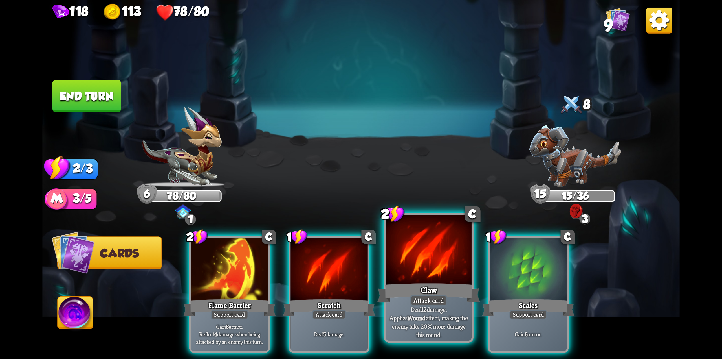
click at [411, 270] on div at bounding box center [429, 251] width 86 height 72
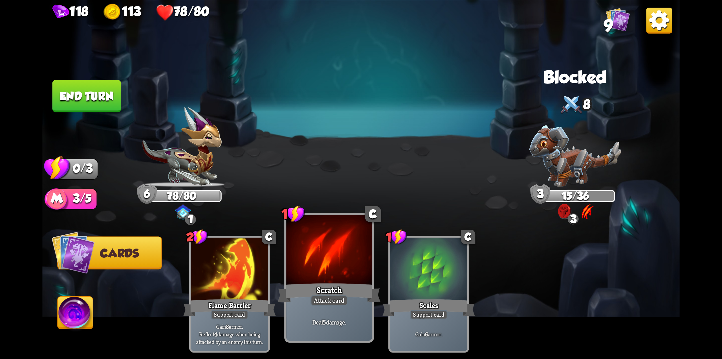
click at [343, 286] on div "Scratch" at bounding box center [329, 292] width 103 height 23
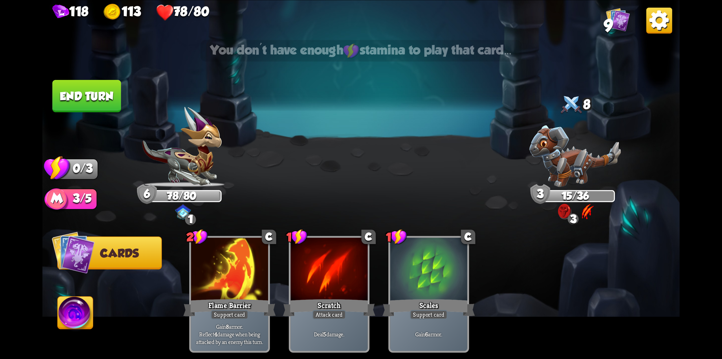
click at [72, 95] on button "End turn" at bounding box center [86, 96] width 69 height 32
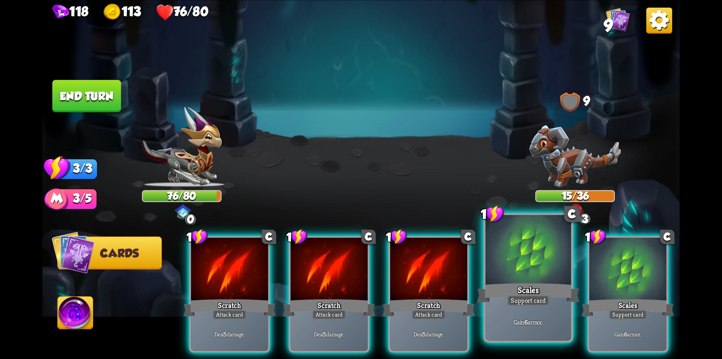
drag, startPoint x: 519, startPoint y: 289, endPoint x: 513, endPoint y: 285, distance: 6.7
click at [520, 288] on div "Scales" at bounding box center [528, 292] width 103 height 23
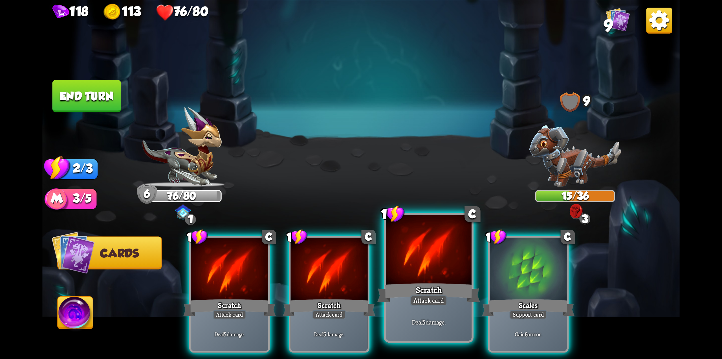
click at [430, 282] on div "Scratch" at bounding box center [428, 292] width 103 height 23
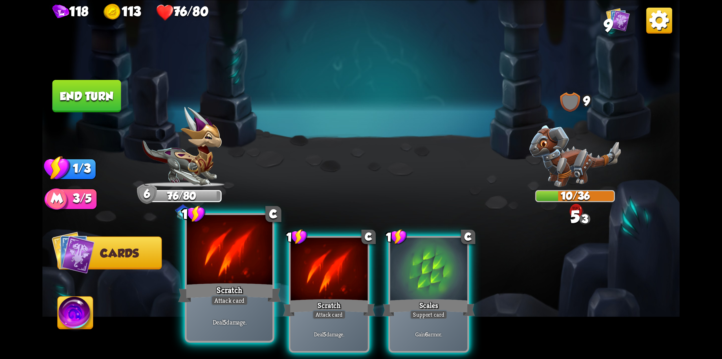
click at [228, 285] on div "Scratch" at bounding box center [229, 292] width 103 height 23
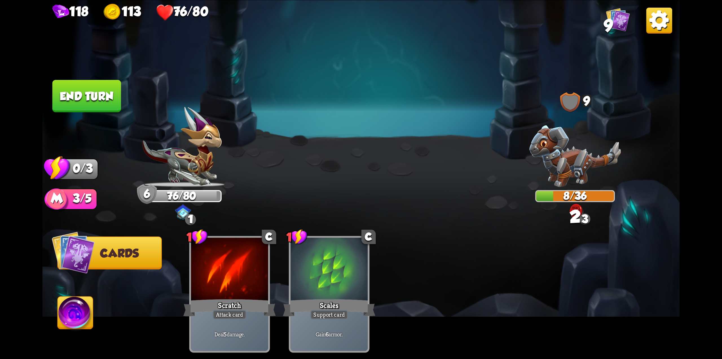
click at [100, 94] on button "End turn" at bounding box center [86, 96] width 69 height 32
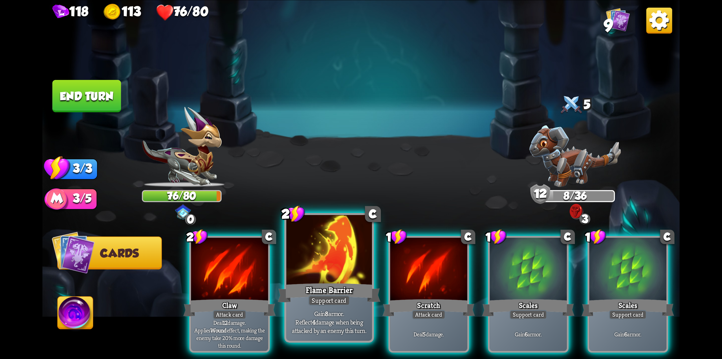
click at [319, 273] on div at bounding box center [329, 251] width 86 height 72
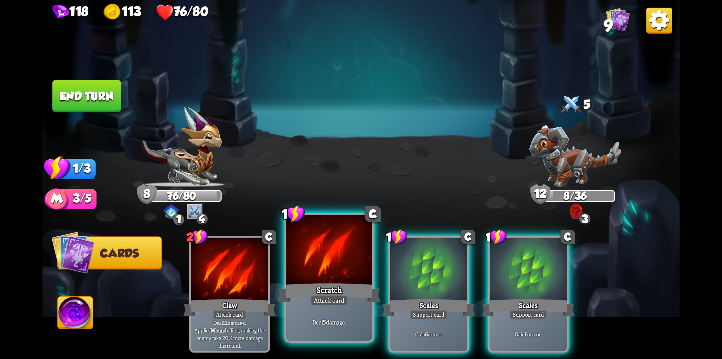
click at [318, 273] on div at bounding box center [329, 251] width 86 height 72
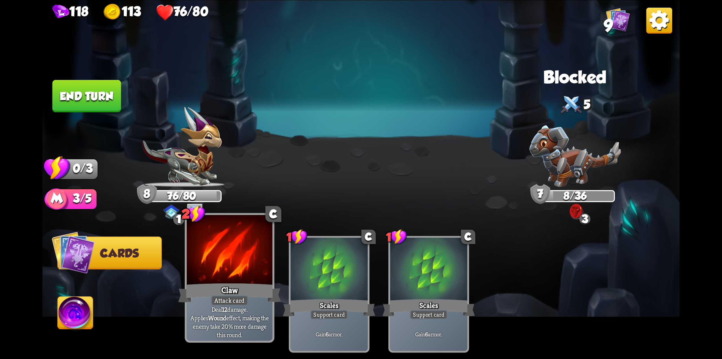
click at [229, 280] on div at bounding box center [230, 251] width 86 height 72
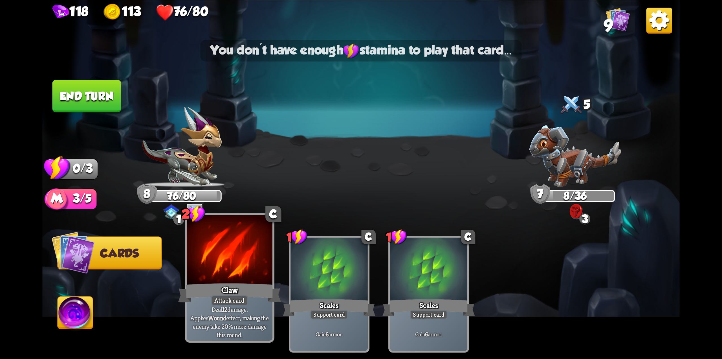
click at [218, 271] on div at bounding box center [230, 251] width 86 height 72
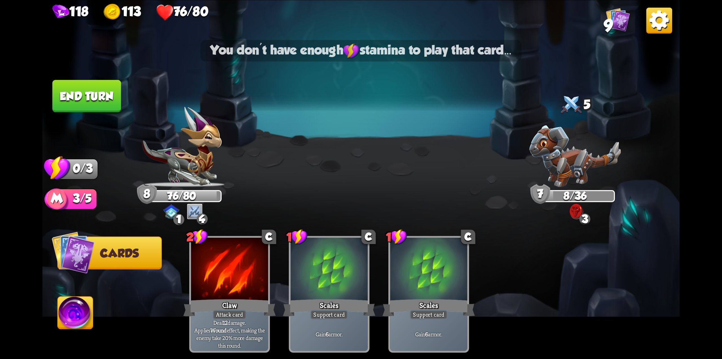
click at [85, 103] on button "End turn" at bounding box center [86, 96] width 69 height 32
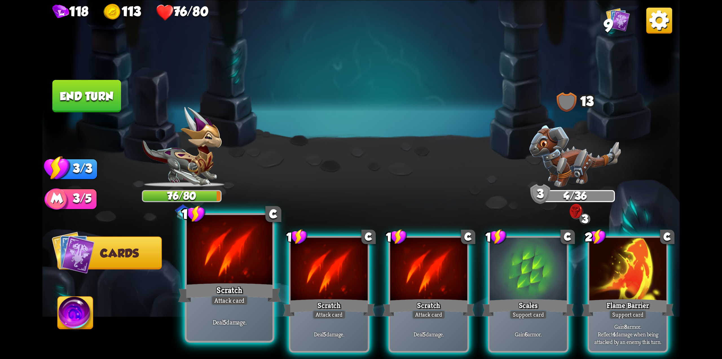
drag, startPoint x: 237, startPoint y: 269, endPoint x: 242, endPoint y: 267, distance: 5.7
click at [237, 269] on div at bounding box center [230, 251] width 86 height 72
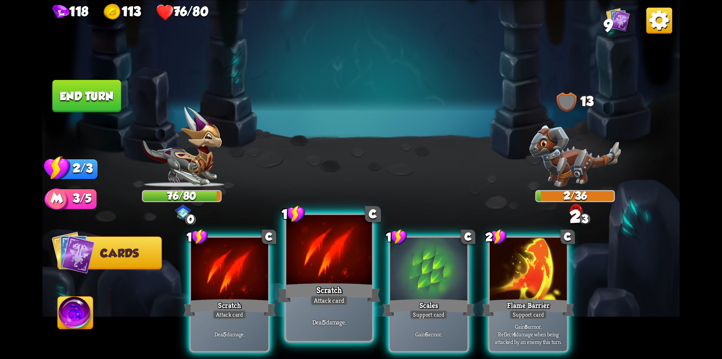
drag, startPoint x: 311, startPoint y: 270, endPoint x: 309, endPoint y: 282, distance: 11.6
click at [309, 282] on div "1 C Scratch Attack card Deal 5 damage." at bounding box center [329, 277] width 90 height 129
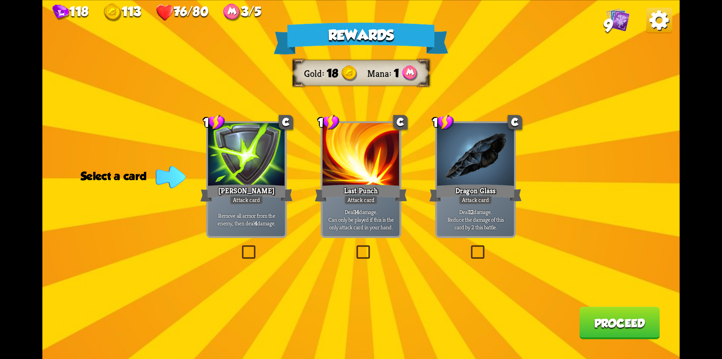
drag, startPoint x: 479, startPoint y: 251, endPoint x: 500, endPoint y: 256, distance: 21.2
click at [469, 247] on label at bounding box center [469, 247] width 0 height 0
click at [0, 0] on input "checkbox" at bounding box center [0, 0] width 0 height 0
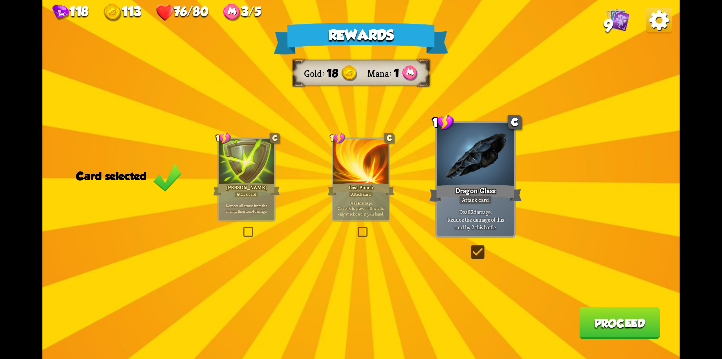
drag, startPoint x: 598, startPoint y: 320, endPoint x: 603, endPoint y: 320, distance: 5.4
click at [603, 320] on button "Proceed" at bounding box center [619, 322] width 80 height 32
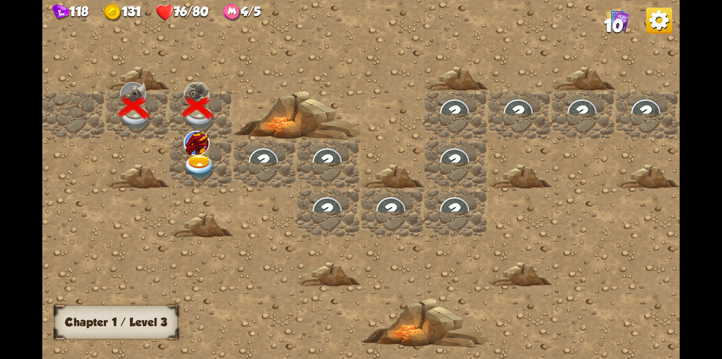
click at [201, 160] on img at bounding box center [200, 166] width 32 height 25
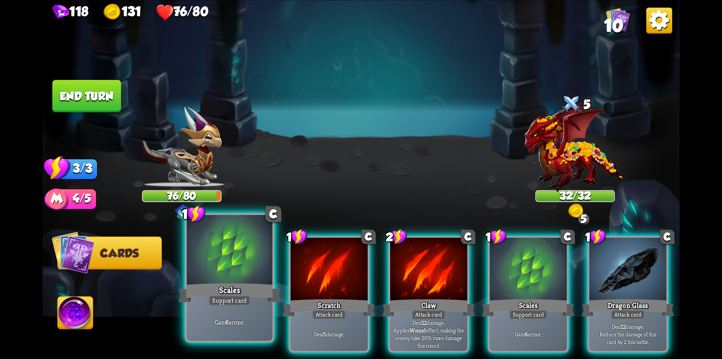
click at [249, 268] on div at bounding box center [230, 251] width 86 height 72
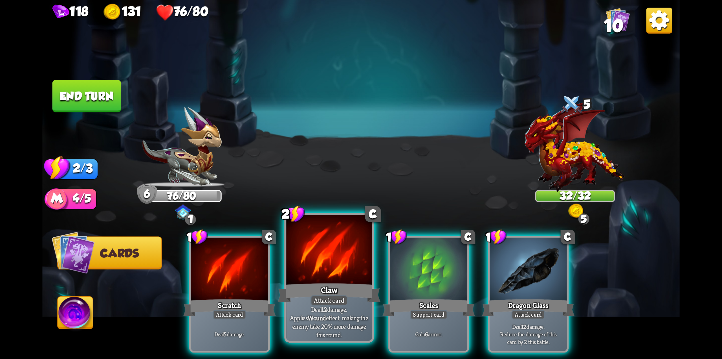
click at [318, 274] on div at bounding box center [329, 251] width 86 height 72
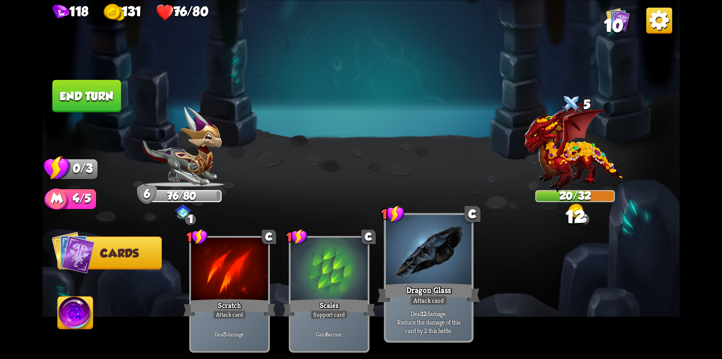
click at [417, 276] on div at bounding box center [429, 251] width 86 height 72
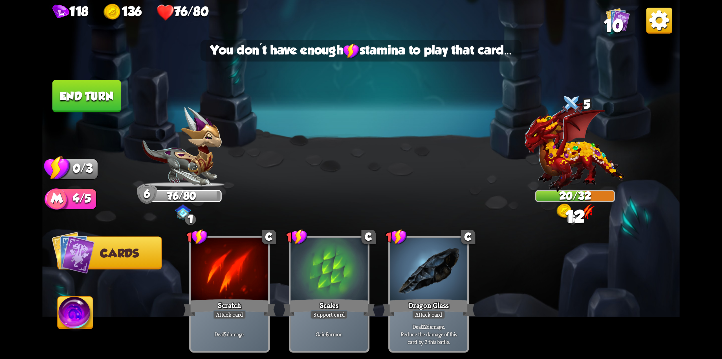
click at [92, 92] on button "End turn" at bounding box center [86, 96] width 69 height 32
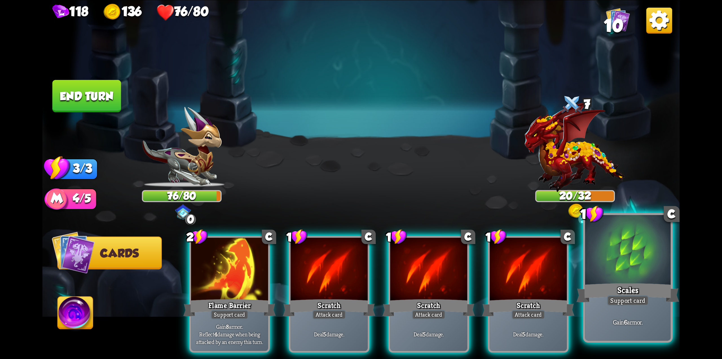
click at [634, 276] on div at bounding box center [628, 251] width 86 height 72
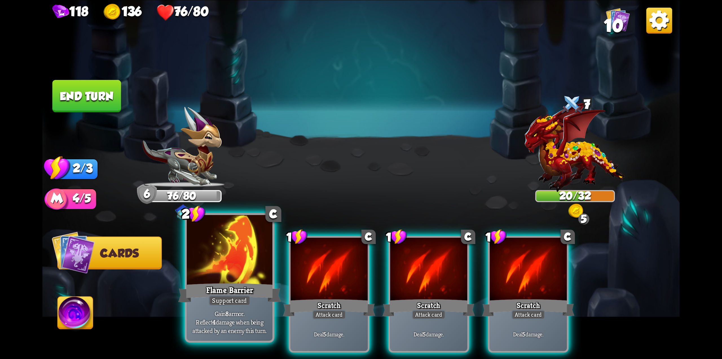
click at [238, 280] on div at bounding box center [230, 251] width 86 height 72
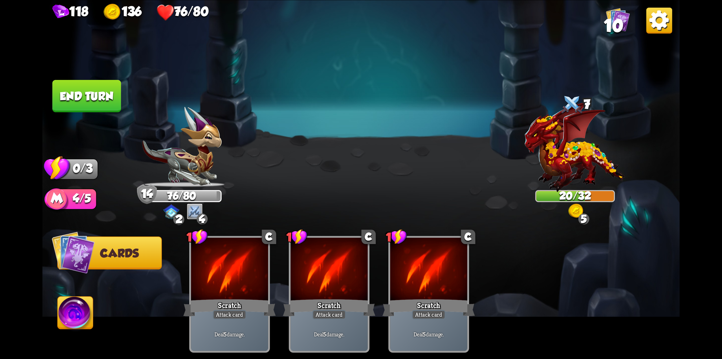
drag, startPoint x: 77, startPoint y: 98, endPoint x: 95, endPoint y: 106, distance: 19.7
click at [76, 97] on button "End turn" at bounding box center [86, 96] width 69 height 32
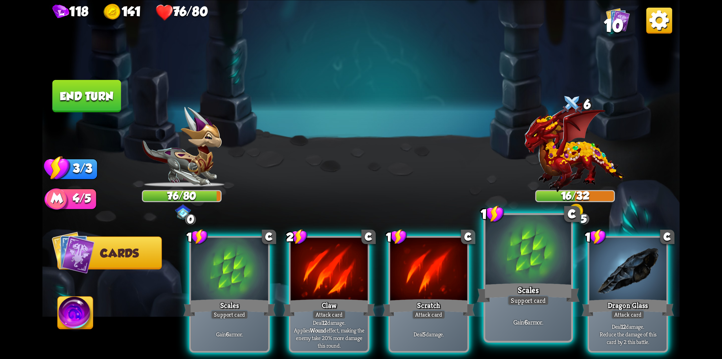
click at [534, 276] on div at bounding box center [528, 251] width 86 height 72
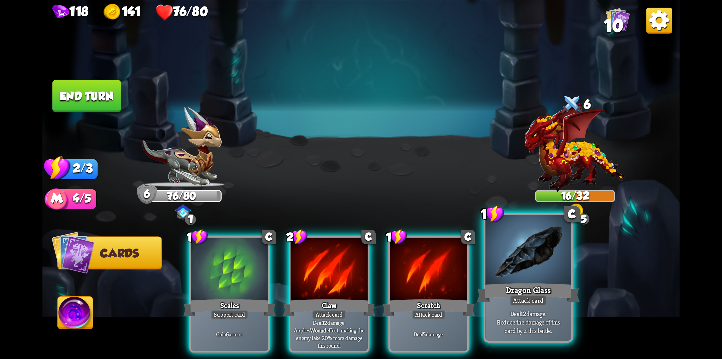
click at [527, 281] on div at bounding box center [528, 251] width 86 height 72
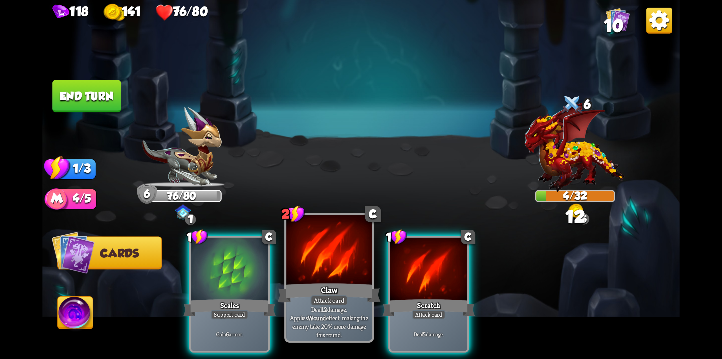
click at [319, 269] on div at bounding box center [329, 251] width 86 height 72
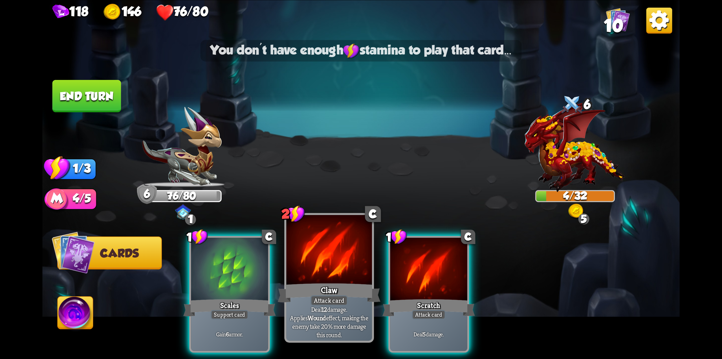
drag, startPoint x: 412, startPoint y: 273, endPoint x: 349, endPoint y: 243, distance: 70.2
click at [411, 273] on div at bounding box center [428, 269] width 77 height 65
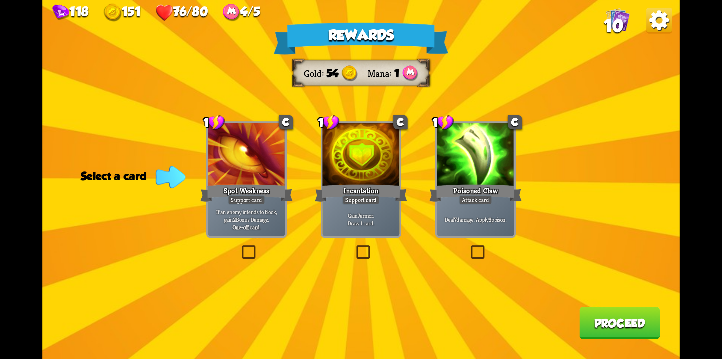
click at [469, 247] on label at bounding box center [469, 247] width 0 height 0
click at [0, 0] on input "checkbox" at bounding box center [0, 0] width 0 height 0
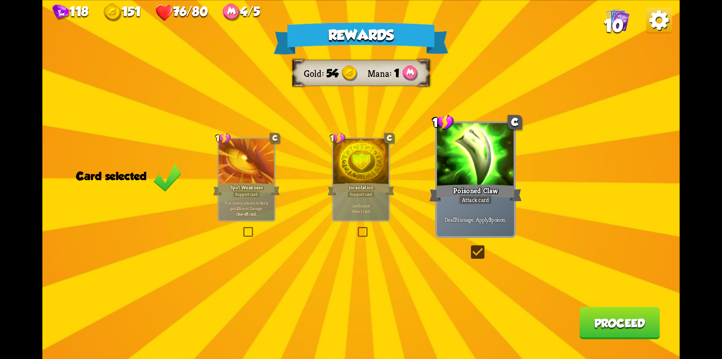
click at [605, 323] on button "Proceed" at bounding box center [619, 322] width 80 height 32
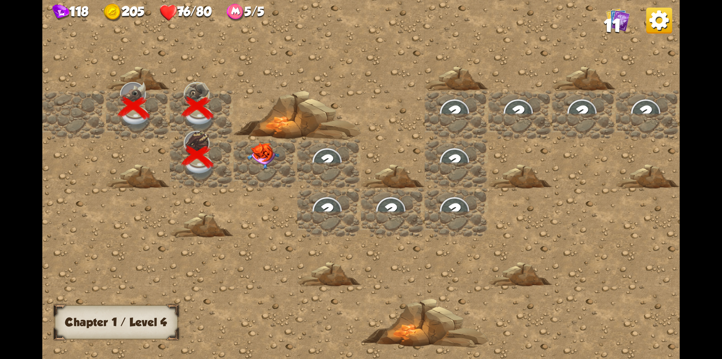
click at [275, 162] on img at bounding box center [264, 155] width 32 height 27
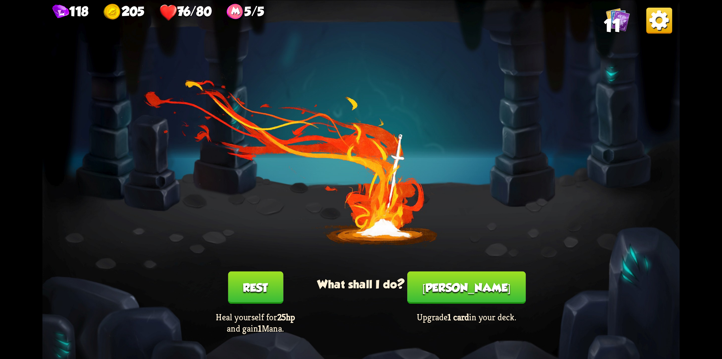
click at [272, 286] on button "Rest" at bounding box center [255, 287] width 55 height 32
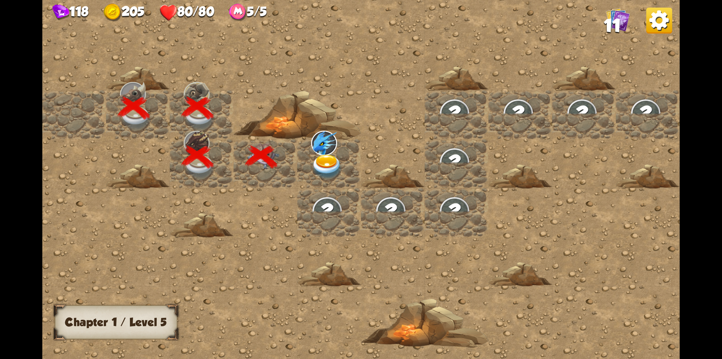
click at [326, 168] on img at bounding box center [327, 166] width 32 height 25
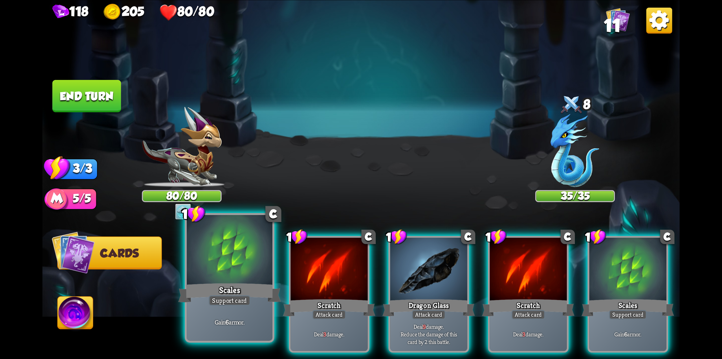
click at [218, 260] on div at bounding box center [230, 251] width 86 height 72
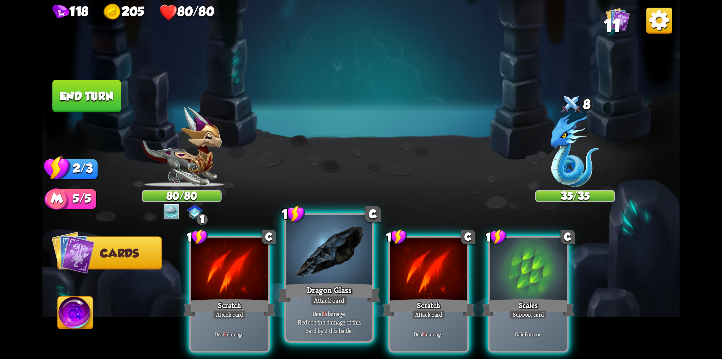
click at [333, 277] on div at bounding box center [329, 251] width 86 height 72
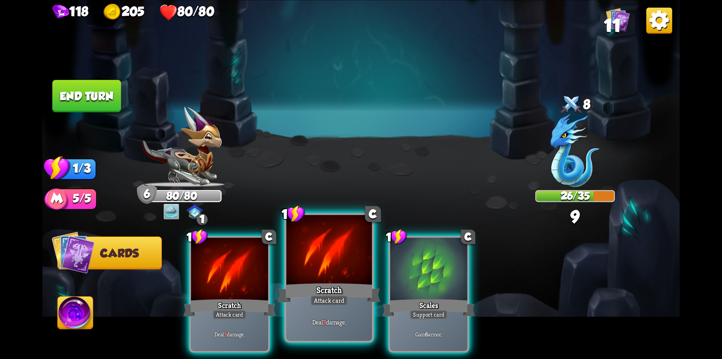
click at [319, 269] on div at bounding box center [329, 251] width 86 height 72
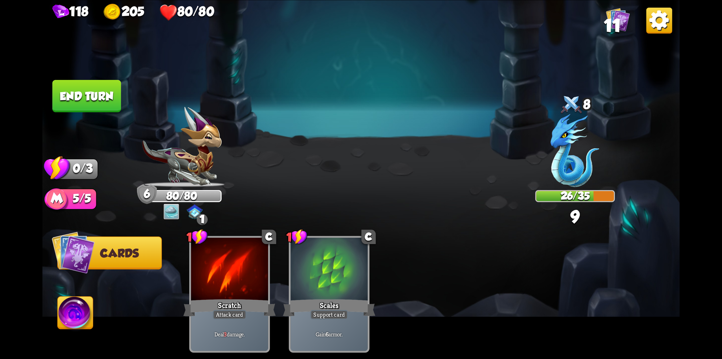
click at [117, 109] on button "End turn" at bounding box center [86, 96] width 69 height 32
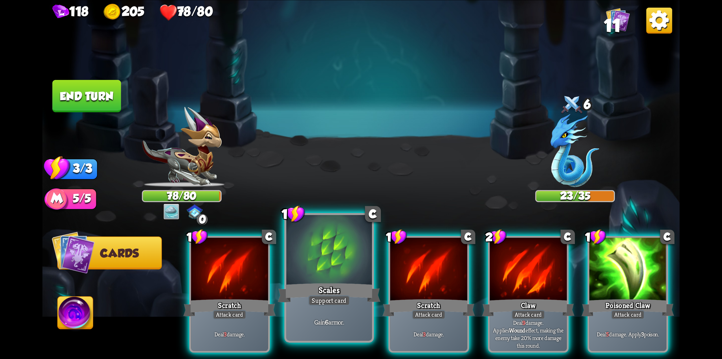
click at [335, 262] on div at bounding box center [329, 251] width 86 height 72
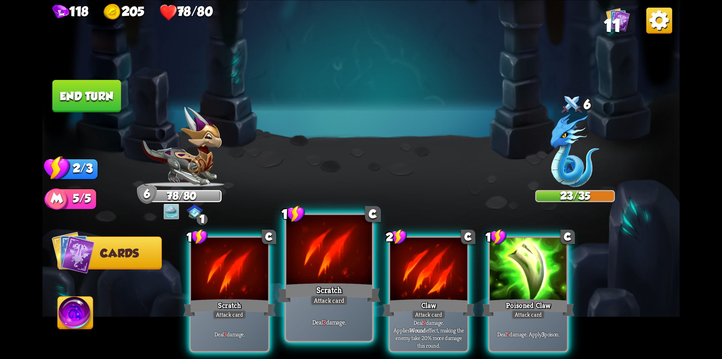
click at [333, 265] on div at bounding box center [329, 251] width 86 height 72
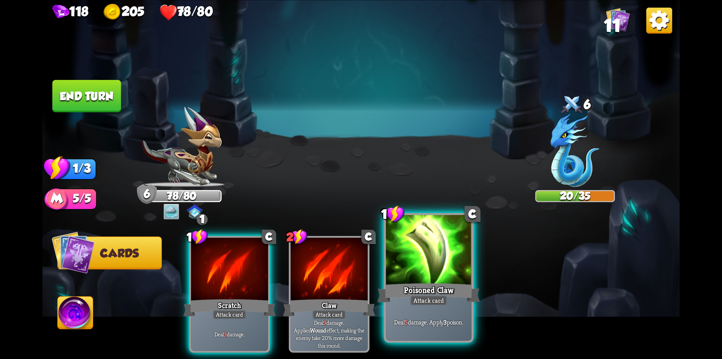
click at [416, 285] on div "Poisoned Claw" at bounding box center [428, 292] width 103 height 23
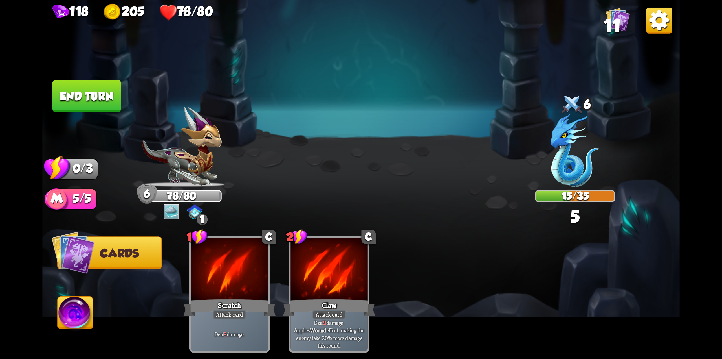
click at [100, 95] on button "End turn" at bounding box center [86, 96] width 69 height 32
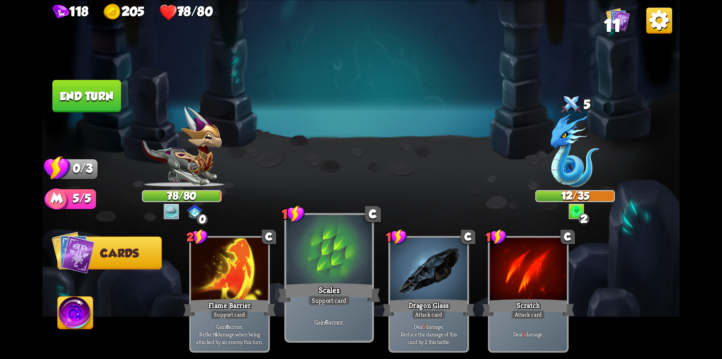
click at [324, 273] on div at bounding box center [329, 251] width 86 height 72
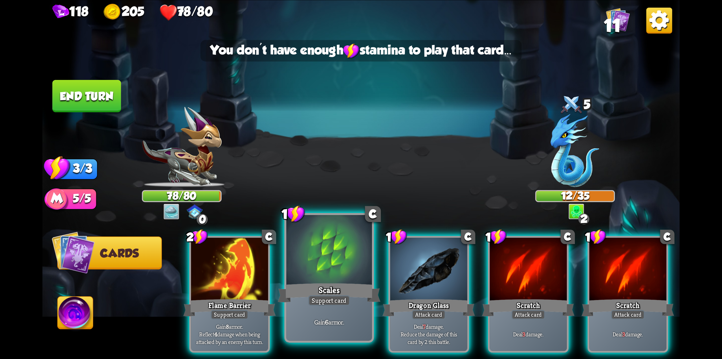
click at [332, 285] on div "Scales" at bounding box center [329, 292] width 103 height 23
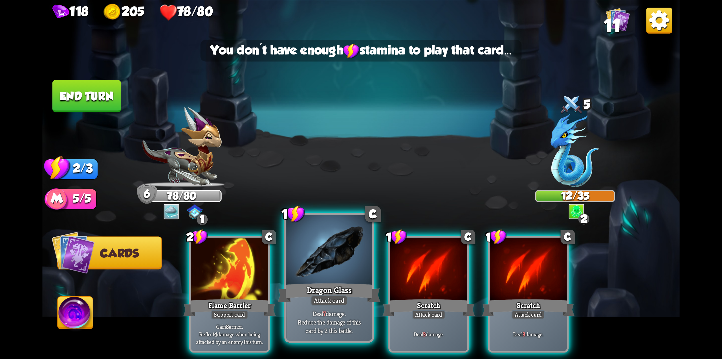
click at [315, 275] on div at bounding box center [329, 251] width 86 height 72
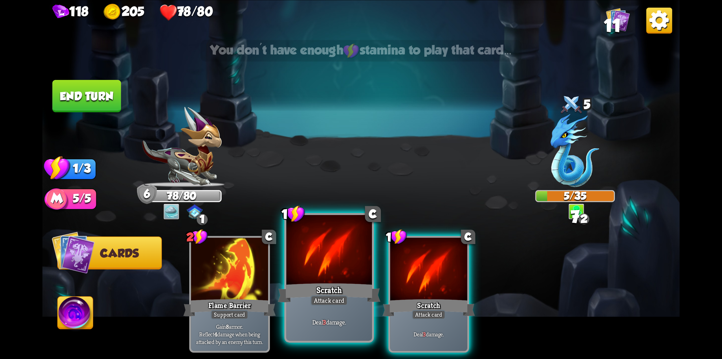
click at [319, 275] on div at bounding box center [329, 251] width 86 height 72
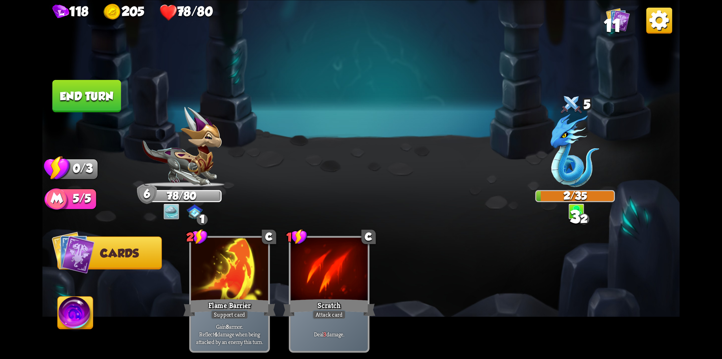
drag, startPoint x: 89, startPoint y: 88, endPoint x: 95, endPoint y: 91, distance: 6.8
click at [91, 90] on button "End turn" at bounding box center [86, 96] width 69 height 32
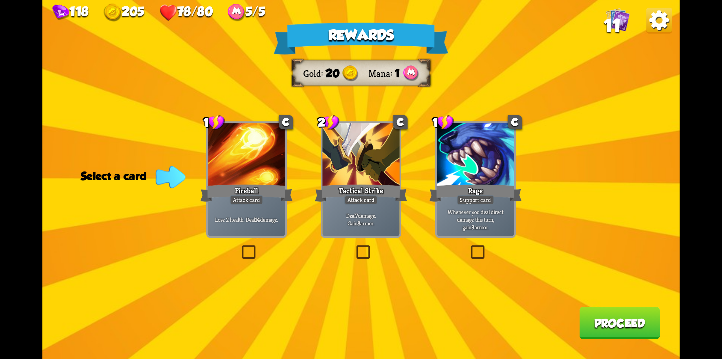
click at [354, 247] on label at bounding box center [354, 247] width 0 height 0
click at [0, 0] on input "checkbox" at bounding box center [0, 0] width 0 height 0
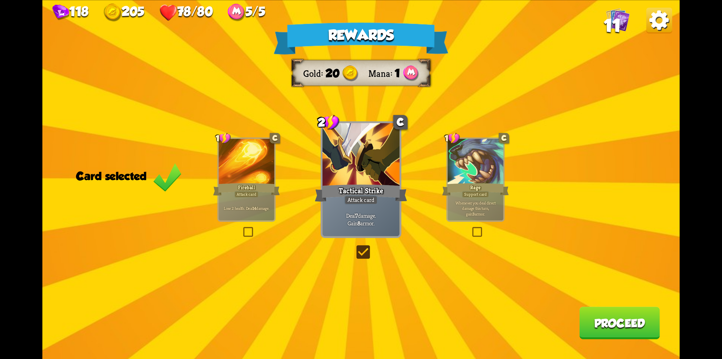
drag, startPoint x: 604, startPoint y: 321, endPoint x: 603, endPoint y: 318, distance: 3.8
click at [603, 318] on button "Proceed" at bounding box center [619, 322] width 80 height 32
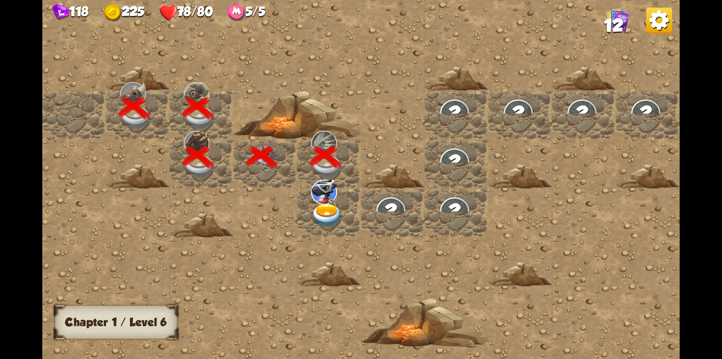
click at [324, 210] on img at bounding box center [327, 215] width 32 height 25
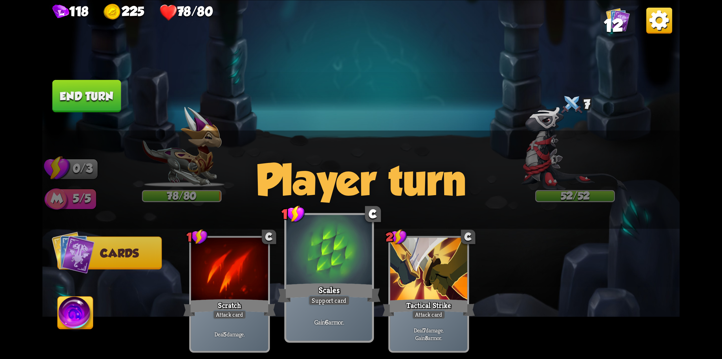
click at [344, 282] on div "1 C Scales Support card Gain 6 armor." at bounding box center [329, 277] width 90 height 129
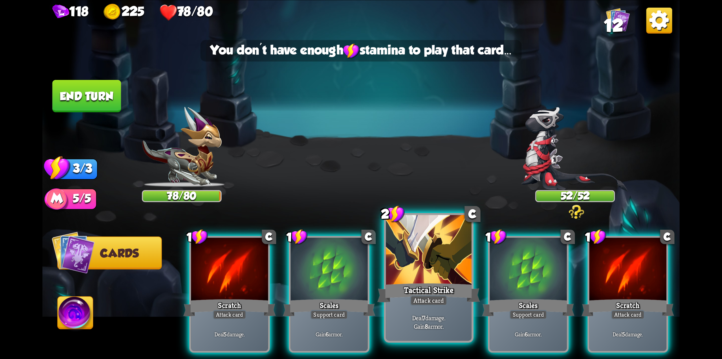
click at [411, 279] on div at bounding box center [429, 251] width 86 height 72
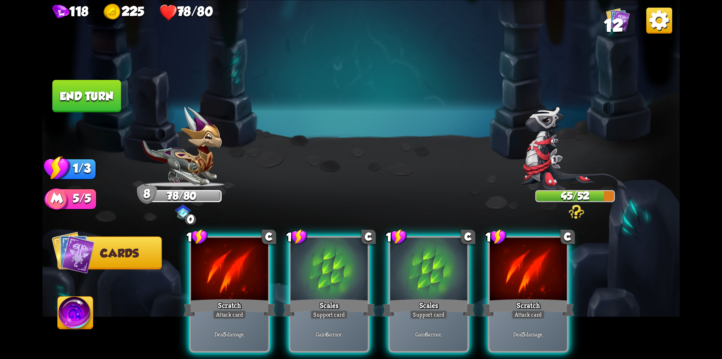
drag, startPoint x: 510, startPoint y: 296, endPoint x: 514, endPoint y: 291, distance: 5.8
click at [513, 297] on div "Scratch" at bounding box center [528, 307] width 93 height 21
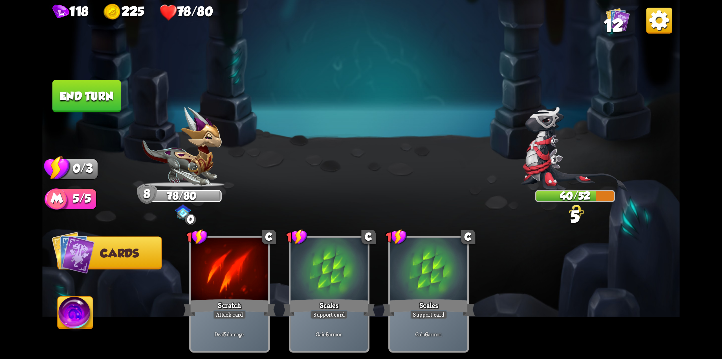
click at [92, 99] on button "End turn" at bounding box center [86, 96] width 69 height 32
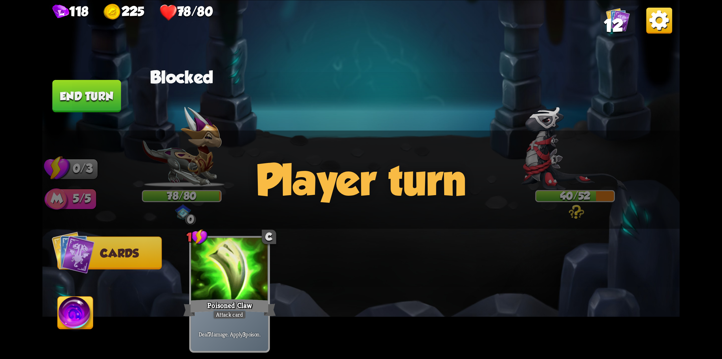
click at [70, 312] on img at bounding box center [75, 314] width 35 height 36
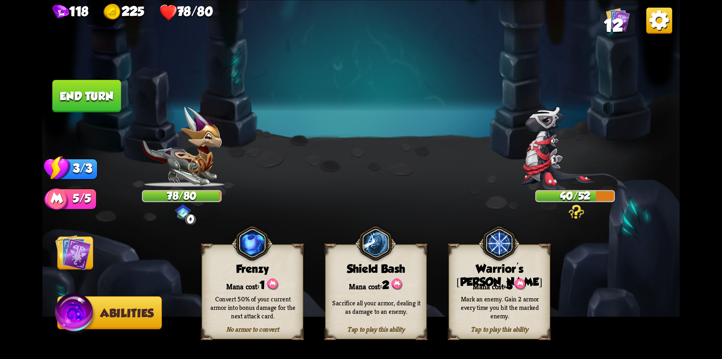
click at [263, 291] on div "Convert 50% of your current armor into bonus damage for the next attack card." at bounding box center [253, 307] width 102 height 40
click at [263, 292] on div "Convert 50% of your current armor into bonus damage for the next attack card." at bounding box center [253, 307] width 102 height 40
click at [371, 292] on div "Sacrifice all your armor, dealing it as damage to an enemy." at bounding box center [377, 307] width 102 height 40
click at [367, 318] on div "Sacrifice all your armor, dealing it as damage to an enemy." at bounding box center [377, 307] width 102 height 40
click at [369, 331] on div "Tap to play this ability" at bounding box center [376, 329] width 101 height 8
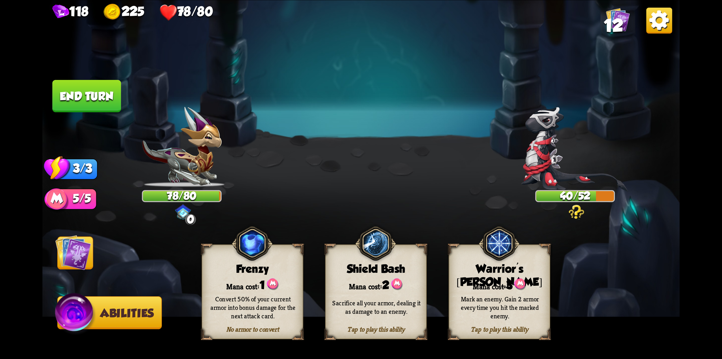
click at [371, 333] on div "Tap to play this ability" at bounding box center [376, 329] width 101 height 8
click at [366, 267] on div "Shield Bash" at bounding box center [376, 268] width 101 height 13
click at [477, 299] on div "Mark an enemy. Gain 2 armor every time you hit the marked enemy." at bounding box center [500, 306] width 92 height 25
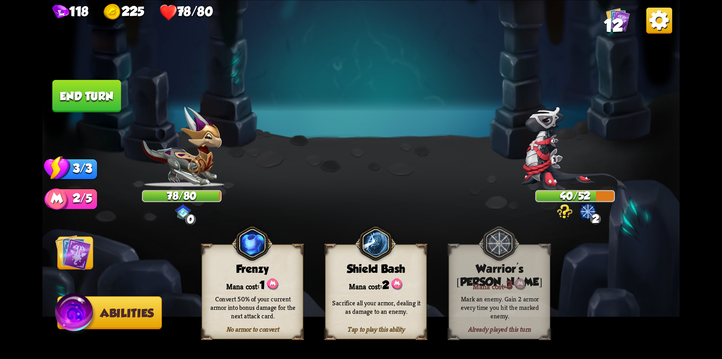
click at [248, 294] on div "Convert 50% of your current armor into bonus damage for the next attack card." at bounding box center [253, 306] width 92 height 25
click at [82, 250] on img at bounding box center [73, 252] width 36 height 36
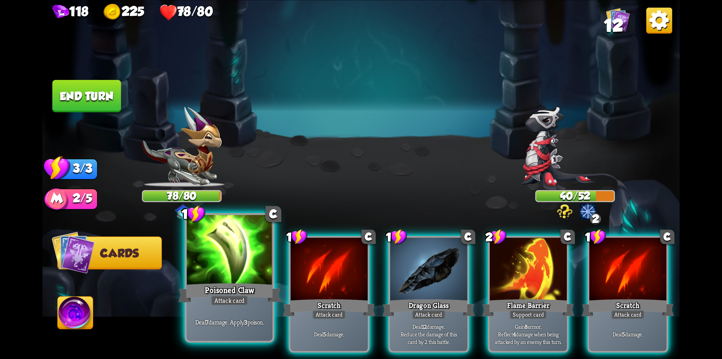
click at [235, 267] on div at bounding box center [230, 251] width 86 height 72
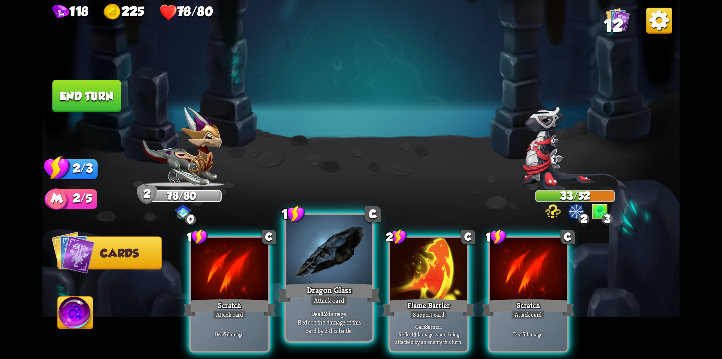
click at [330, 274] on div at bounding box center [329, 251] width 86 height 72
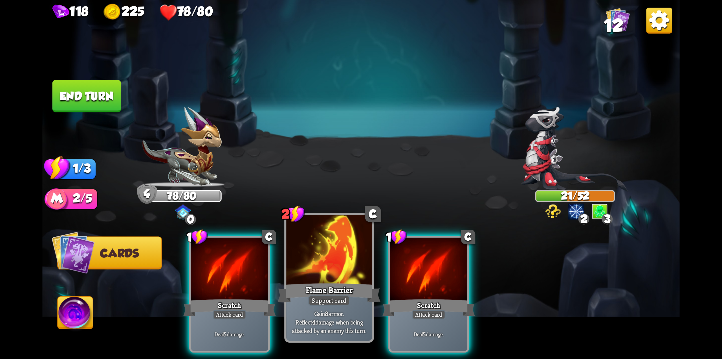
click at [338, 277] on div at bounding box center [329, 251] width 86 height 72
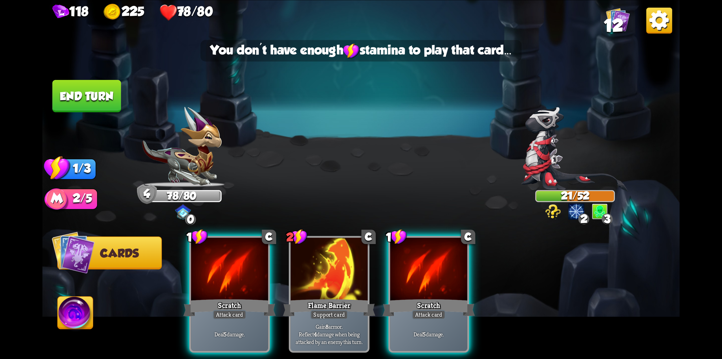
click at [383, 272] on div "1 C Scratch Attack card Deal 5 damage. 2 C Flame Barrier Support card Gain 8 ar…" at bounding box center [425, 278] width 510 height 159
drag, startPoint x: 429, startPoint y: 279, endPoint x: 416, endPoint y: 282, distance: 13.3
click at [428, 280] on div at bounding box center [428, 269] width 77 height 65
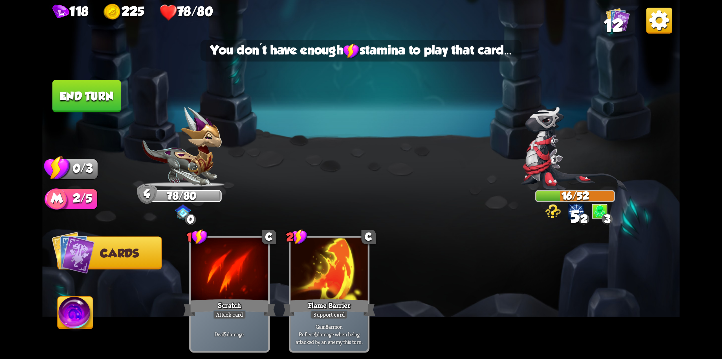
drag, startPoint x: 106, startPoint y: 92, endPoint x: 112, endPoint y: 98, distance: 9.4
click at [106, 94] on button "End turn" at bounding box center [86, 96] width 69 height 32
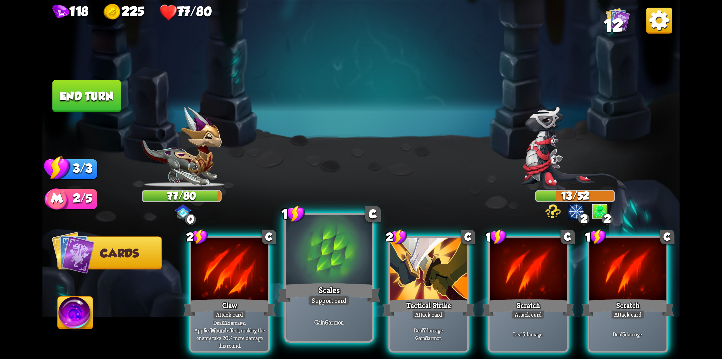
click at [337, 291] on div "Scales" at bounding box center [329, 292] width 103 height 23
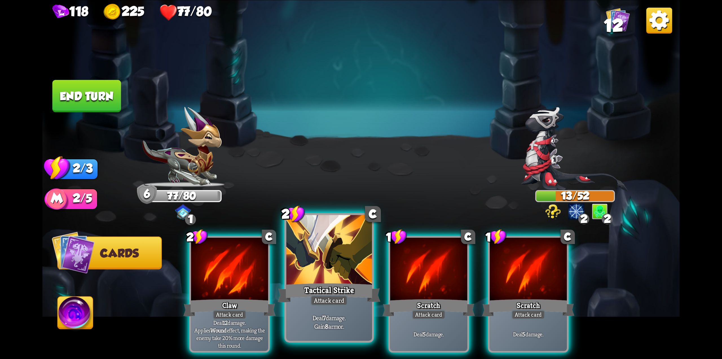
click at [320, 270] on div at bounding box center [329, 251] width 86 height 72
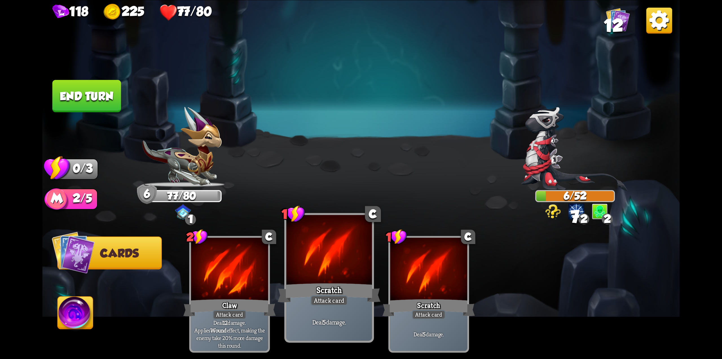
click at [317, 278] on div at bounding box center [329, 251] width 86 height 72
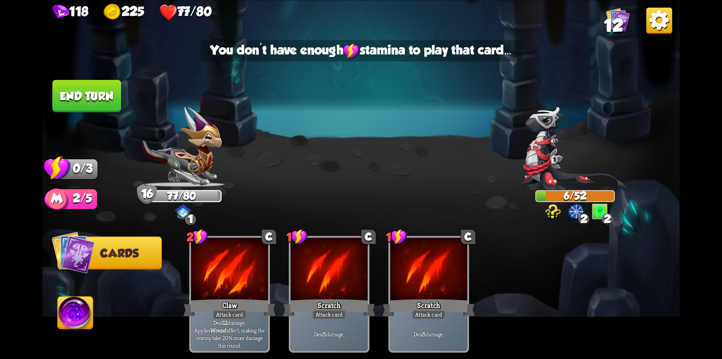
click at [92, 100] on button "End turn" at bounding box center [86, 96] width 69 height 32
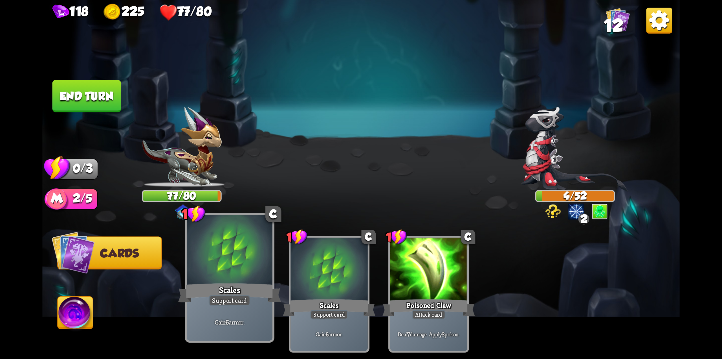
drag, startPoint x: 239, startPoint y: 270, endPoint x: 242, endPoint y: 272, distance: 3.9
click at [240, 271] on div at bounding box center [230, 251] width 86 height 72
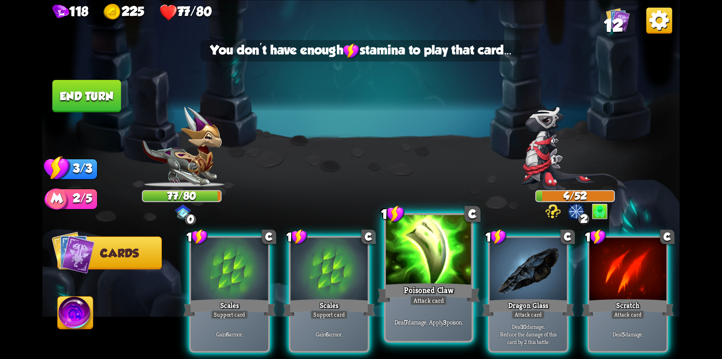
click at [436, 290] on div "Poisoned Claw" at bounding box center [428, 292] width 103 height 23
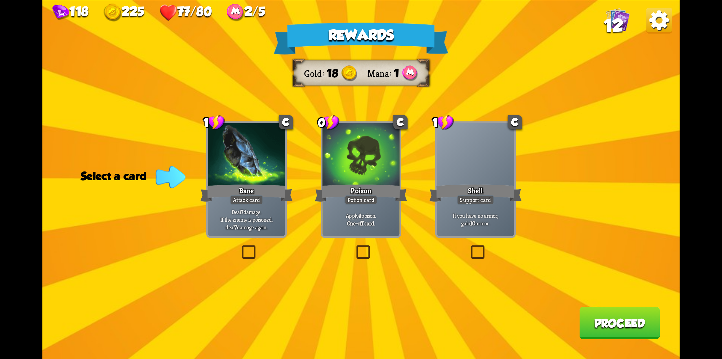
click at [240, 247] on label at bounding box center [240, 247] width 0 height 0
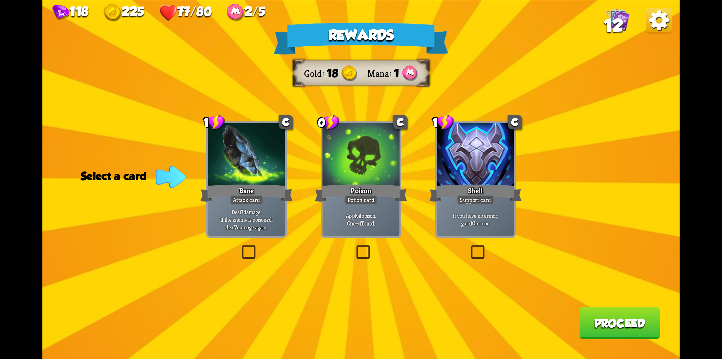
click at [0, 0] on input "checkbox" at bounding box center [0, 0] width 0 height 0
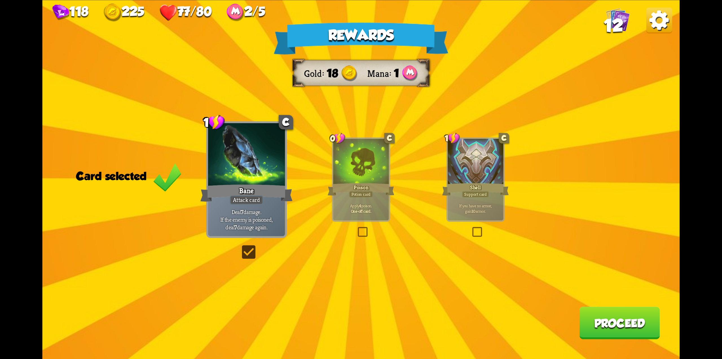
click at [594, 324] on button "Proceed" at bounding box center [619, 322] width 80 height 32
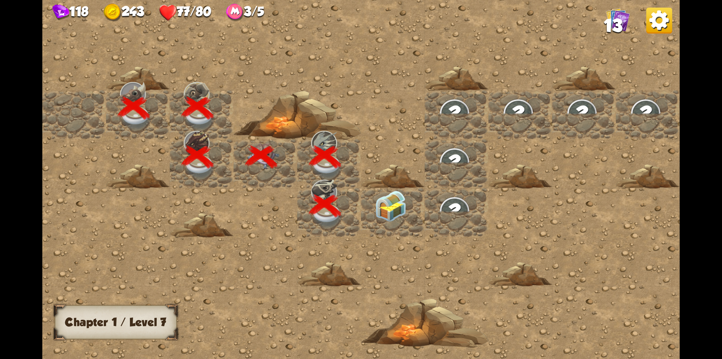
click at [392, 208] on img at bounding box center [391, 206] width 32 height 32
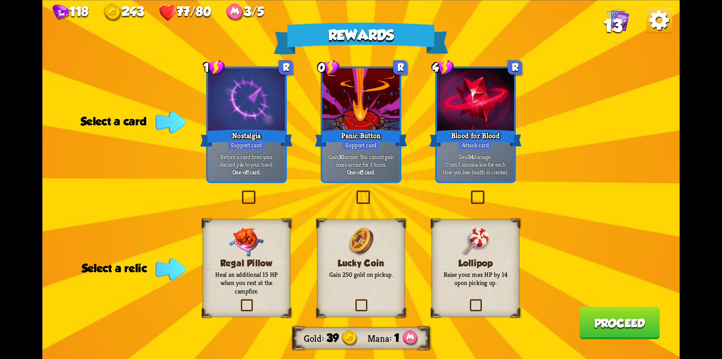
click at [354, 192] on label at bounding box center [354, 192] width 0 height 0
click at [0, 0] on input "checkbox" at bounding box center [0, 0] width 0 height 0
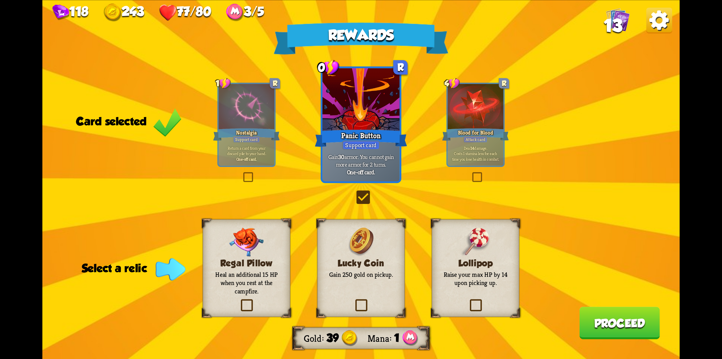
click at [239, 300] on label at bounding box center [239, 300] width 0 height 0
click at [0, 0] on input "checkbox" at bounding box center [0, 0] width 0 height 0
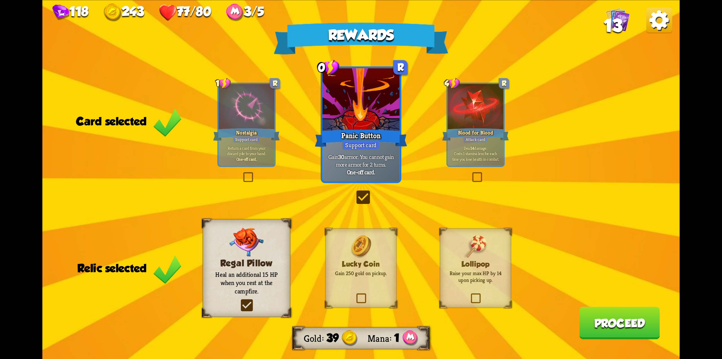
click at [585, 324] on button "Proceed" at bounding box center [619, 322] width 80 height 32
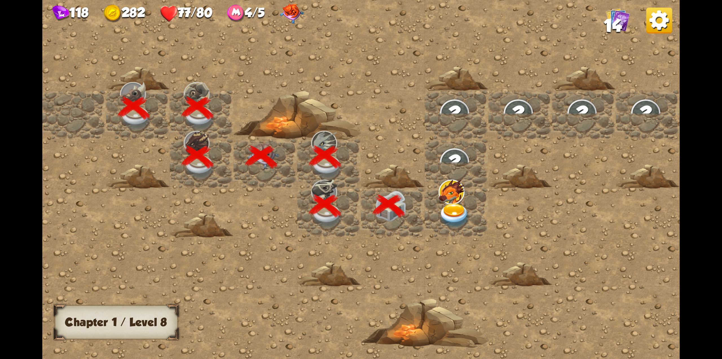
click at [458, 213] on img at bounding box center [455, 215] width 32 height 25
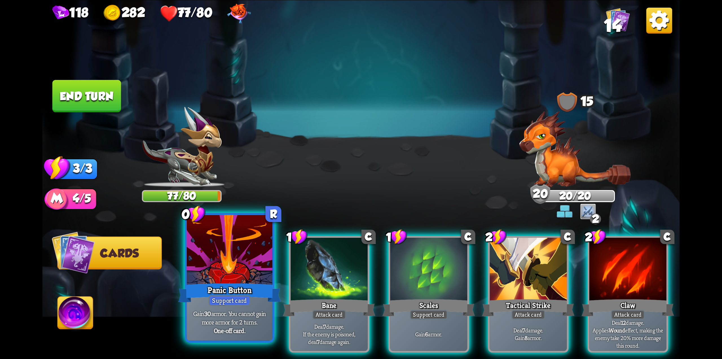
click at [225, 291] on div "Panic Button" at bounding box center [229, 292] width 103 height 23
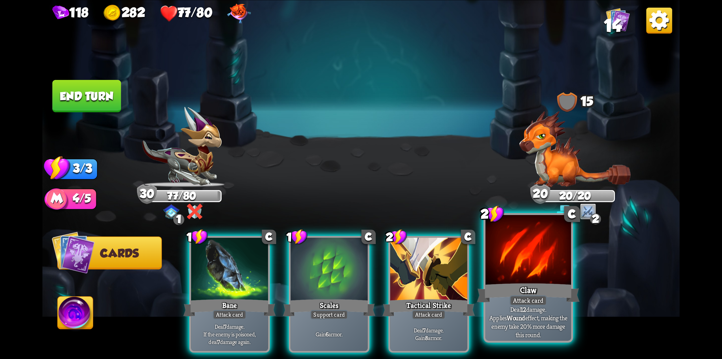
click at [513, 277] on div at bounding box center [528, 251] width 86 height 72
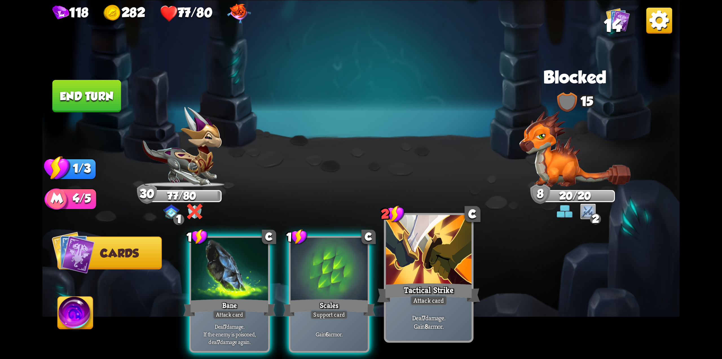
click at [431, 285] on div "Tactical Strike" at bounding box center [428, 292] width 103 height 23
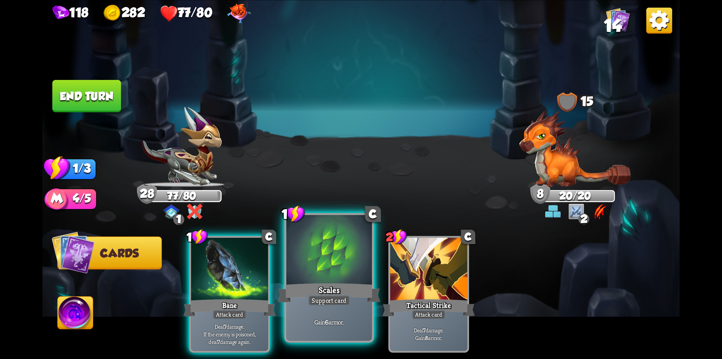
click at [307, 286] on div "Scales" at bounding box center [329, 292] width 103 height 23
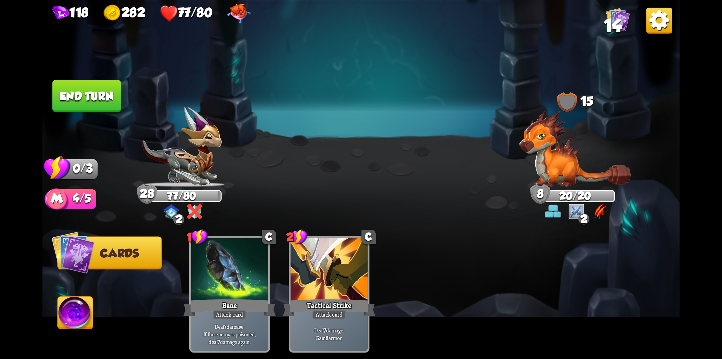
click at [95, 100] on button "End turn" at bounding box center [86, 96] width 69 height 32
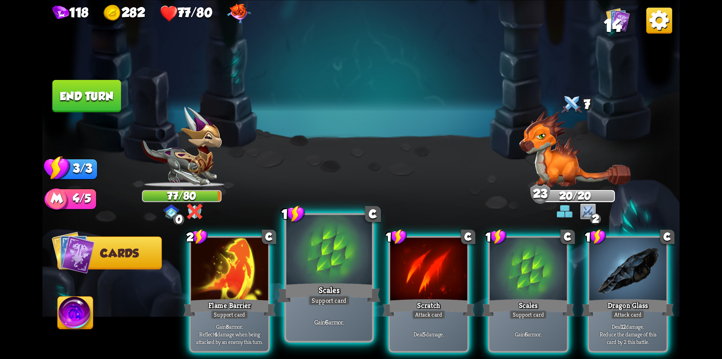
click at [309, 261] on div at bounding box center [329, 251] width 86 height 72
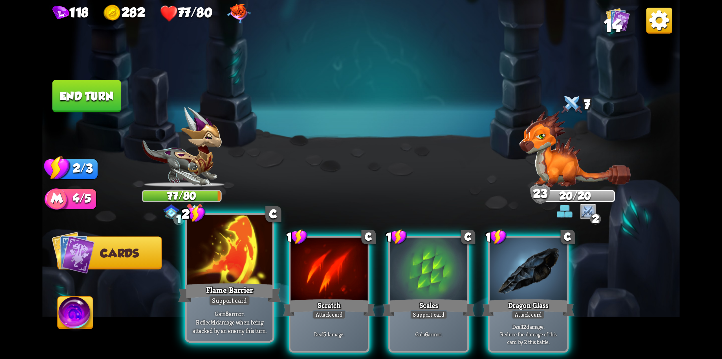
click at [233, 277] on div at bounding box center [230, 251] width 86 height 72
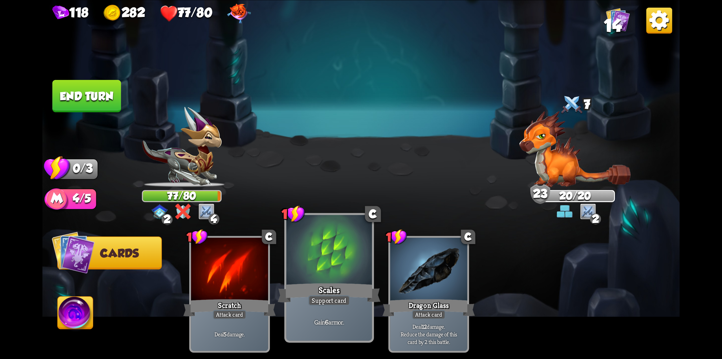
click at [325, 276] on div at bounding box center [329, 251] width 86 height 72
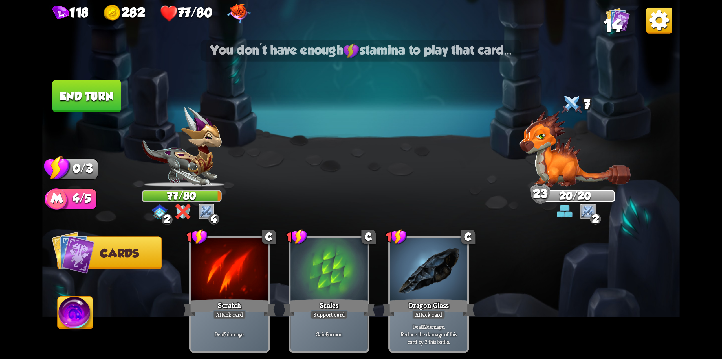
click at [103, 98] on button "End turn" at bounding box center [86, 96] width 69 height 32
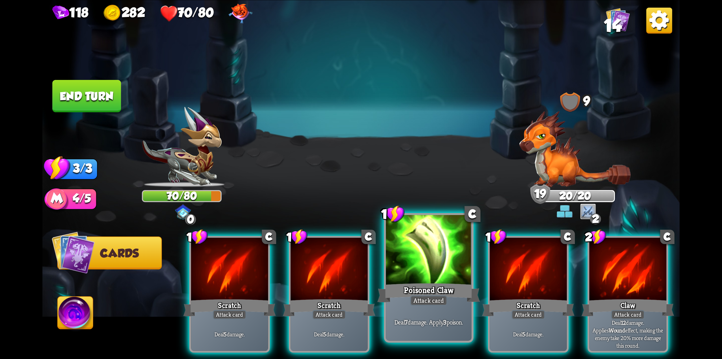
click at [420, 284] on div "Poisoned Claw" at bounding box center [428, 292] width 103 height 23
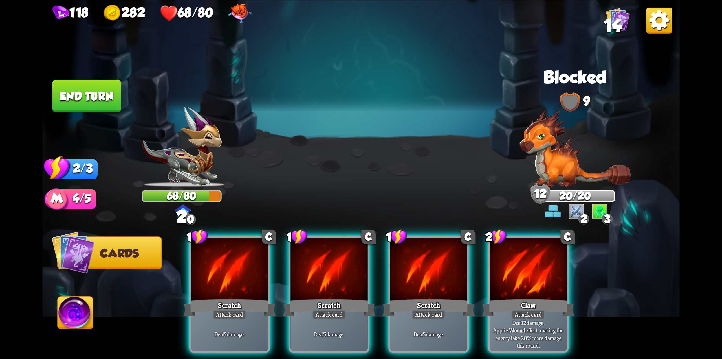
click at [525, 297] on div "Claw" at bounding box center [528, 307] width 93 height 21
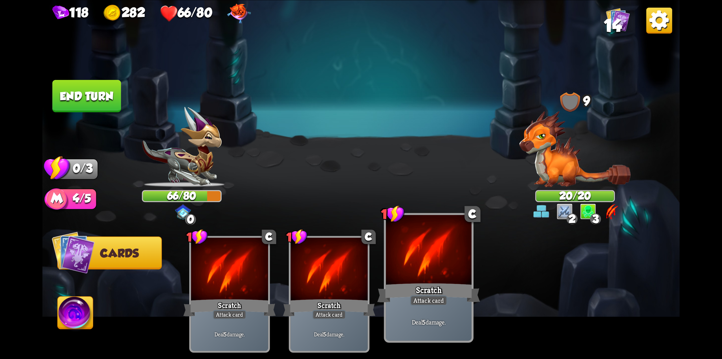
click at [421, 289] on div "Scratch" at bounding box center [428, 292] width 103 height 23
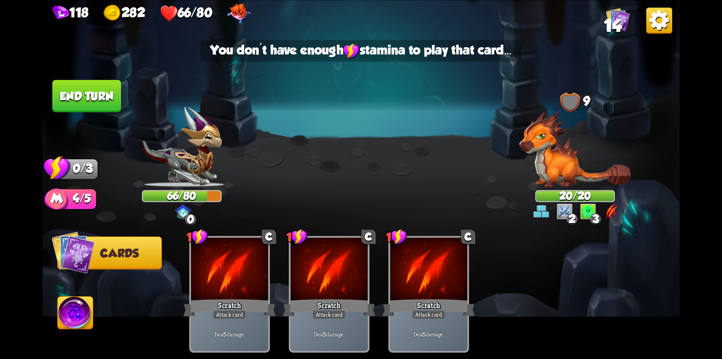
click at [80, 84] on button "End turn" at bounding box center [86, 96] width 69 height 32
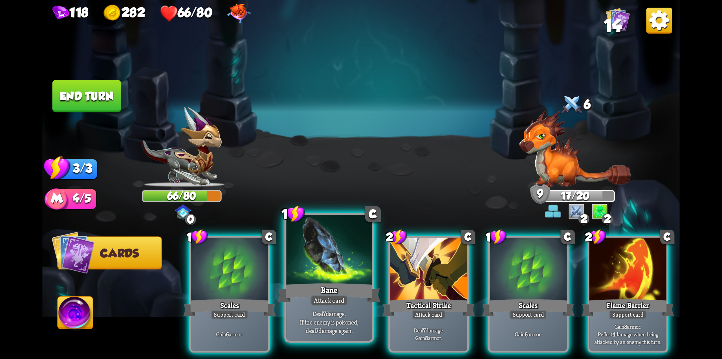
click at [324, 279] on div at bounding box center [329, 251] width 86 height 72
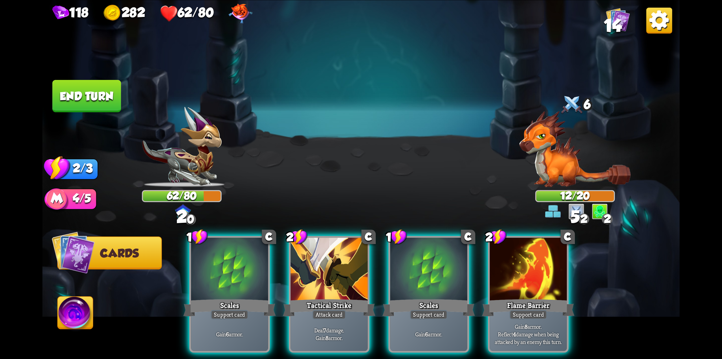
drag, startPoint x: 504, startPoint y: 280, endPoint x: 509, endPoint y: 280, distance: 4.9
click at [505, 280] on div at bounding box center [528, 269] width 77 height 65
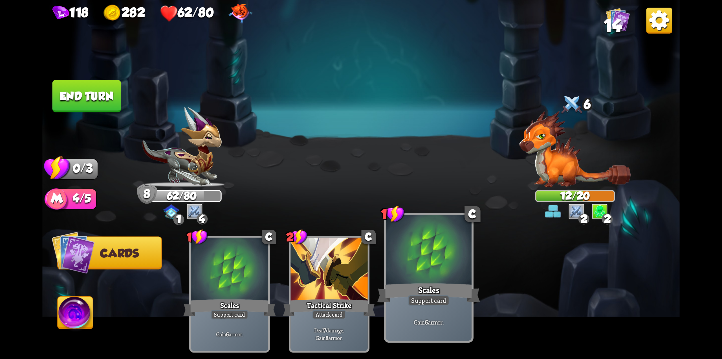
click at [434, 285] on div "Scales" at bounding box center [428, 292] width 103 height 23
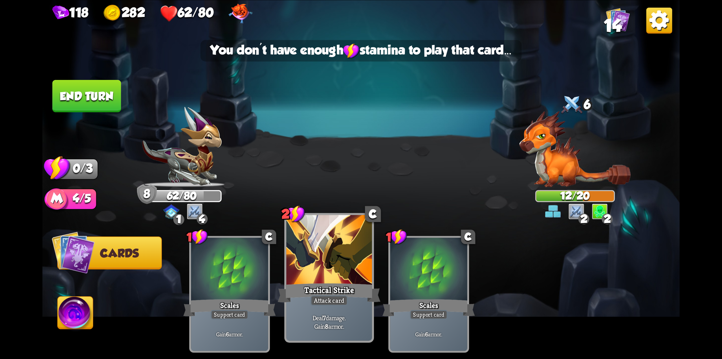
click at [335, 280] on div at bounding box center [329, 251] width 86 height 72
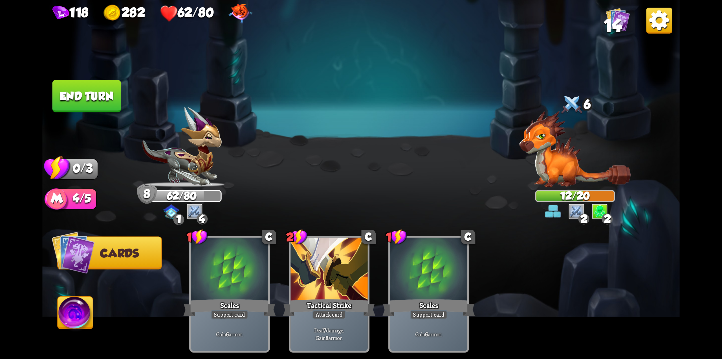
click at [69, 91] on button "End turn" at bounding box center [86, 96] width 69 height 32
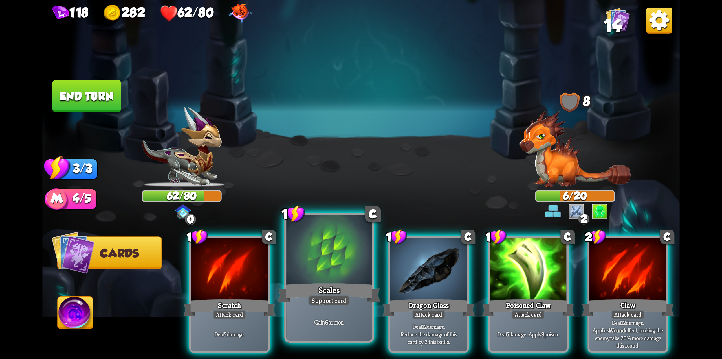
click at [327, 276] on div at bounding box center [329, 251] width 86 height 72
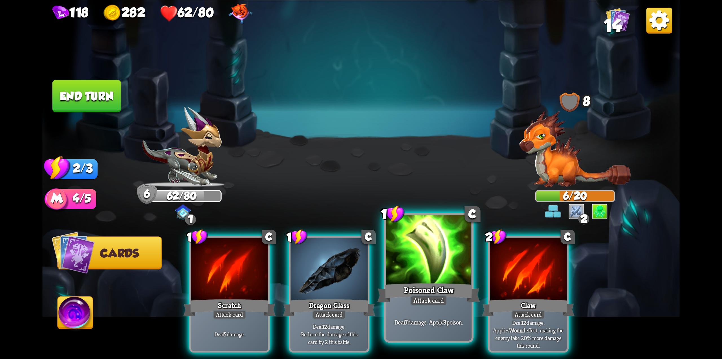
click at [430, 285] on div "Poisoned Claw" at bounding box center [428, 292] width 103 height 23
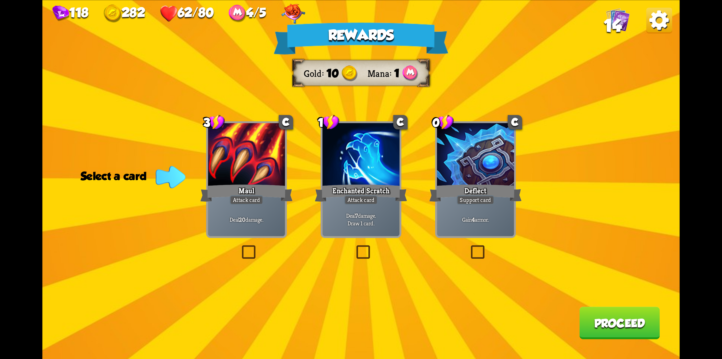
click at [240, 247] on label at bounding box center [240, 247] width 0 height 0
click at [0, 0] on input "checkbox" at bounding box center [0, 0] width 0 height 0
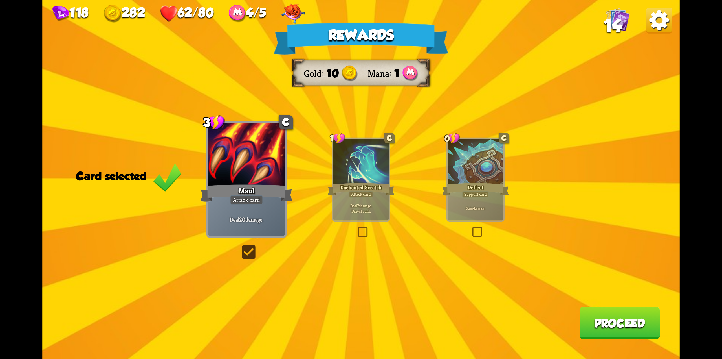
click at [617, 335] on button "Proceed" at bounding box center [619, 322] width 80 height 32
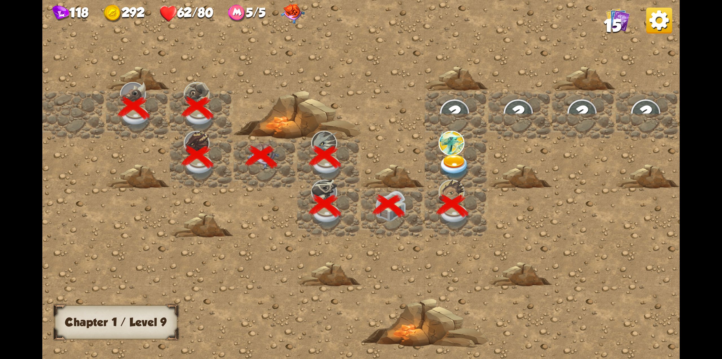
click at [456, 151] on img at bounding box center [452, 143] width 26 height 25
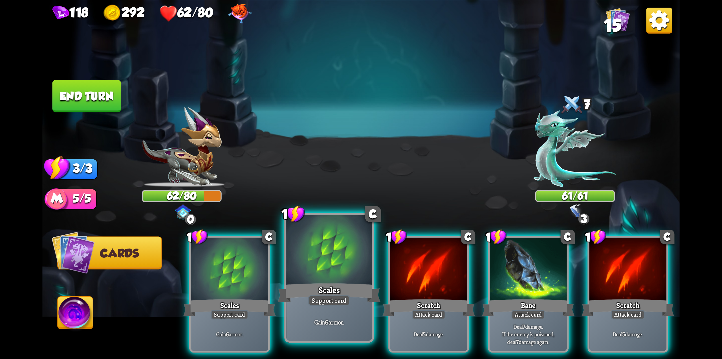
click at [335, 246] on div at bounding box center [329, 251] width 86 height 72
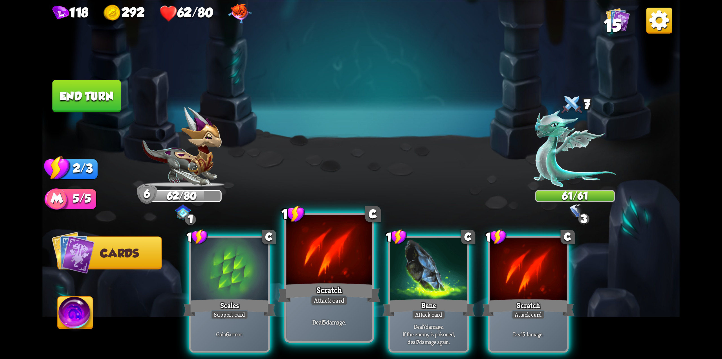
click at [345, 254] on div at bounding box center [329, 251] width 86 height 72
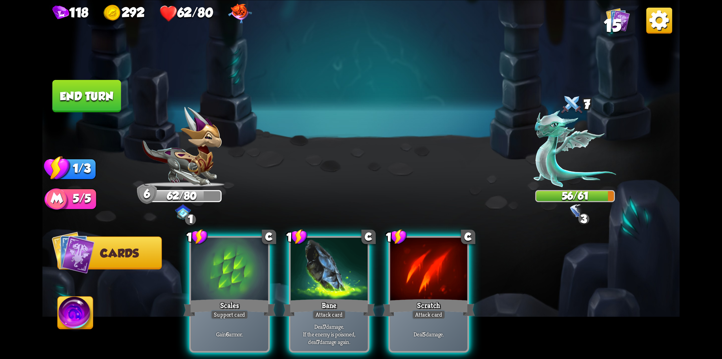
click at [406, 297] on div "Scratch" at bounding box center [429, 307] width 93 height 21
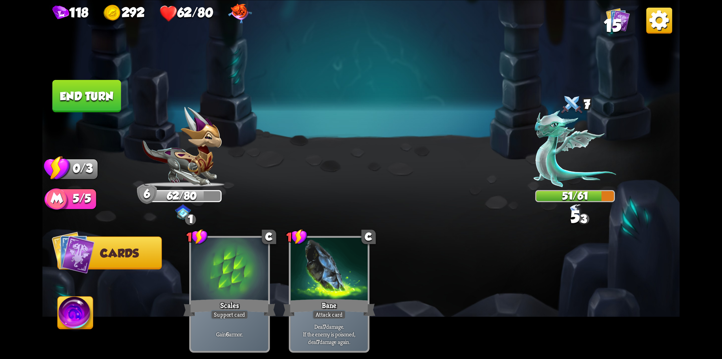
click at [100, 90] on button "End turn" at bounding box center [86, 96] width 69 height 32
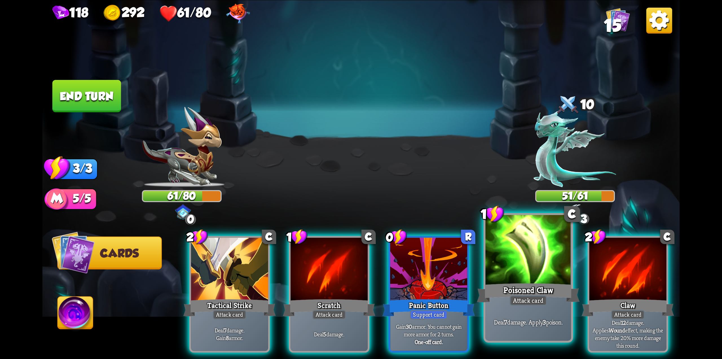
click at [500, 275] on div at bounding box center [528, 251] width 86 height 72
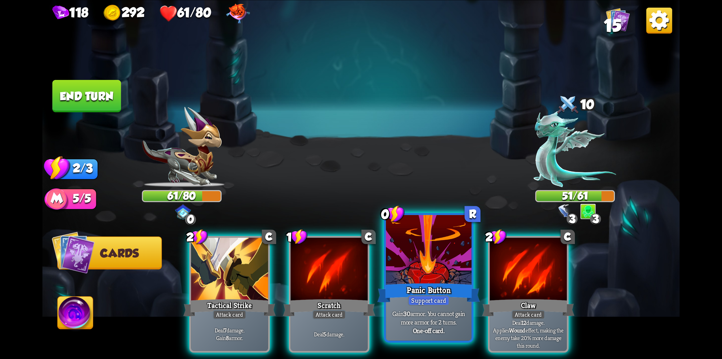
click at [436, 275] on div at bounding box center [429, 251] width 86 height 72
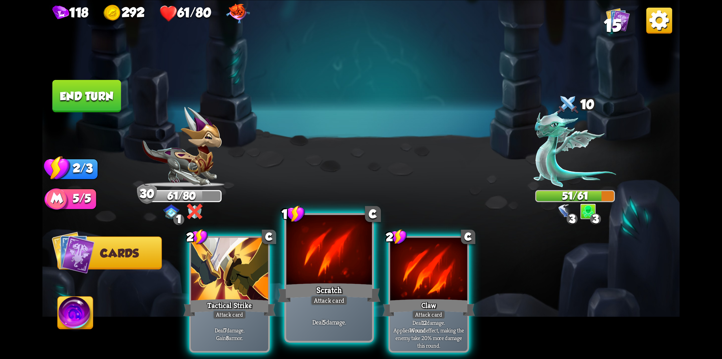
click at [339, 281] on div "Scratch" at bounding box center [329, 292] width 103 height 23
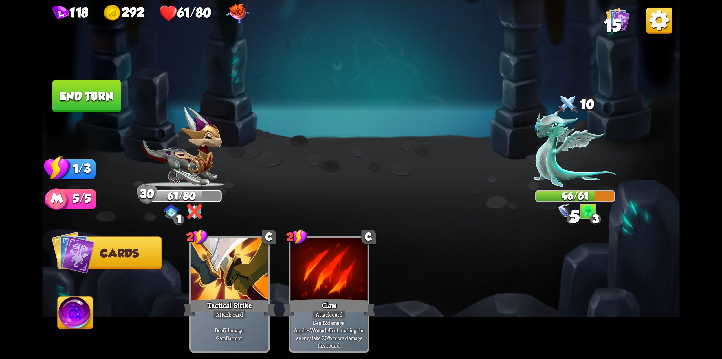
click at [91, 94] on button "End turn" at bounding box center [86, 96] width 69 height 32
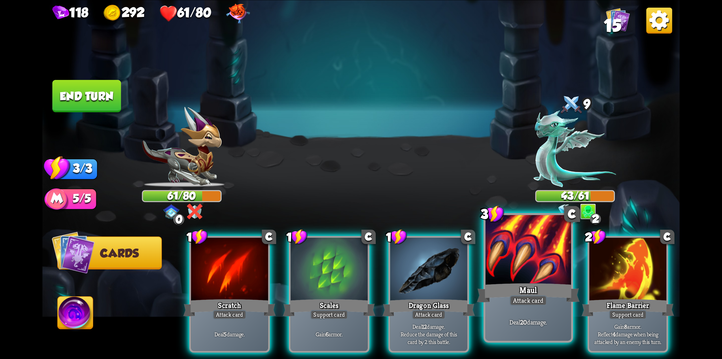
click at [517, 284] on div "Maul" at bounding box center [528, 292] width 103 height 23
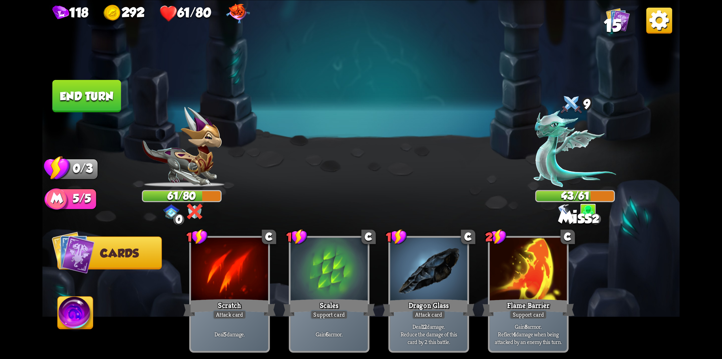
click at [93, 89] on button "End turn" at bounding box center [86, 96] width 69 height 32
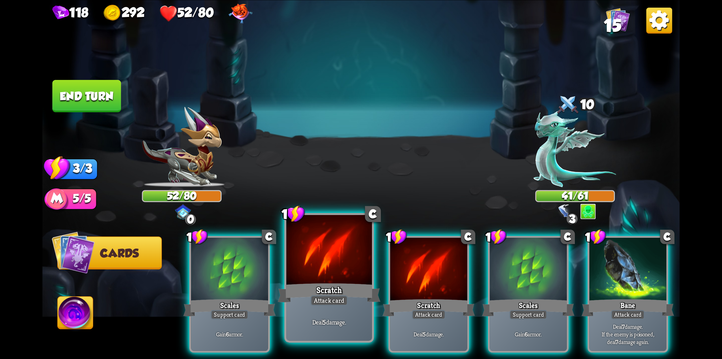
drag, startPoint x: 339, startPoint y: 283, endPoint x: 322, endPoint y: 276, distance: 18.4
click at [339, 284] on div "Scratch" at bounding box center [329, 292] width 103 height 23
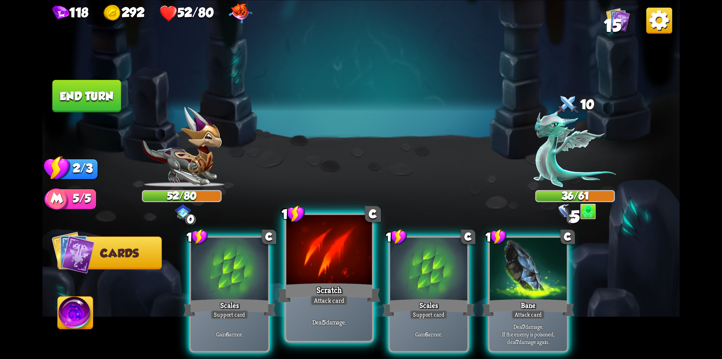
click at [328, 275] on div at bounding box center [329, 251] width 86 height 72
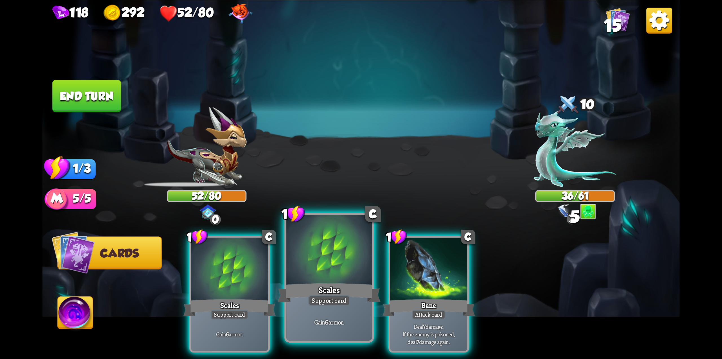
click at [310, 267] on div at bounding box center [329, 251] width 86 height 72
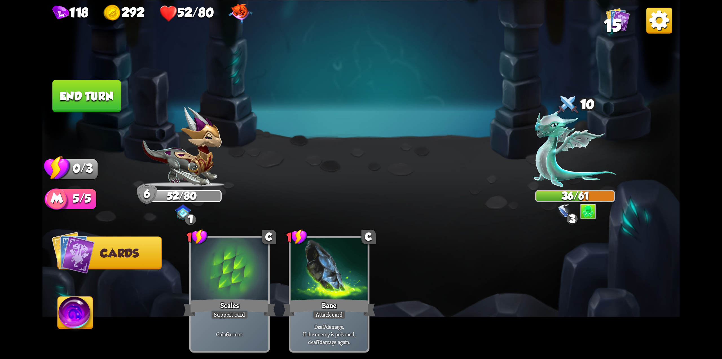
click at [95, 81] on button "End turn" at bounding box center [86, 96] width 69 height 32
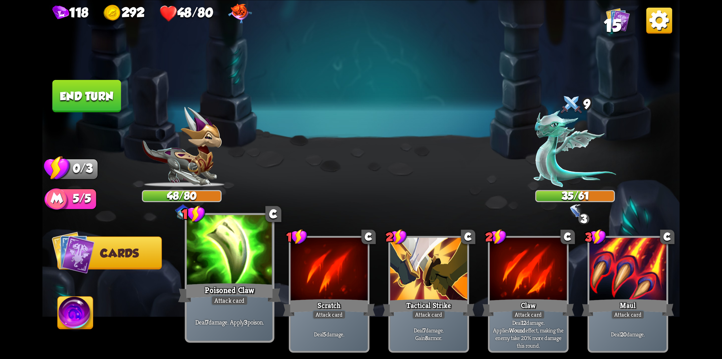
click at [237, 278] on div at bounding box center [230, 251] width 86 height 72
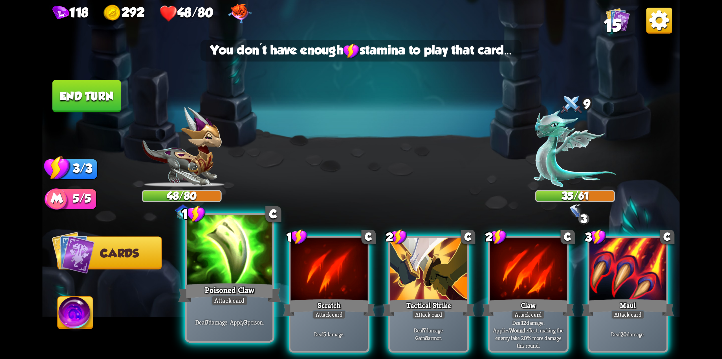
drag, startPoint x: 238, startPoint y: 267, endPoint x: 238, endPoint y: 270, distance: 2.9
click at [238, 270] on div at bounding box center [230, 251] width 86 height 72
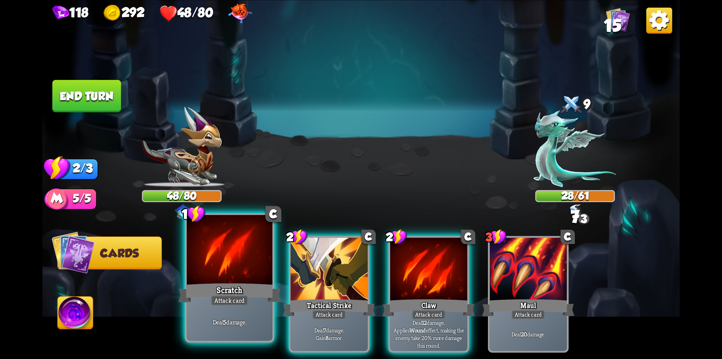
click at [241, 267] on div at bounding box center [230, 251] width 86 height 72
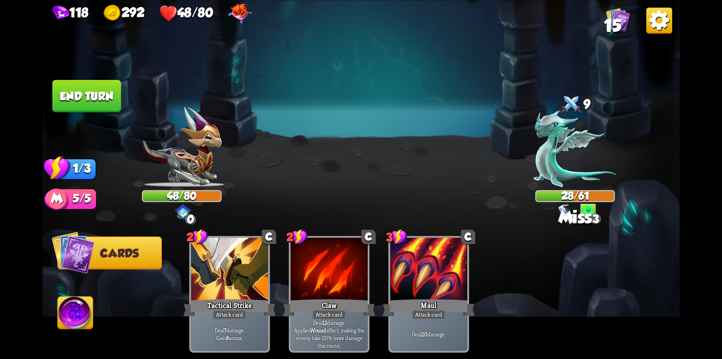
click at [100, 95] on button "End turn" at bounding box center [86, 96] width 69 height 32
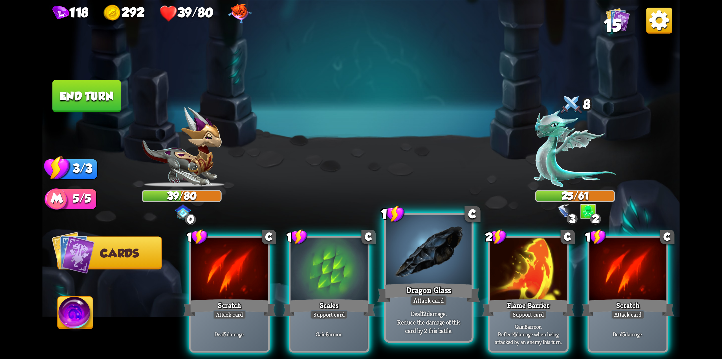
click at [405, 268] on div at bounding box center [429, 251] width 86 height 72
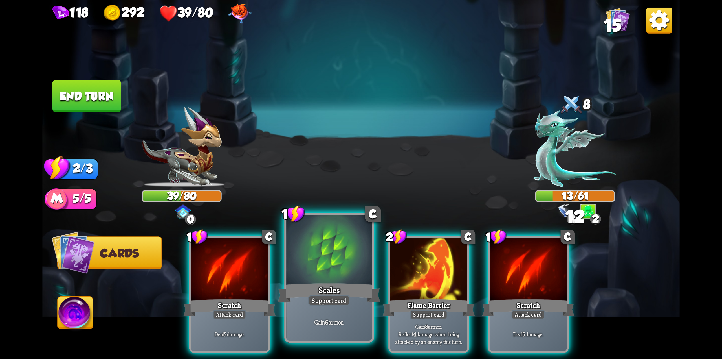
click at [346, 274] on div at bounding box center [329, 251] width 86 height 72
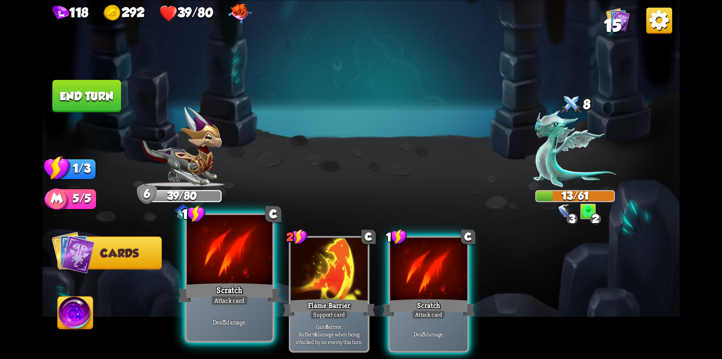
click at [217, 269] on div at bounding box center [230, 251] width 86 height 72
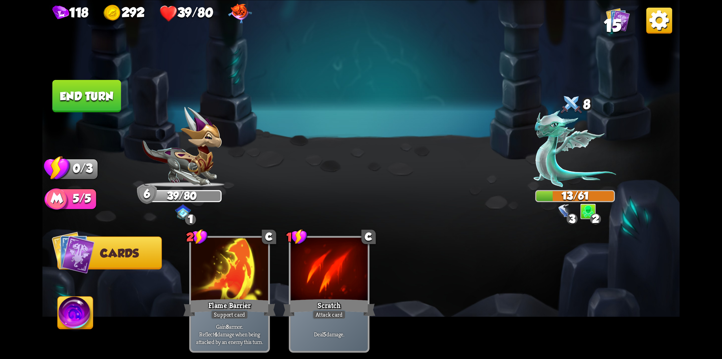
click at [96, 94] on button "End turn" at bounding box center [86, 96] width 69 height 32
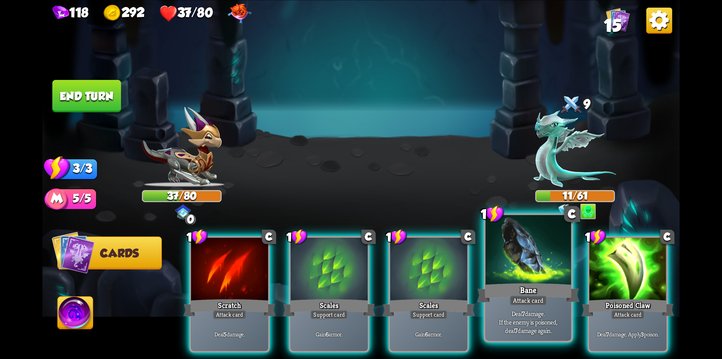
click at [508, 251] on div at bounding box center [528, 251] width 86 height 72
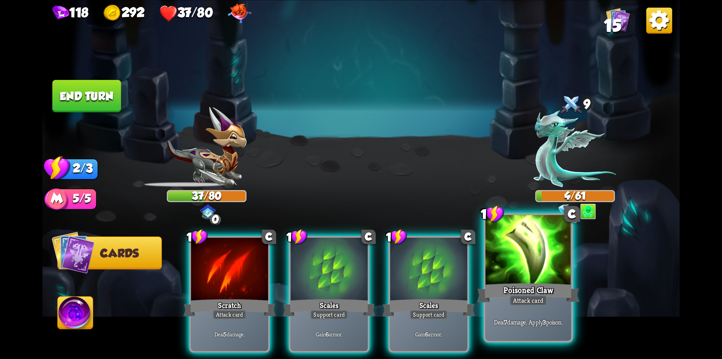
click at [539, 252] on div at bounding box center [528, 251] width 86 height 72
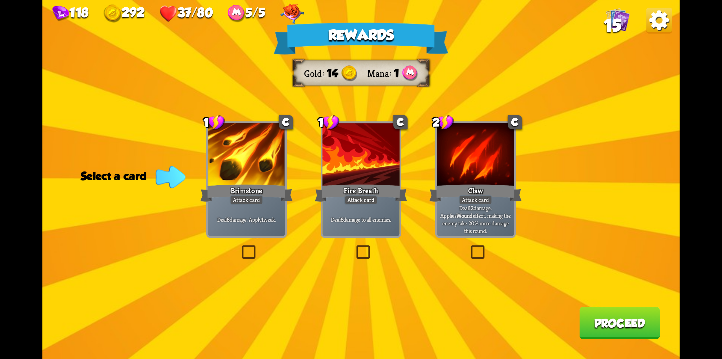
click at [354, 247] on label at bounding box center [354, 247] width 0 height 0
click at [0, 0] on input "checkbox" at bounding box center [0, 0] width 0 height 0
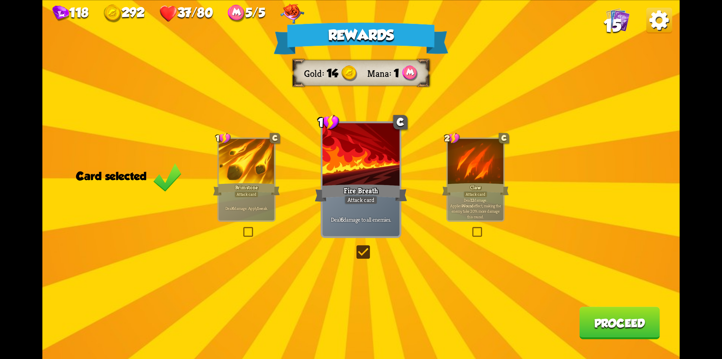
click at [591, 330] on button "Proceed" at bounding box center [619, 322] width 80 height 32
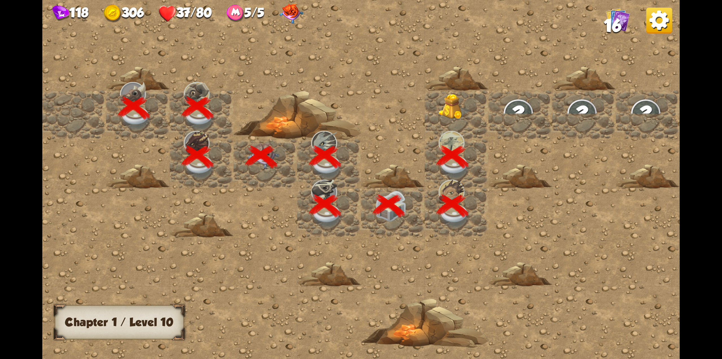
click at [449, 103] on img at bounding box center [455, 107] width 32 height 26
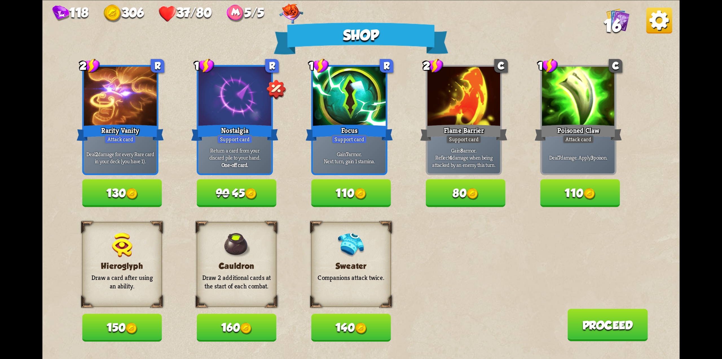
click at [353, 196] on button "110" at bounding box center [351, 193] width 80 height 28
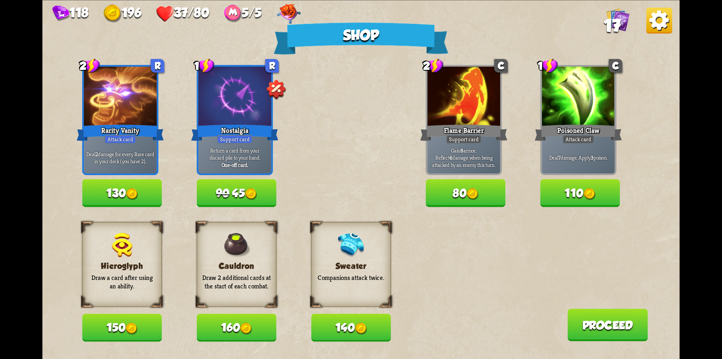
click at [599, 201] on button "110" at bounding box center [581, 193] width 80 height 28
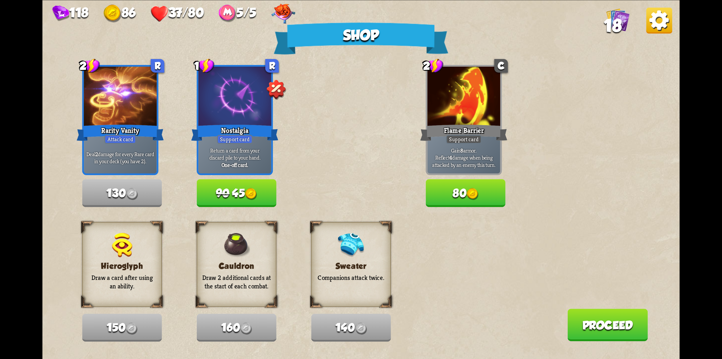
click at [588, 323] on button "Proceed" at bounding box center [608, 324] width 80 height 32
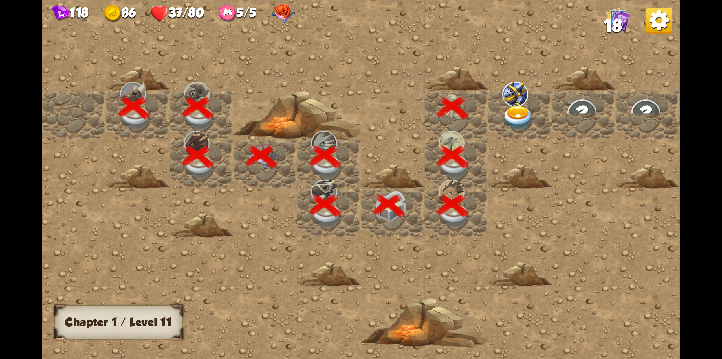
scroll to position [0, 108]
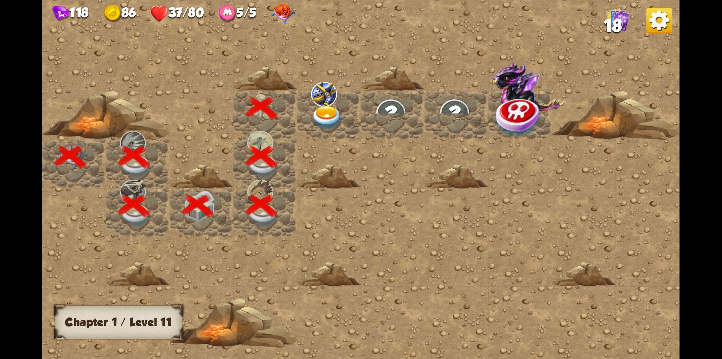
click at [326, 110] on img at bounding box center [327, 118] width 32 height 25
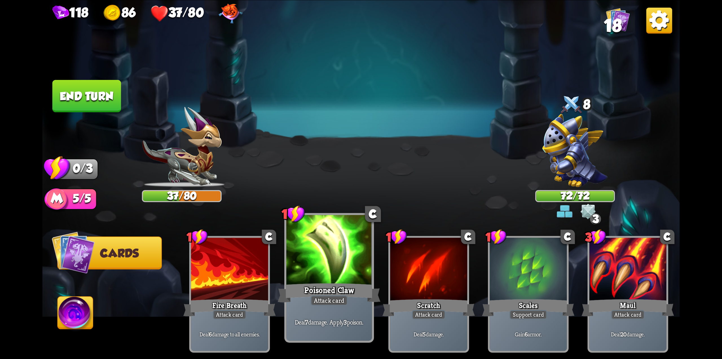
click at [361, 263] on div at bounding box center [329, 251] width 86 height 72
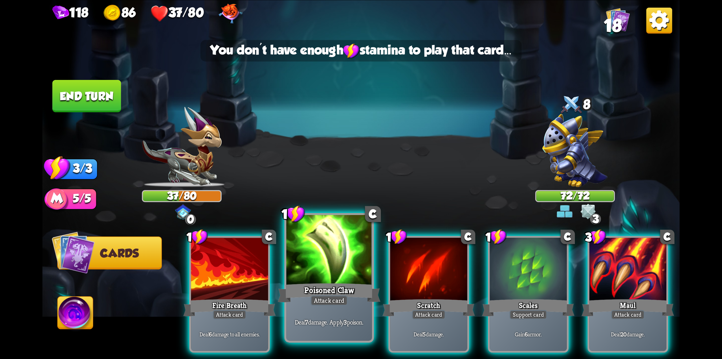
click at [314, 260] on div at bounding box center [329, 251] width 86 height 72
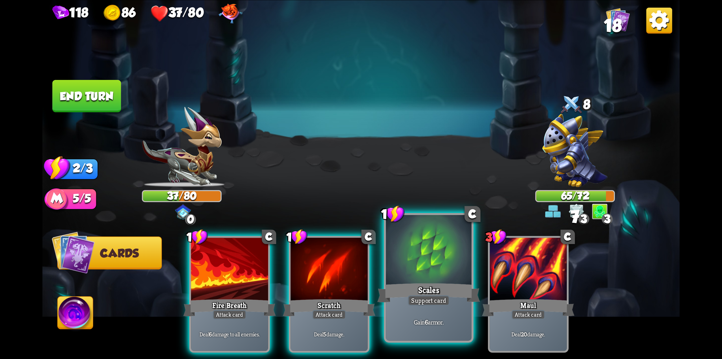
click at [408, 280] on div at bounding box center [429, 251] width 86 height 72
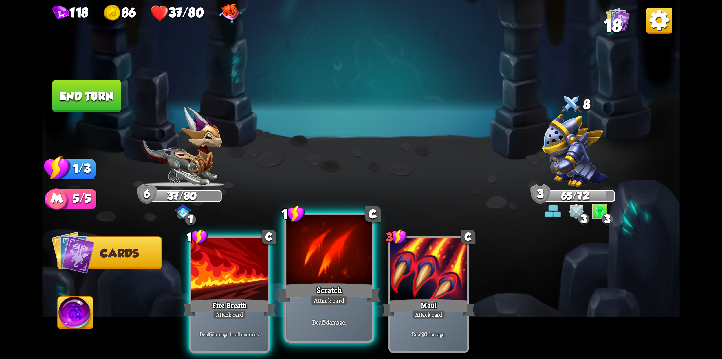
click at [327, 286] on div "Scratch" at bounding box center [329, 292] width 103 height 23
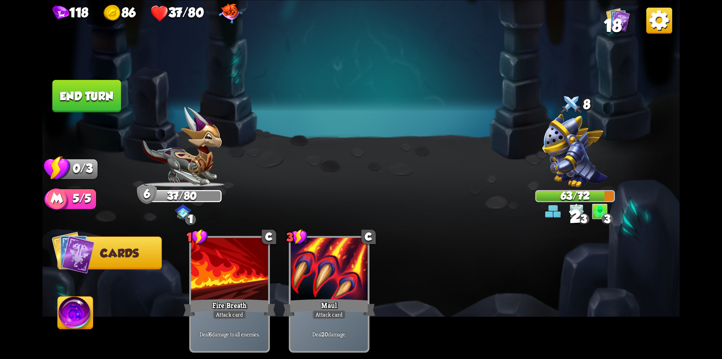
click at [77, 90] on button "End turn" at bounding box center [86, 96] width 69 height 32
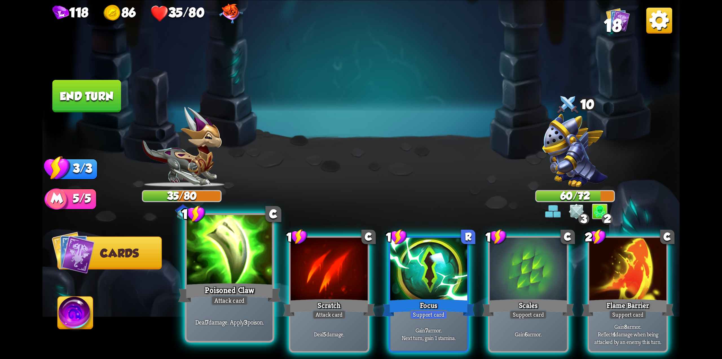
click at [237, 284] on div "Poisoned Claw" at bounding box center [229, 292] width 103 height 23
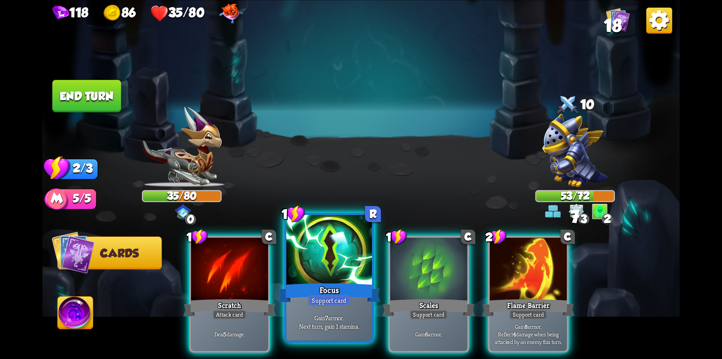
click at [320, 276] on div at bounding box center [329, 251] width 86 height 72
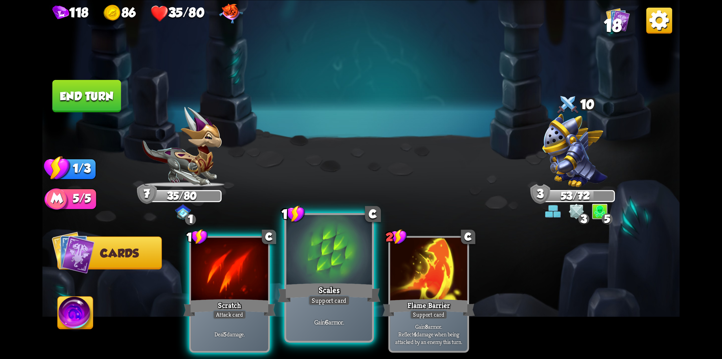
click at [330, 284] on div "Scales" at bounding box center [329, 292] width 103 height 23
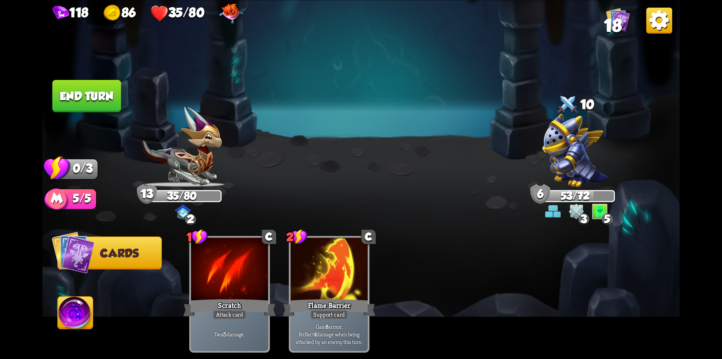
drag, startPoint x: 80, startPoint y: 102, endPoint x: 89, endPoint y: 106, distance: 9.2
click at [81, 102] on button "End turn" at bounding box center [86, 96] width 69 height 32
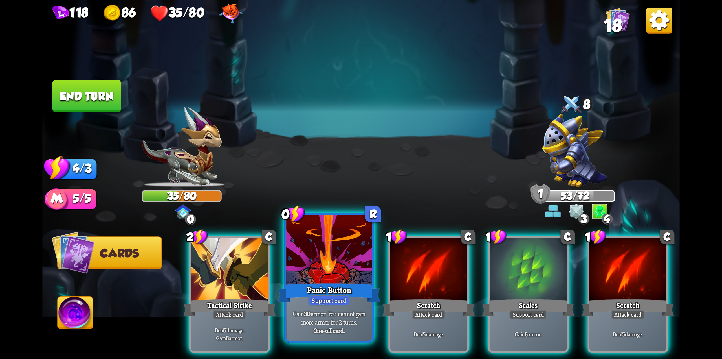
click at [327, 300] on div "Support card" at bounding box center [329, 300] width 42 height 10
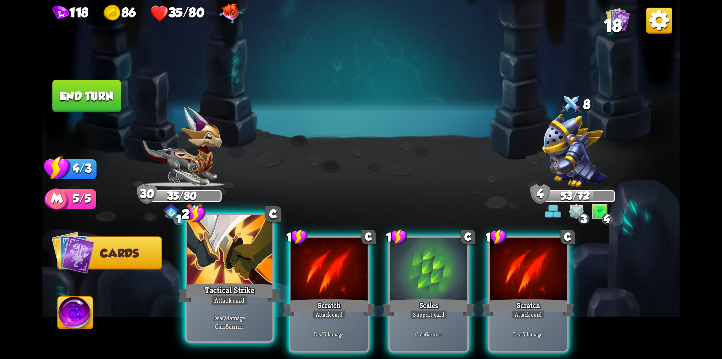
click at [243, 300] on div "Attack card" at bounding box center [229, 300] width 37 height 10
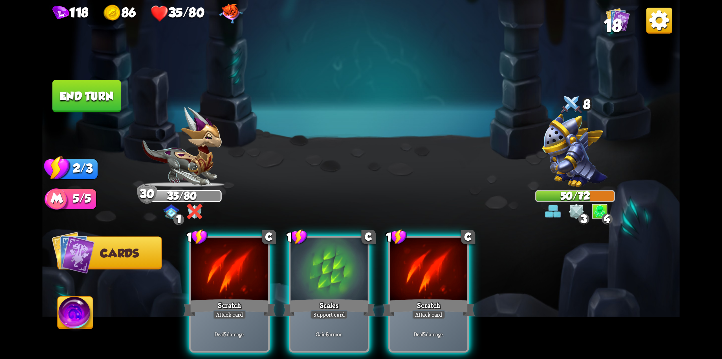
click at [393, 297] on div "Scratch" at bounding box center [429, 307] width 93 height 21
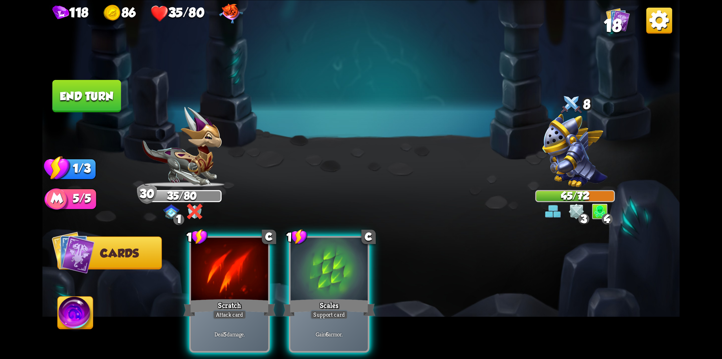
click at [381, 302] on div "1 C Scratch Attack card Deal 5 damage. 1 C Scales Support card Gain 6 armor." at bounding box center [425, 278] width 510 height 159
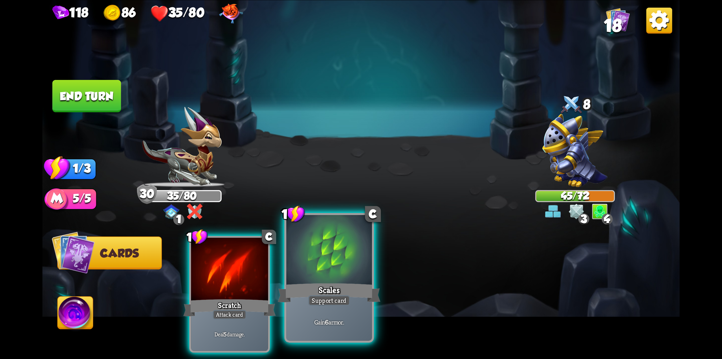
click at [342, 285] on div "Scales" at bounding box center [329, 292] width 103 height 23
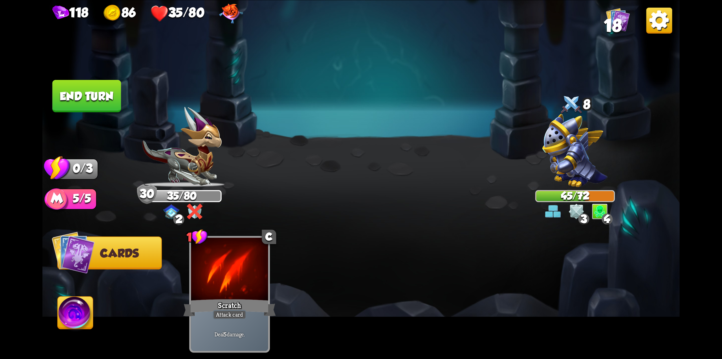
click at [108, 103] on button "End turn" at bounding box center [86, 96] width 69 height 32
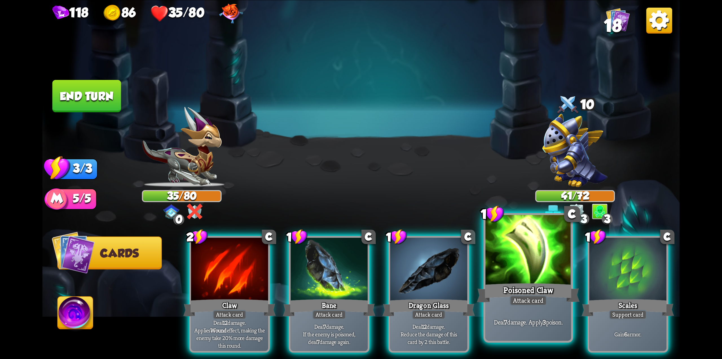
click at [539, 281] on div "1 C Poisoned Claw Attack card Deal 7 damage. Apply 3 poison." at bounding box center [529, 277] width 90 height 129
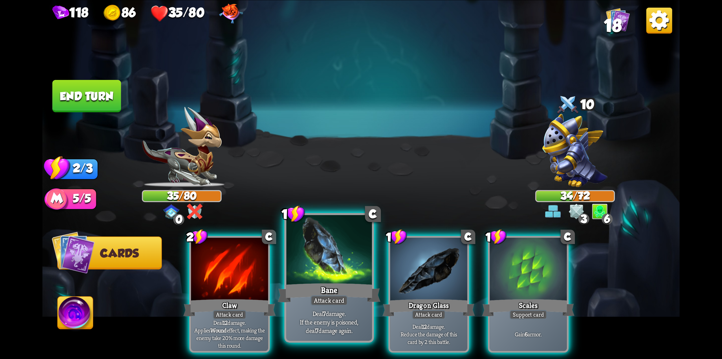
click at [332, 289] on div "Bane" at bounding box center [329, 292] width 103 height 23
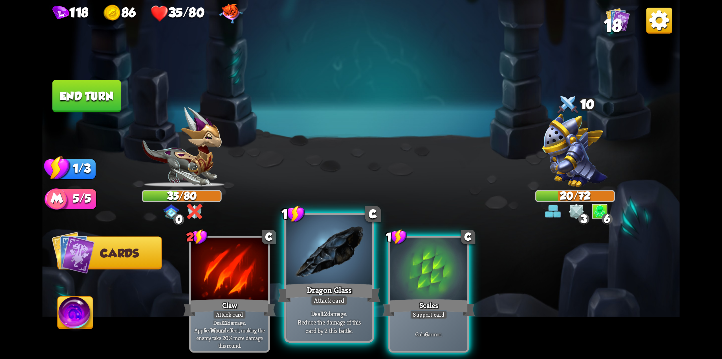
click at [324, 278] on div at bounding box center [329, 251] width 86 height 72
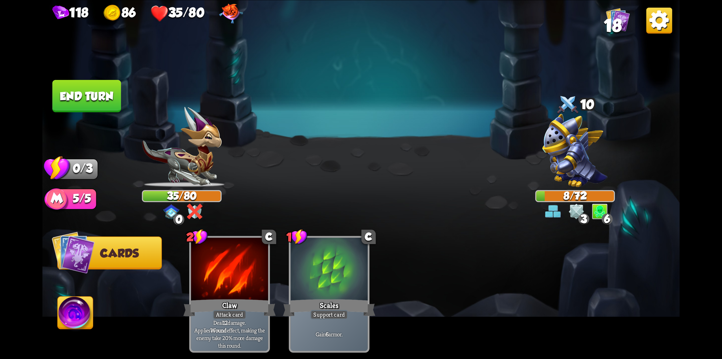
click at [83, 99] on button "End turn" at bounding box center [86, 96] width 69 height 32
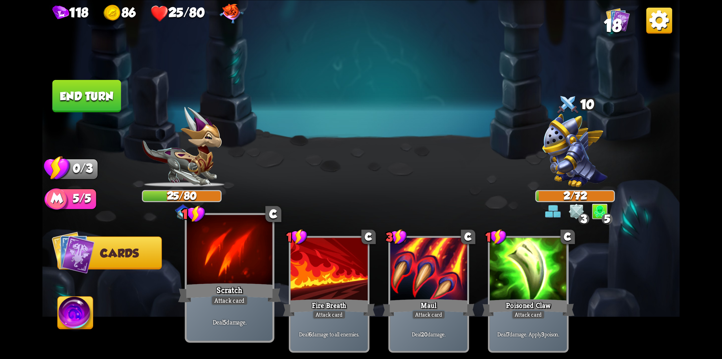
click at [250, 268] on div at bounding box center [230, 251] width 86 height 72
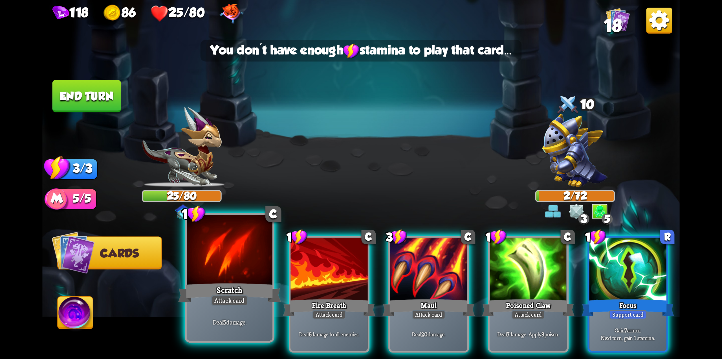
click at [249, 265] on div at bounding box center [230, 251] width 86 height 72
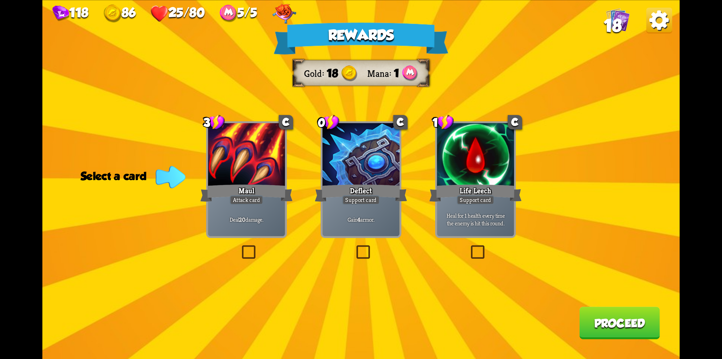
drag, startPoint x: 252, startPoint y: 251, endPoint x: 267, endPoint y: 256, distance: 15.3
click at [240, 247] on label at bounding box center [240, 247] width 0 height 0
click at [0, 0] on input "checkbox" at bounding box center [0, 0] width 0 height 0
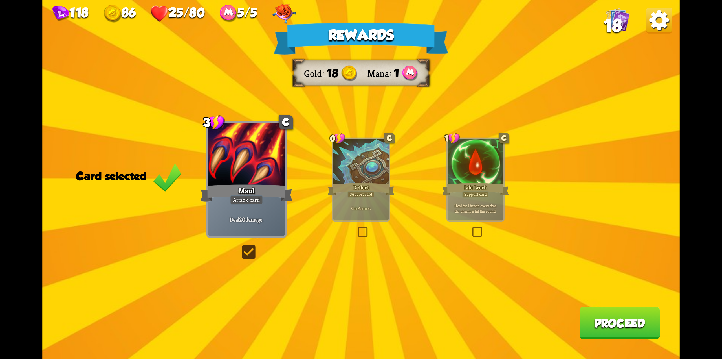
click at [610, 332] on button "Proceed" at bounding box center [619, 322] width 80 height 32
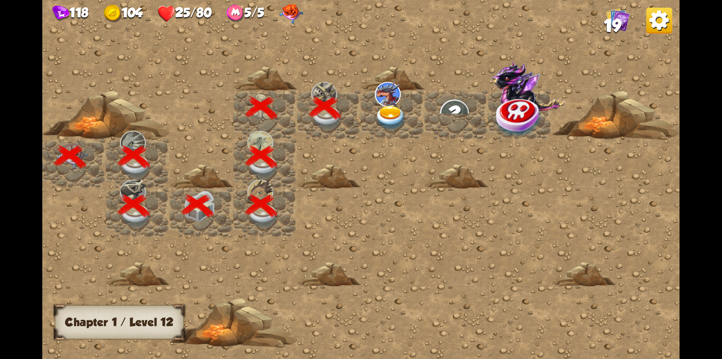
click at [392, 117] on img at bounding box center [391, 118] width 32 height 25
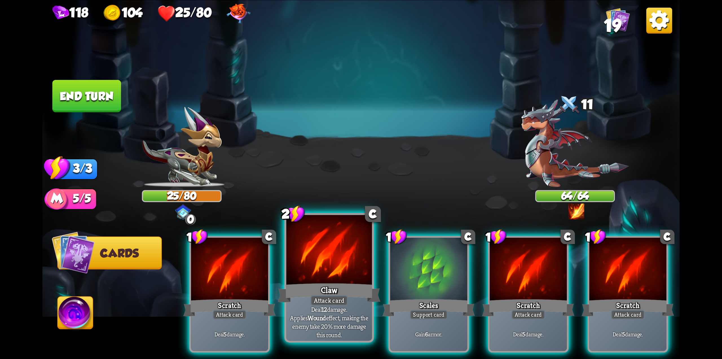
click at [318, 305] on div "Attack card" at bounding box center [329, 300] width 37 height 10
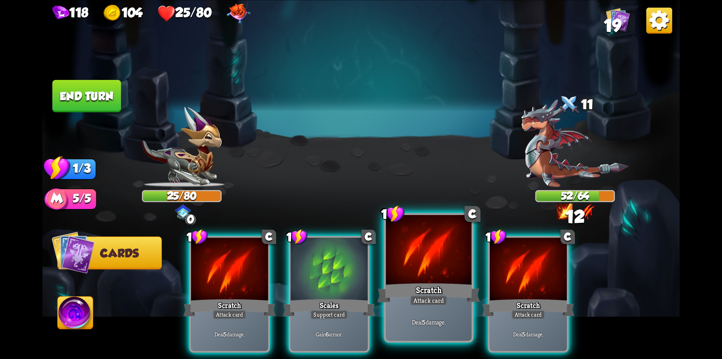
click at [416, 281] on div "Scratch" at bounding box center [428, 292] width 103 height 23
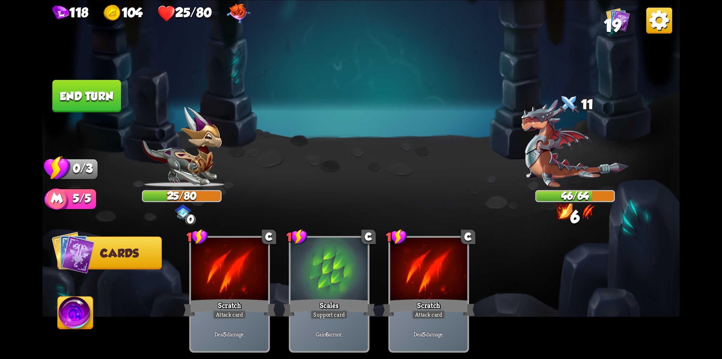
click at [102, 84] on button "End turn" at bounding box center [86, 96] width 69 height 32
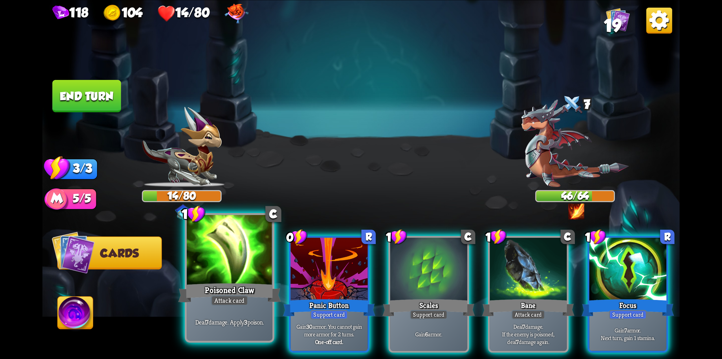
click at [237, 269] on div at bounding box center [230, 251] width 86 height 72
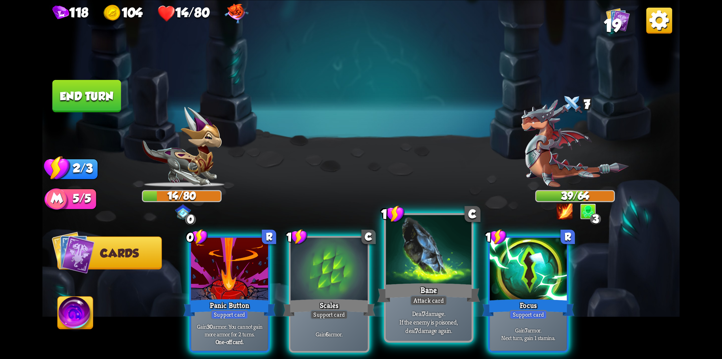
click at [420, 295] on div "Attack card" at bounding box center [428, 300] width 37 height 10
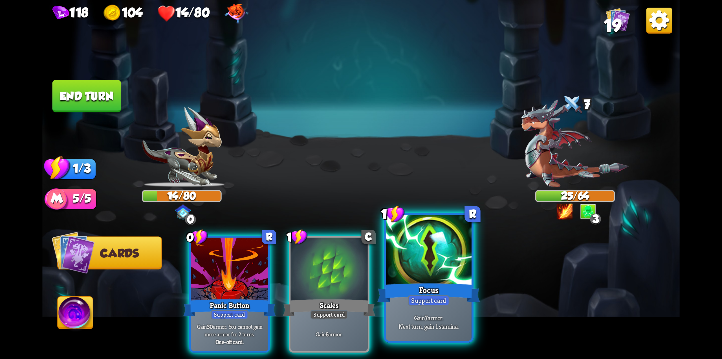
click at [412, 289] on div "Focus" at bounding box center [428, 292] width 103 height 23
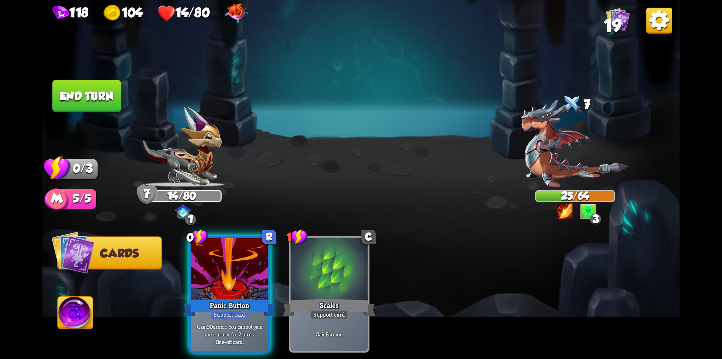
click at [75, 84] on button "End turn" at bounding box center [86, 96] width 69 height 32
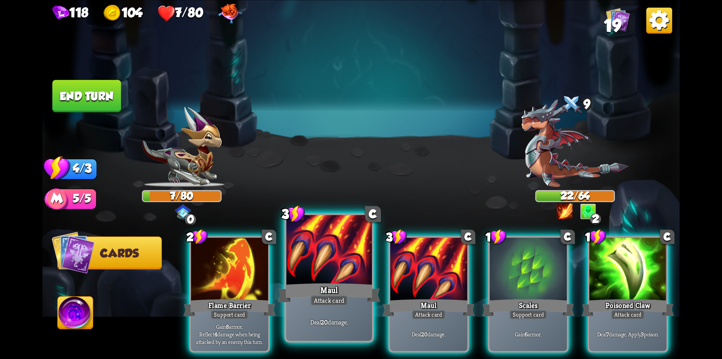
click at [304, 271] on div at bounding box center [329, 251] width 86 height 72
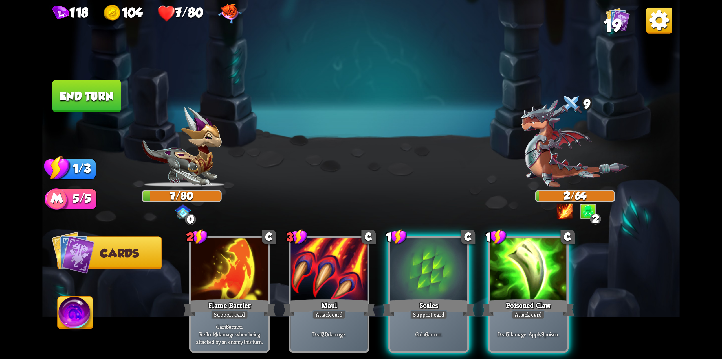
click at [84, 100] on button "End turn" at bounding box center [86, 96] width 69 height 32
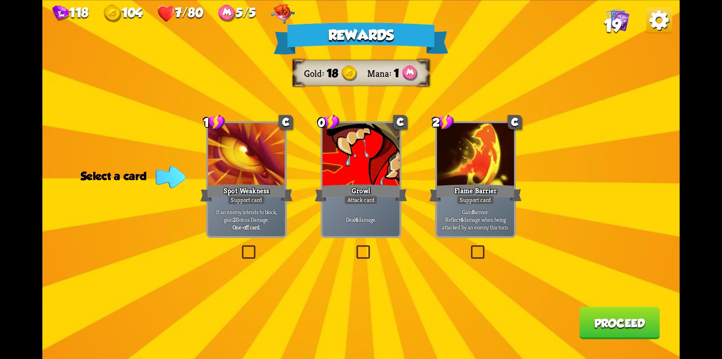
drag, startPoint x: 484, startPoint y: 252, endPoint x: 487, endPoint y: 252, distance: 3.7
click at [469, 247] on label at bounding box center [469, 247] width 0 height 0
click at [0, 0] on input "checkbox" at bounding box center [0, 0] width 0 height 0
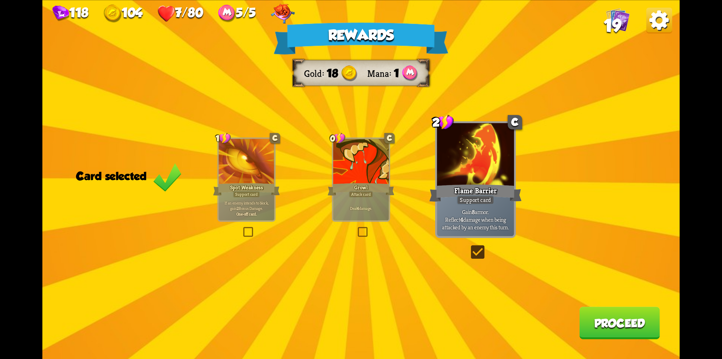
click at [581, 311] on div "Rewards Gold 18 Mana 1 Card selected 1 C Spot Weakness Support card If an enemy…" at bounding box center [361, 179] width 638 height 359
click at [591, 314] on button "Proceed" at bounding box center [619, 322] width 80 height 32
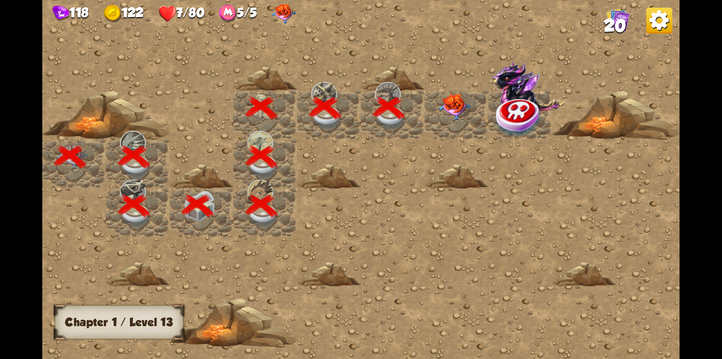
click at [456, 113] on img at bounding box center [455, 107] width 32 height 27
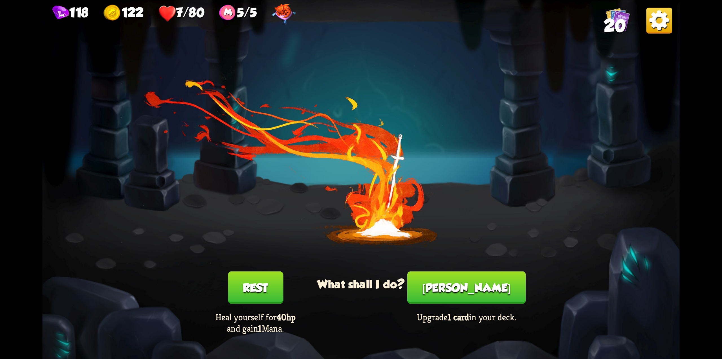
click at [264, 287] on button "Rest" at bounding box center [255, 287] width 55 height 32
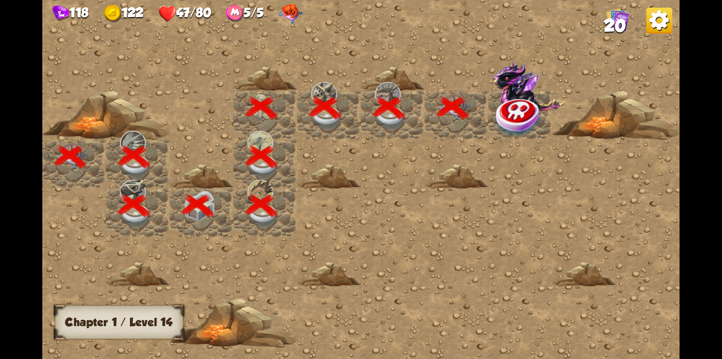
click at [515, 92] on img at bounding box center [528, 88] width 74 height 54
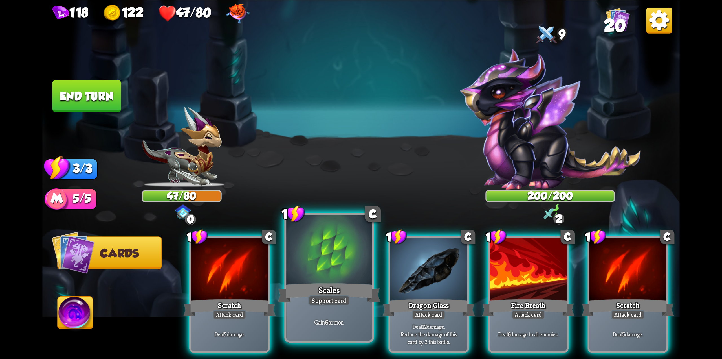
click at [317, 298] on div "Support card" at bounding box center [329, 300] width 42 height 10
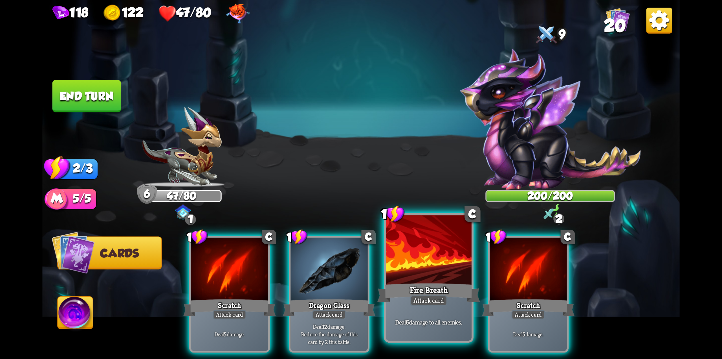
click at [431, 304] on div "Attack card" at bounding box center [428, 300] width 37 height 10
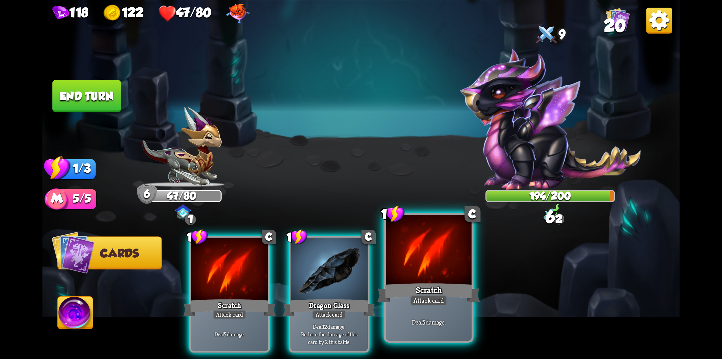
click at [424, 303] on div "Attack card" at bounding box center [428, 300] width 37 height 10
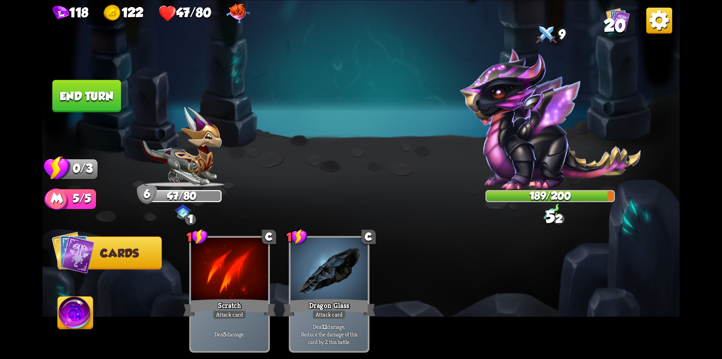
click at [91, 90] on button "End turn" at bounding box center [86, 96] width 69 height 32
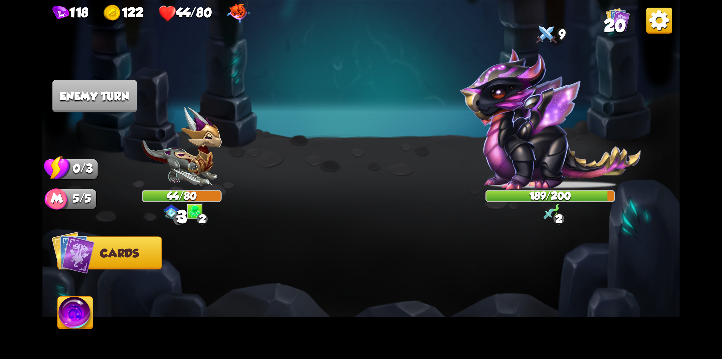
click at [78, 320] on img at bounding box center [75, 314] width 35 height 36
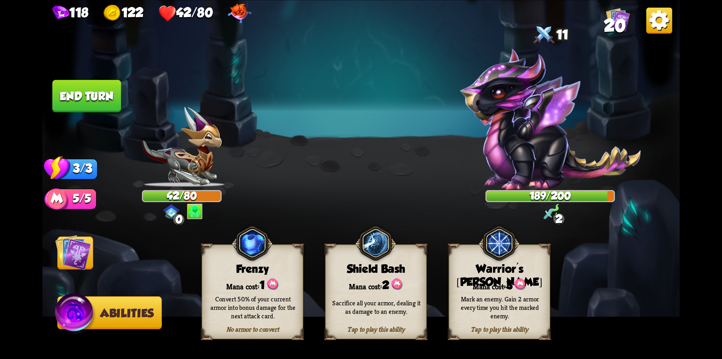
click at [478, 328] on div "Tap to play this ability" at bounding box center [499, 329] width 101 height 8
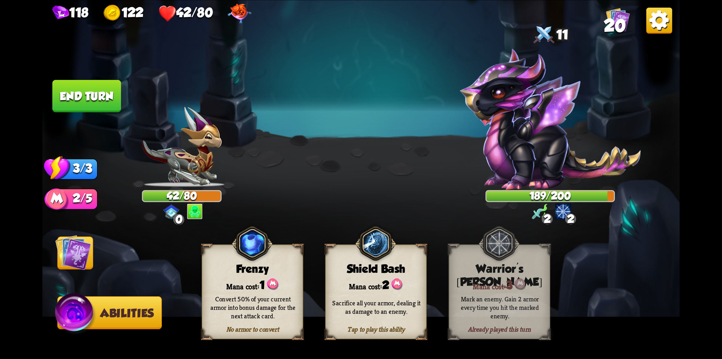
click at [65, 241] on img at bounding box center [73, 252] width 36 height 36
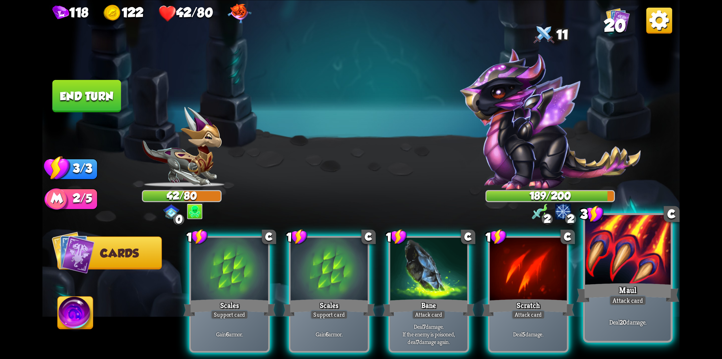
click at [617, 293] on div "Maul" at bounding box center [628, 292] width 103 height 23
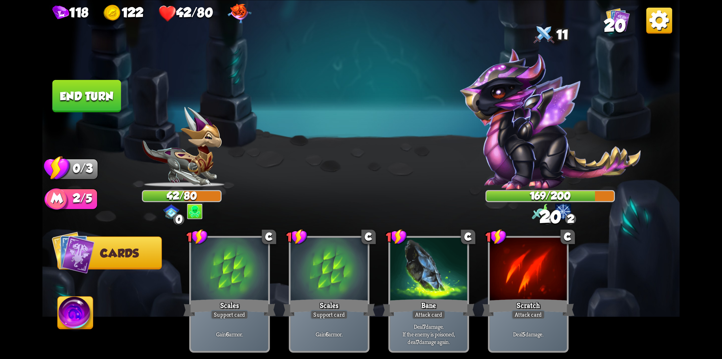
click at [107, 97] on button "End turn" at bounding box center [86, 96] width 69 height 32
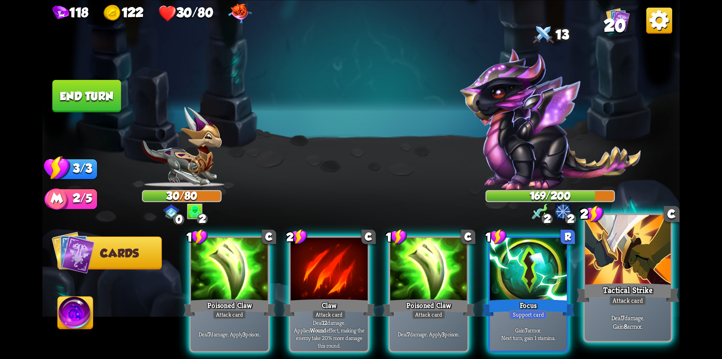
click at [612, 278] on div at bounding box center [628, 251] width 86 height 72
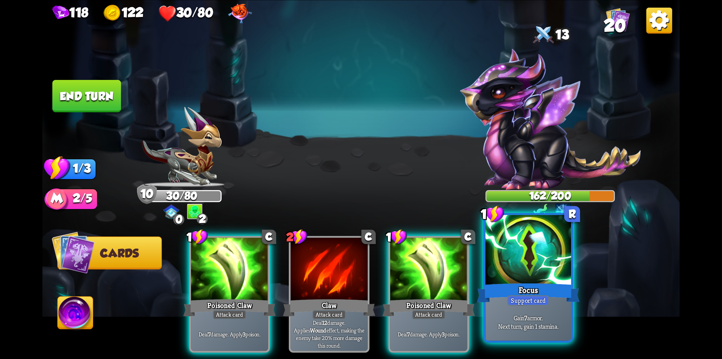
click at [547, 295] on div "Support card" at bounding box center [528, 300] width 42 height 10
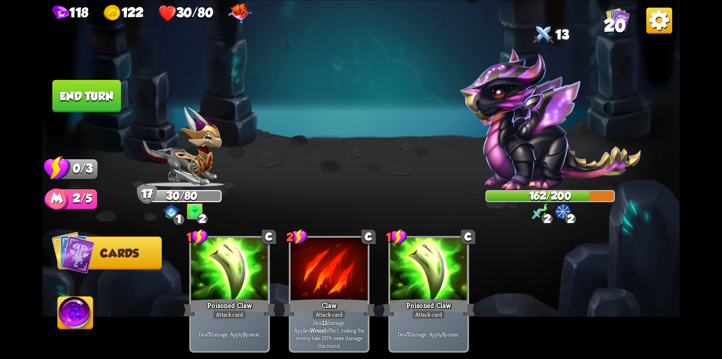
click at [53, 97] on button "End turn" at bounding box center [86, 96] width 69 height 32
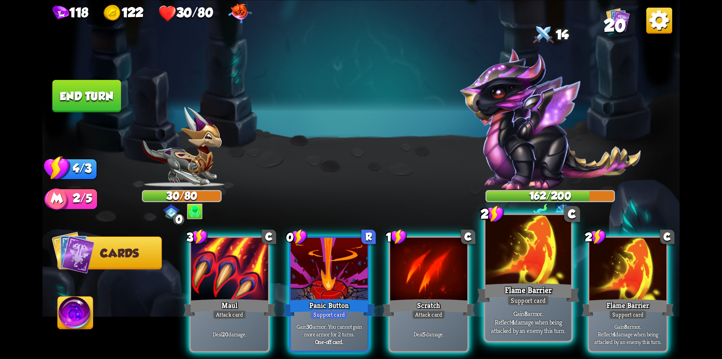
click at [541, 275] on div at bounding box center [528, 251] width 86 height 72
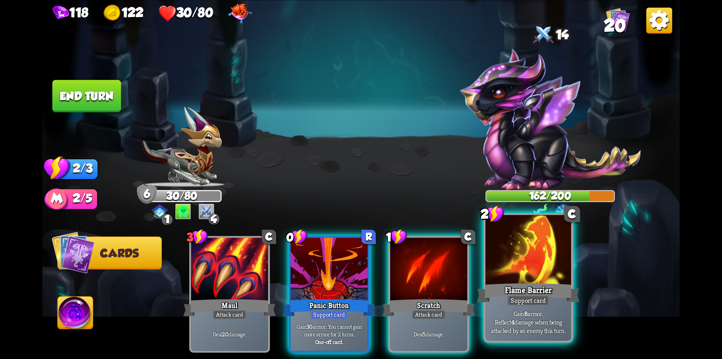
click at [541, 276] on div at bounding box center [528, 251] width 86 height 72
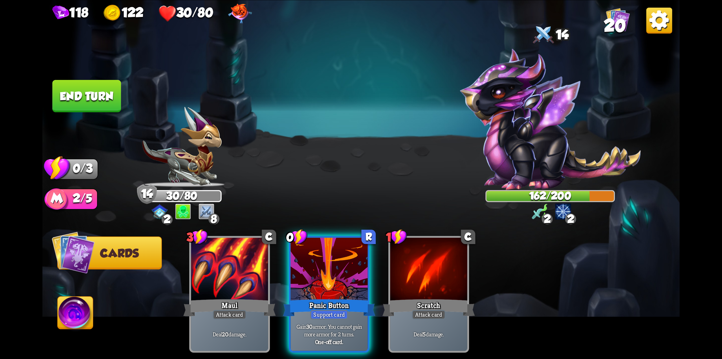
click at [84, 97] on button "End turn" at bounding box center [86, 96] width 69 height 32
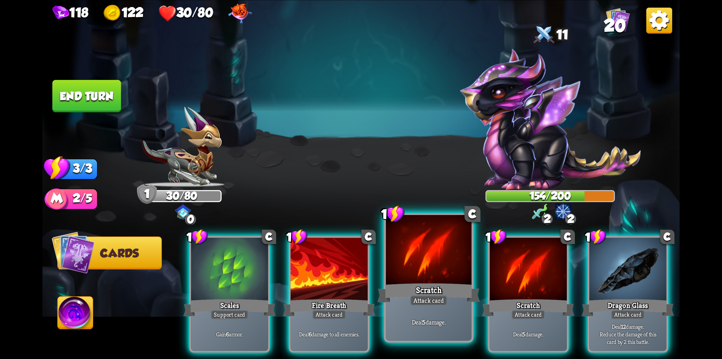
click at [435, 267] on div at bounding box center [429, 251] width 86 height 72
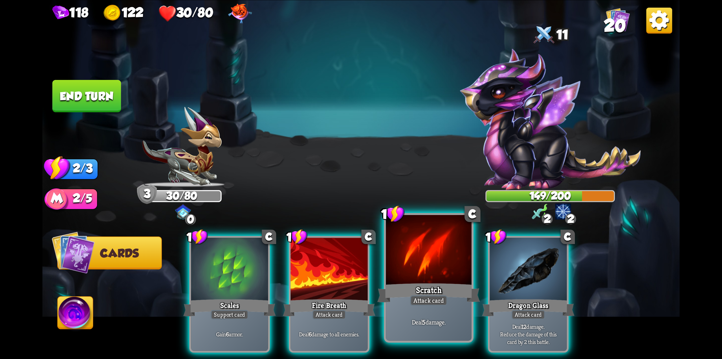
click at [413, 285] on div "Scratch" at bounding box center [428, 292] width 103 height 23
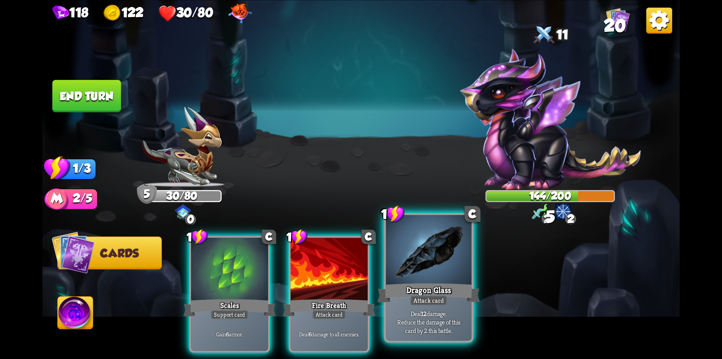
click at [426, 272] on div at bounding box center [429, 251] width 86 height 72
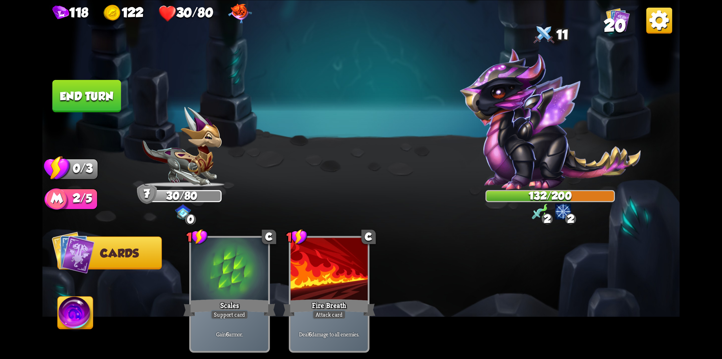
drag, startPoint x: 34, startPoint y: 77, endPoint x: 38, endPoint y: 77, distance: 4.0
click at [35, 77] on div "118 122 30/80 20 Select an enemy to attack... You don't have enough stamina to …" at bounding box center [361, 179] width 722 height 359
click at [98, 106] on button "End turn" at bounding box center [86, 96] width 69 height 32
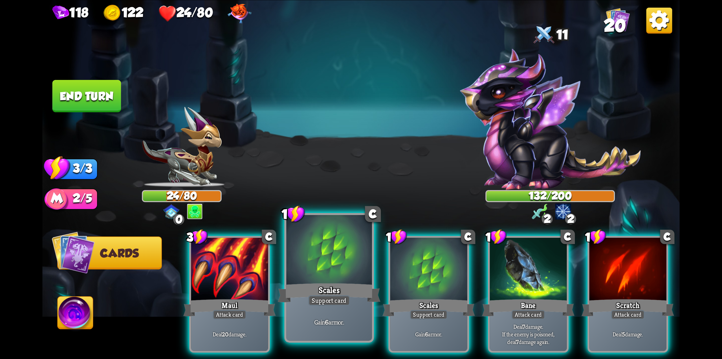
click at [311, 265] on div at bounding box center [329, 251] width 86 height 72
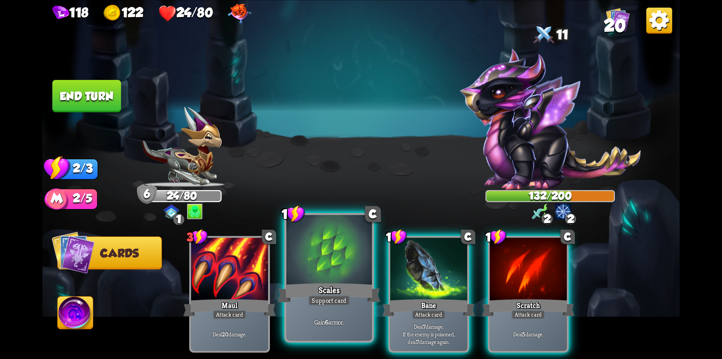
click at [325, 279] on div at bounding box center [329, 251] width 86 height 72
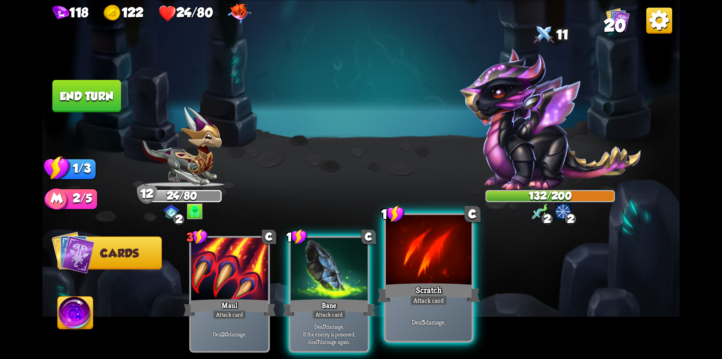
click at [414, 289] on div "Scratch" at bounding box center [428, 292] width 103 height 23
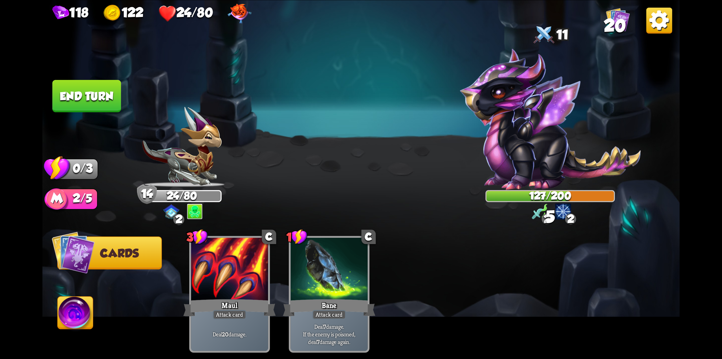
click at [93, 94] on button "End turn" at bounding box center [86, 96] width 69 height 32
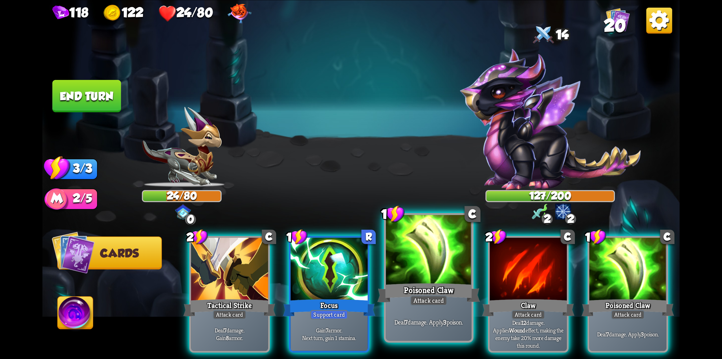
click at [413, 280] on div at bounding box center [429, 251] width 86 height 72
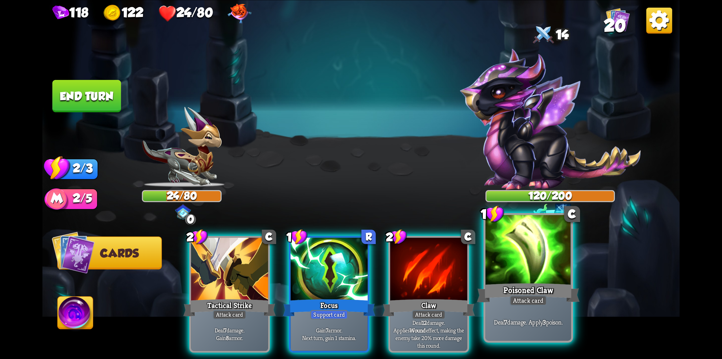
click at [495, 273] on div at bounding box center [528, 251] width 86 height 72
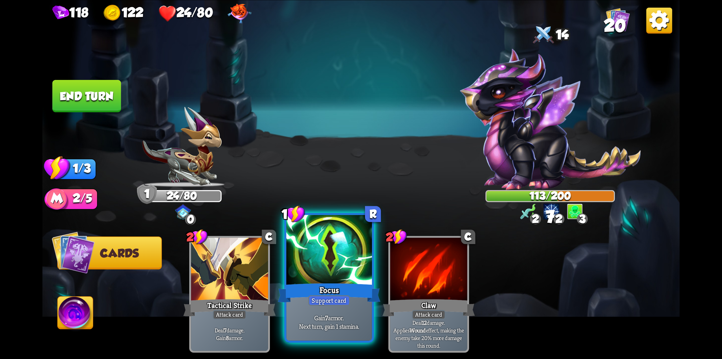
click at [326, 280] on div at bounding box center [329, 251] width 86 height 72
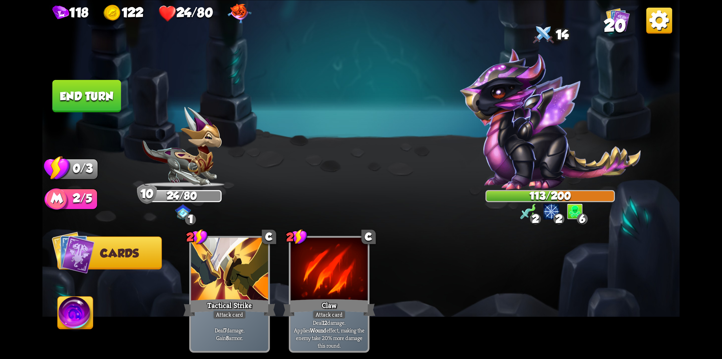
click at [85, 109] on button "End turn" at bounding box center [86, 96] width 69 height 32
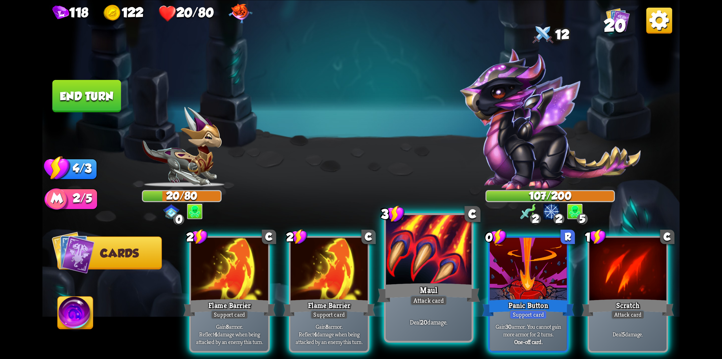
click at [422, 285] on div "Maul" at bounding box center [428, 292] width 103 height 23
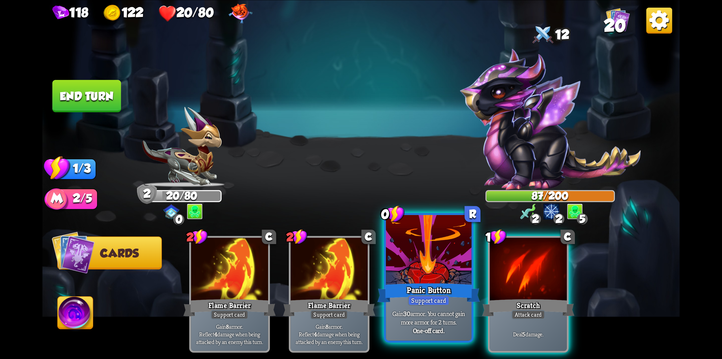
click at [418, 281] on div at bounding box center [429, 251] width 86 height 72
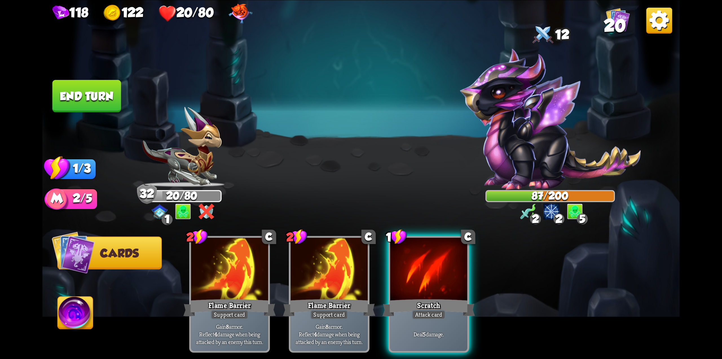
click at [81, 105] on button "End turn" at bounding box center [86, 96] width 69 height 32
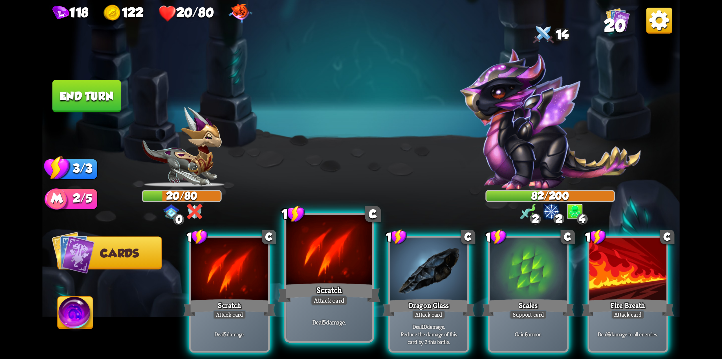
click at [325, 276] on div at bounding box center [329, 251] width 86 height 72
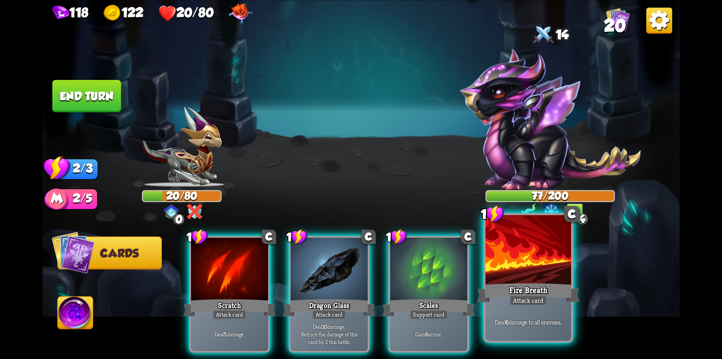
click at [529, 292] on div "Fire Breath" at bounding box center [528, 292] width 103 height 23
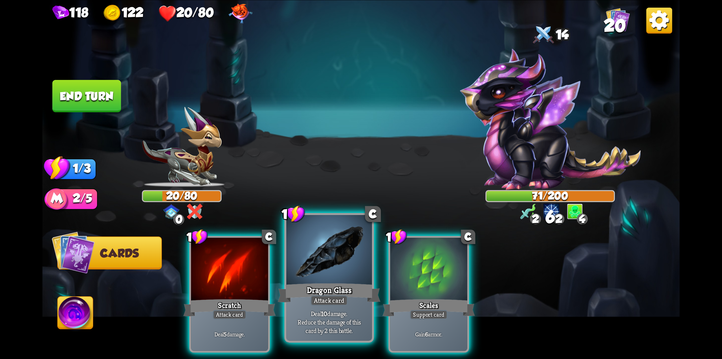
click at [335, 310] on p "Deal 10 damage. Reduce the damage of this card by 2 this battle." at bounding box center [329, 321] width 81 height 25
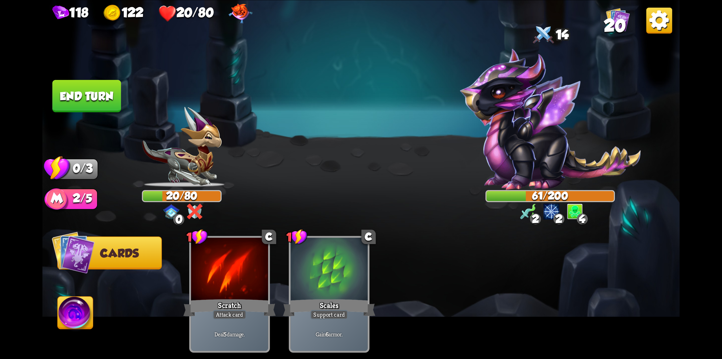
click at [89, 108] on button "End turn" at bounding box center [86, 96] width 69 height 32
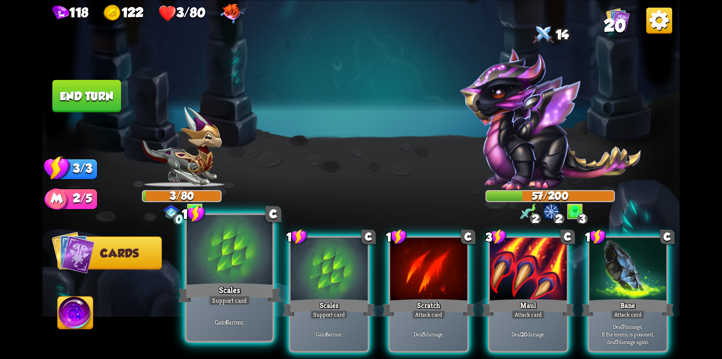
click at [245, 284] on div "Scales" at bounding box center [229, 292] width 103 height 23
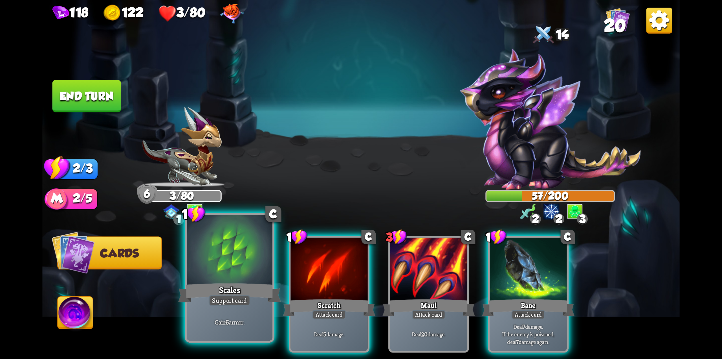
click at [247, 280] on div at bounding box center [230, 251] width 86 height 72
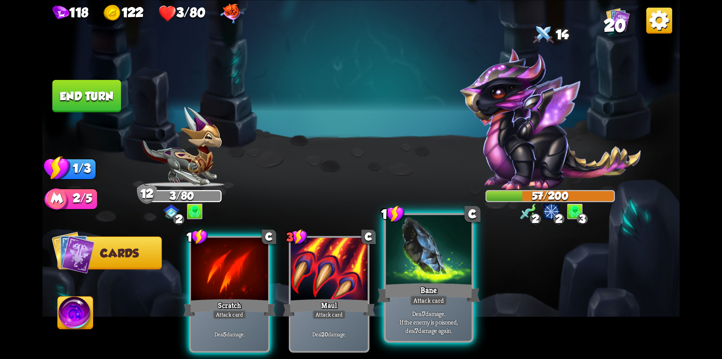
click at [426, 293] on div "Bane" at bounding box center [428, 292] width 103 height 23
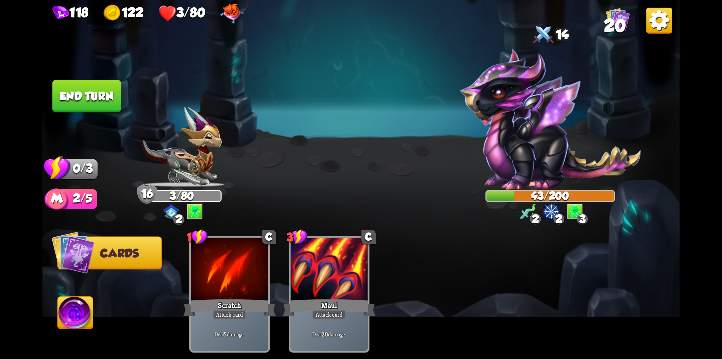
click at [100, 106] on button "End turn" at bounding box center [86, 96] width 69 height 32
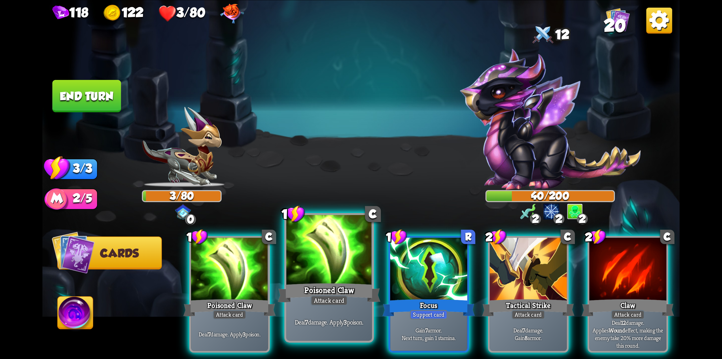
click at [315, 256] on div at bounding box center [329, 251] width 86 height 72
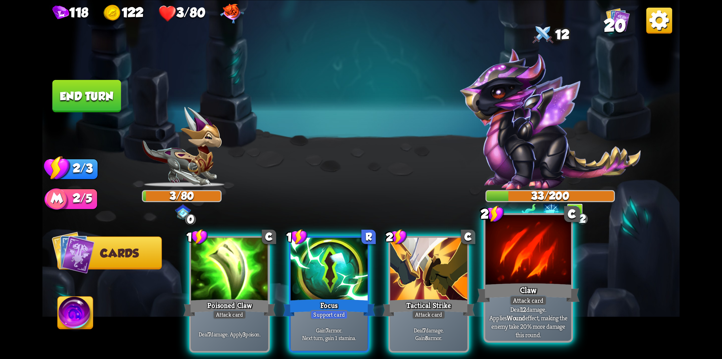
click at [521, 251] on div at bounding box center [528, 251] width 86 height 72
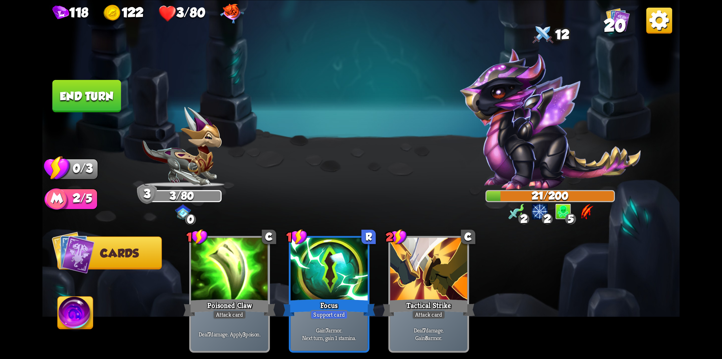
click at [109, 106] on button "End turn" at bounding box center [86, 96] width 69 height 32
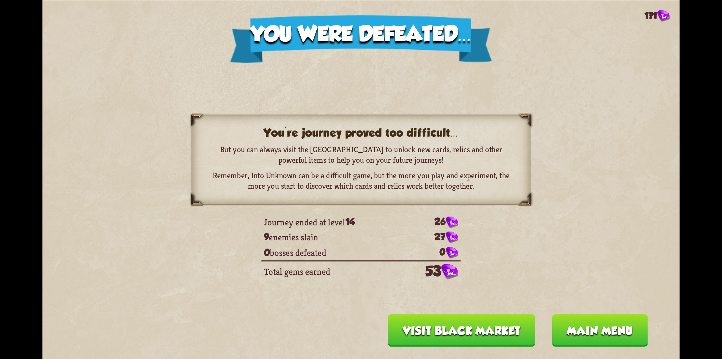
click at [514, 338] on button "Visit Black Market" at bounding box center [462, 330] width 148 height 32
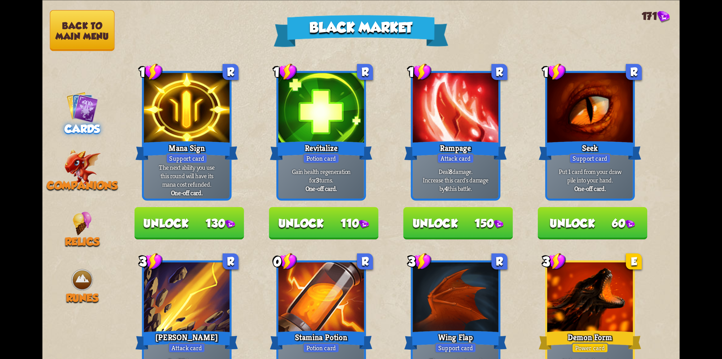
scroll to position [226, 0]
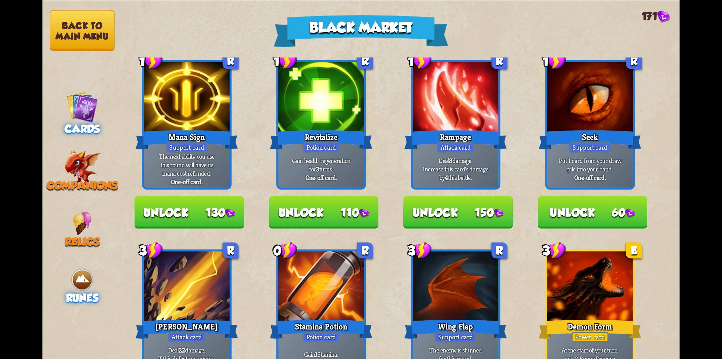
click at [62, 291] on div "Runes" at bounding box center [82, 285] width 80 height 36
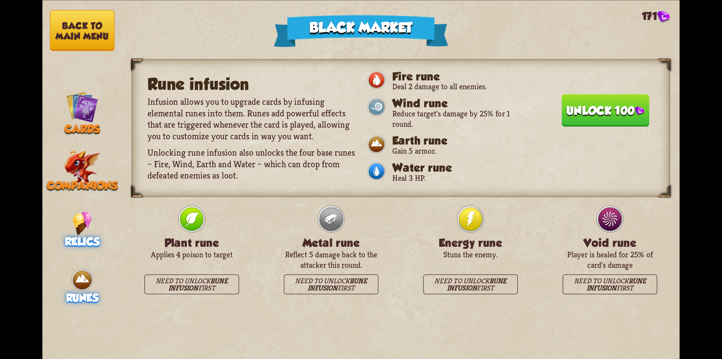
click at [68, 223] on div "Relics" at bounding box center [82, 229] width 80 height 36
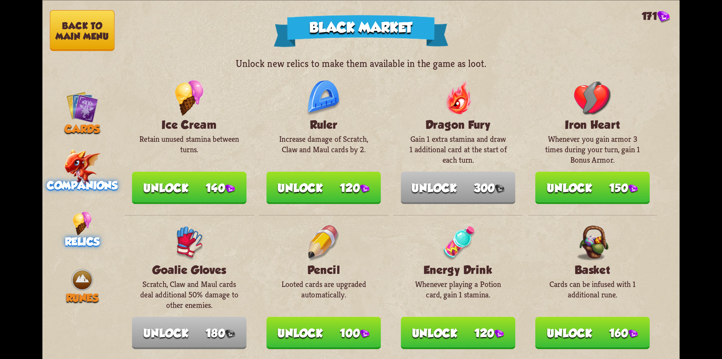
click at [67, 170] on img at bounding box center [82, 167] width 37 height 36
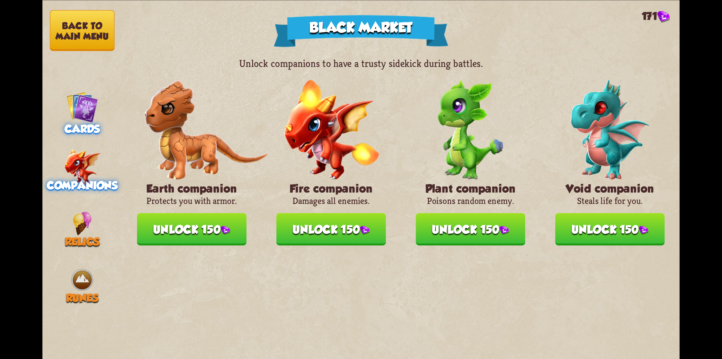
click at [66, 119] on img at bounding box center [82, 107] width 32 height 32
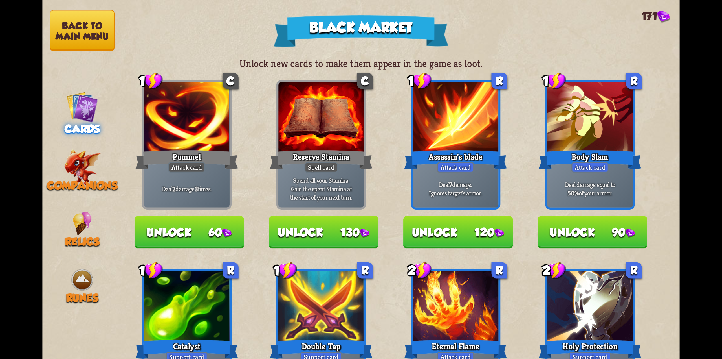
click at [80, 30] on button "Back to main menu" at bounding box center [82, 30] width 65 height 41
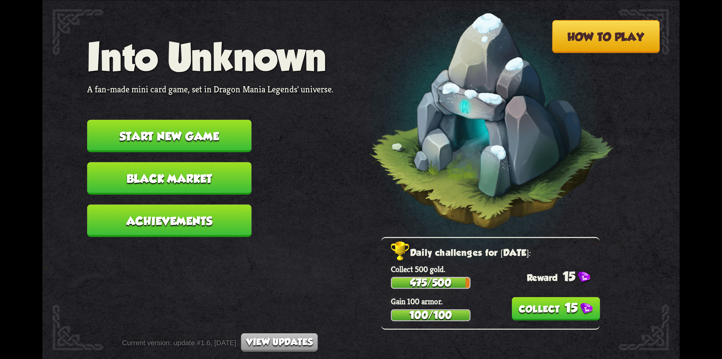
click at [542, 306] on button "15" at bounding box center [556, 307] width 88 height 23
click at [169, 173] on button "Black Market" at bounding box center [169, 178] width 164 height 32
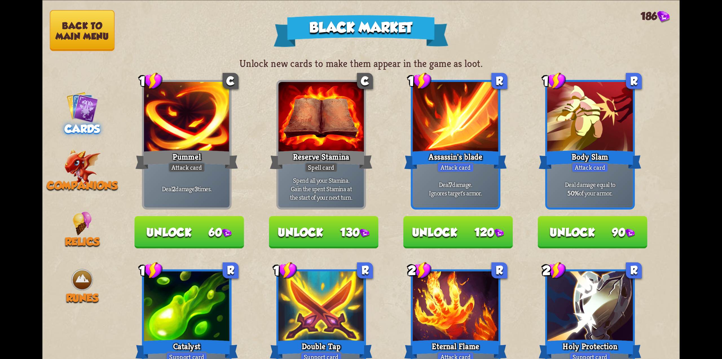
click at [76, 44] on button "Back to main menu" at bounding box center [82, 30] width 65 height 41
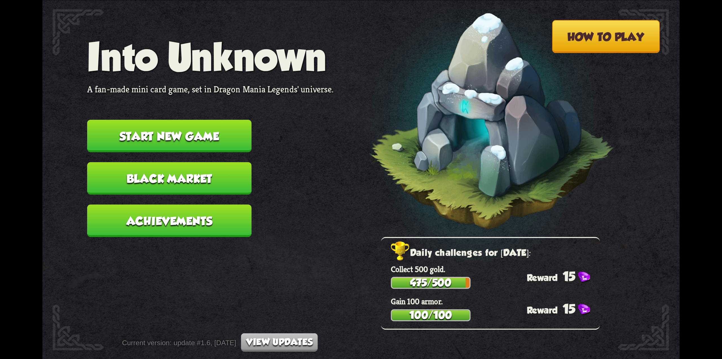
click at [163, 175] on button "Black Market" at bounding box center [169, 178] width 164 height 32
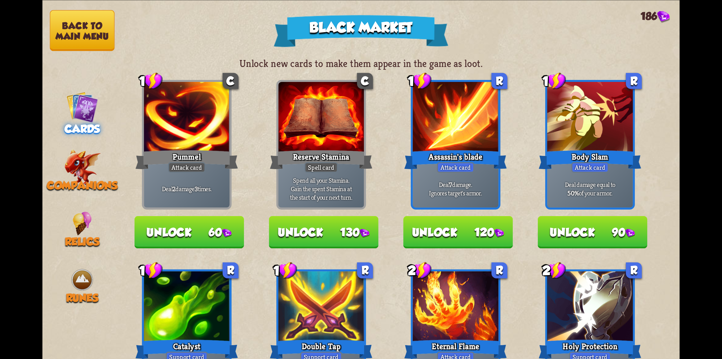
drag, startPoint x: 80, startPoint y: 35, endPoint x: 78, endPoint y: 37, distance: 3.4
click at [78, 37] on button "Back to main menu" at bounding box center [82, 30] width 65 height 41
